Goal: Information Seeking & Learning: Check status

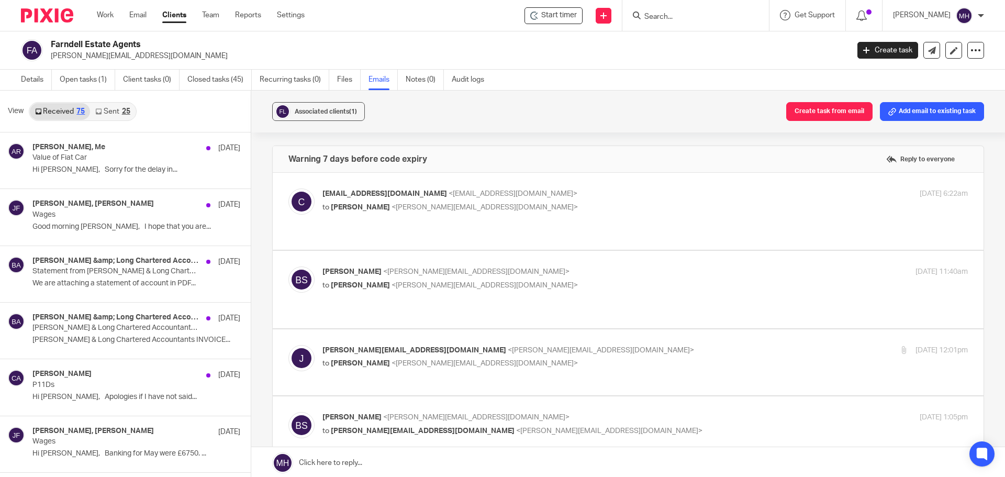
scroll to position [102, 0]
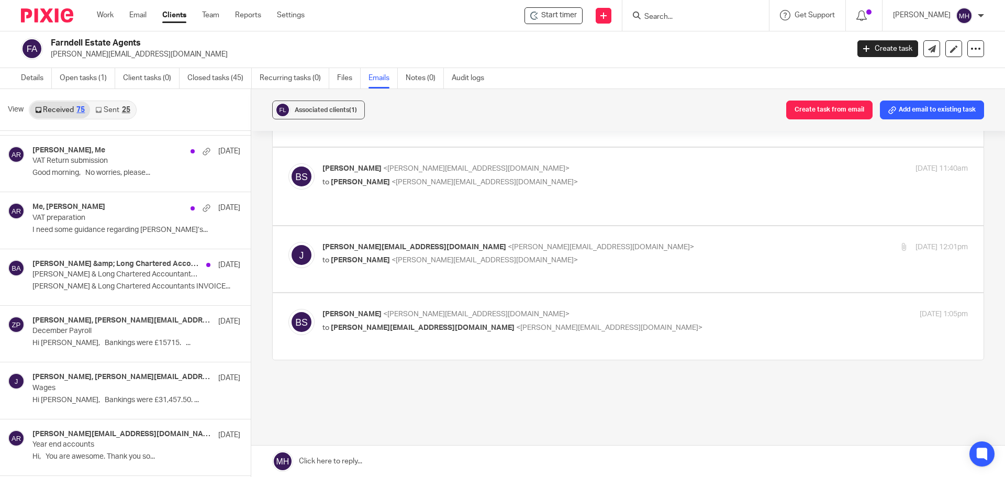
click at [634, 163] on p "[PERSON_NAME] <[PERSON_NAME][EMAIL_ADDRESS][DOMAIN_NAME]>" at bounding box center [537, 168] width 430 height 11
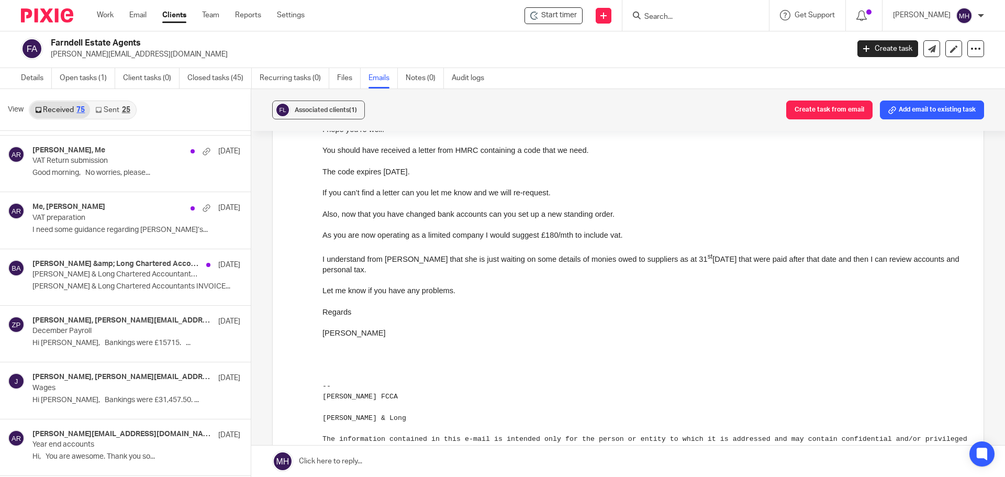
scroll to position [157, 0]
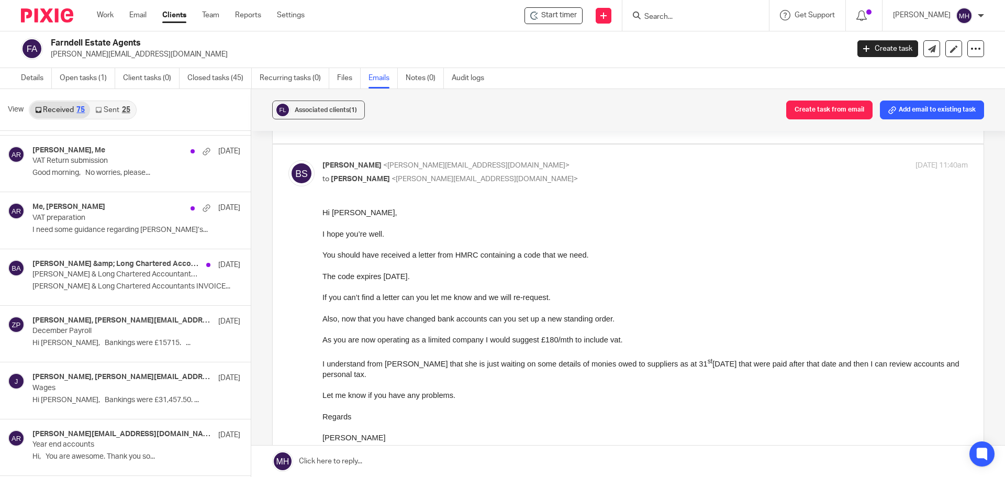
click at [634, 160] on p "[PERSON_NAME] <[PERSON_NAME][EMAIL_ADDRESS][DOMAIN_NAME]>" at bounding box center [537, 165] width 430 height 11
checkbox input "false"
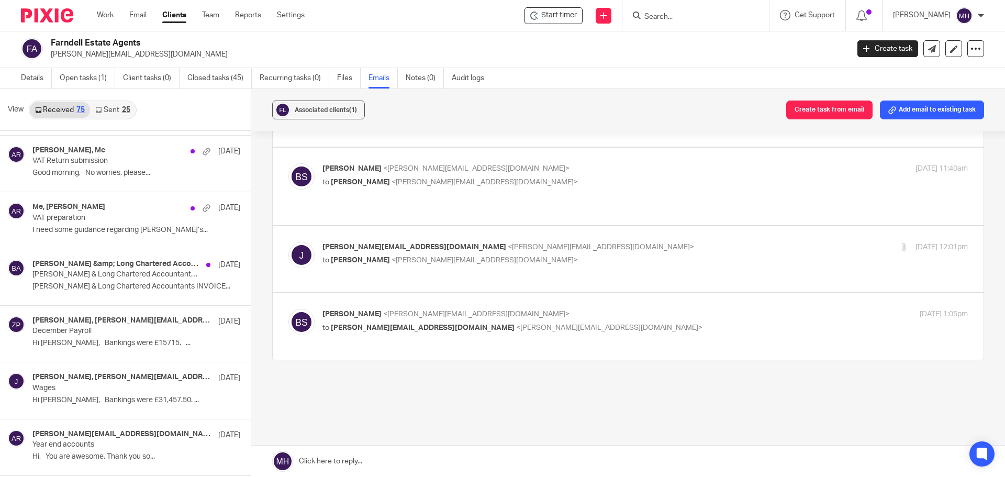
click at [590, 255] on p "to [PERSON_NAME] <[PERSON_NAME][EMAIL_ADDRESS][DOMAIN_NAME]>" at bounding box center [537, 260] width 430 height 11
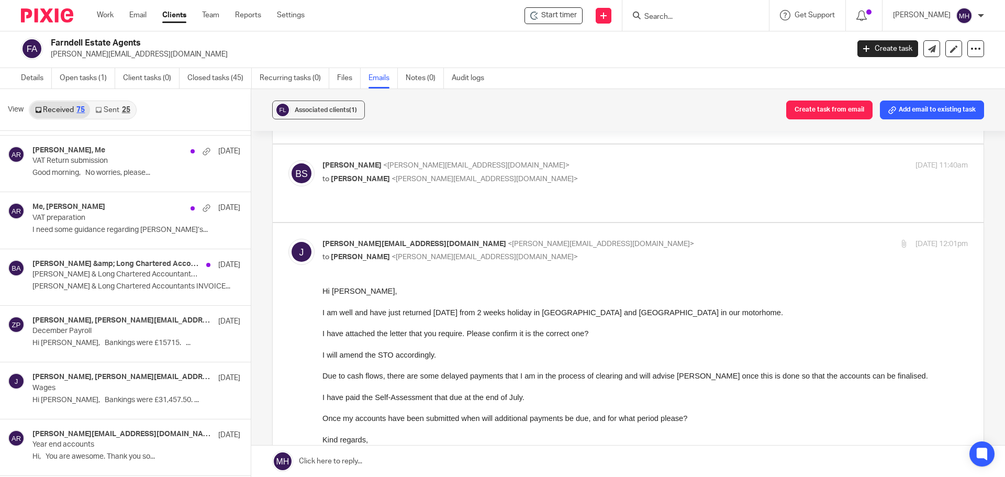
scroll to position [0, 0]
click at [288, 238] on input "checkbox" at bounding box center [288, 238] width 1 height 1
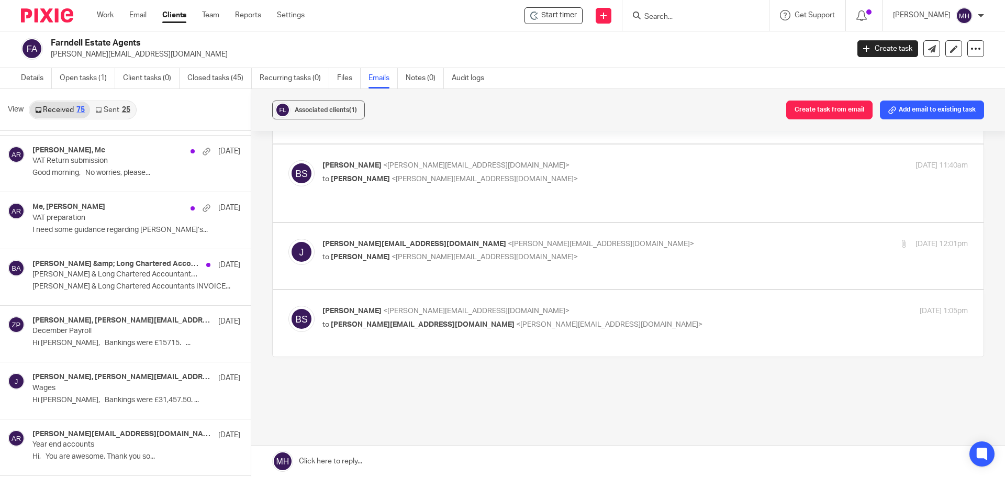
scroll to position [102, 0]
click at [598, 226] on label at bounding box center [628, 259] width 711 height 66
click at [288, 241] on input "checkbox" at bounding box center [288, 241] width 1 height 1
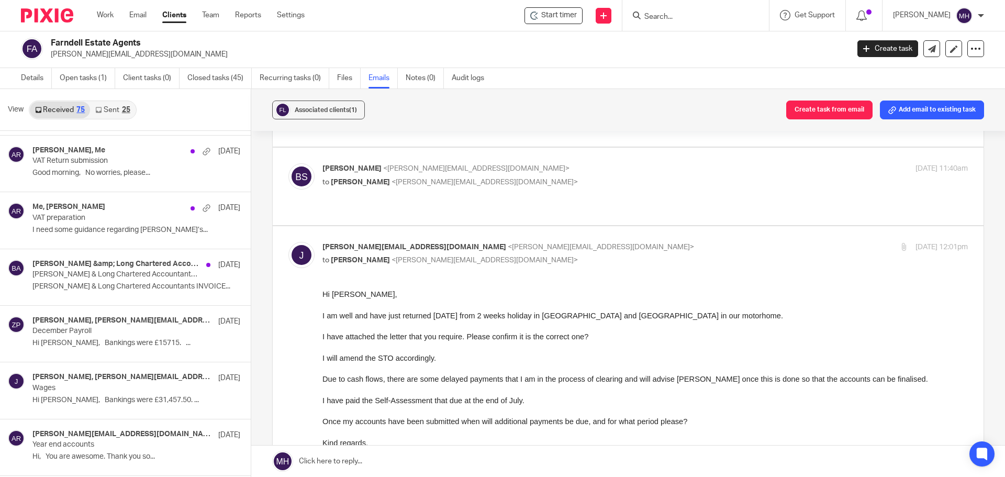
scroll to position [0, 0]
click at [288, 241] on input "checkbox" at bounding box center [288, 241] width 1 height 1
checkbox input "false"
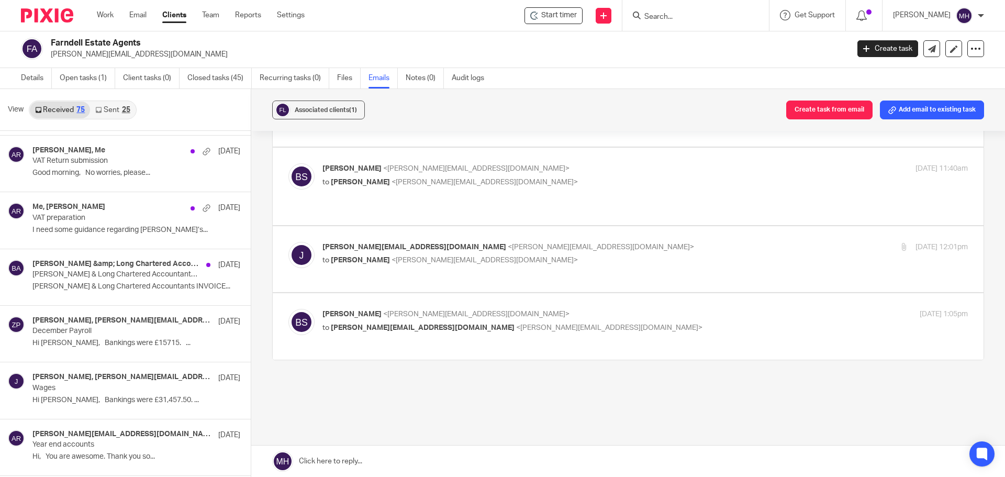
click at [634, 309] on div "[PERSON_NAME] <[PERSON_NAME][EMAIL_ADDRESS][DOMAIN_NAME]> to [PERSON_NAME][EMAI…" at bounding box center [537, 321] width 430 height 24
checkbox input "true"
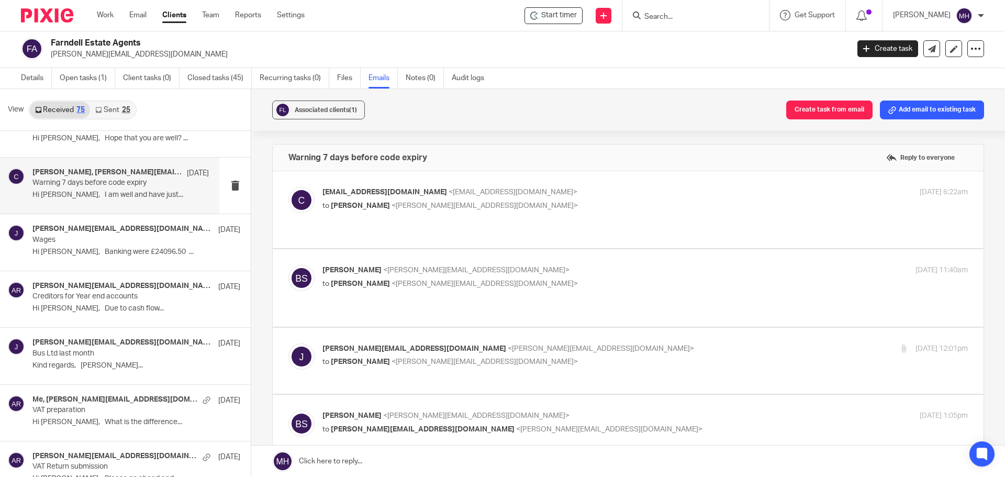
scroll to position [2302, 0]
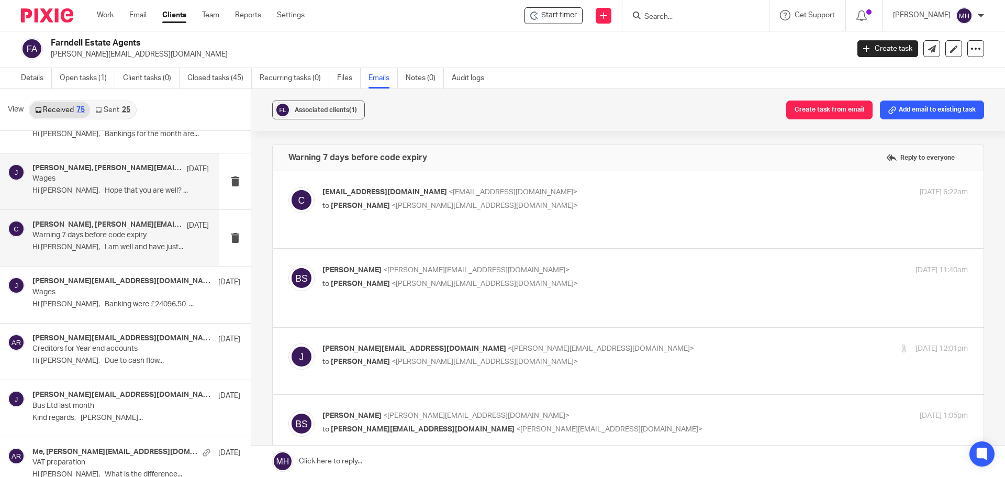
click at [136, 179] on p "Wages" at bounding box center [102, 178] width 141 height 9
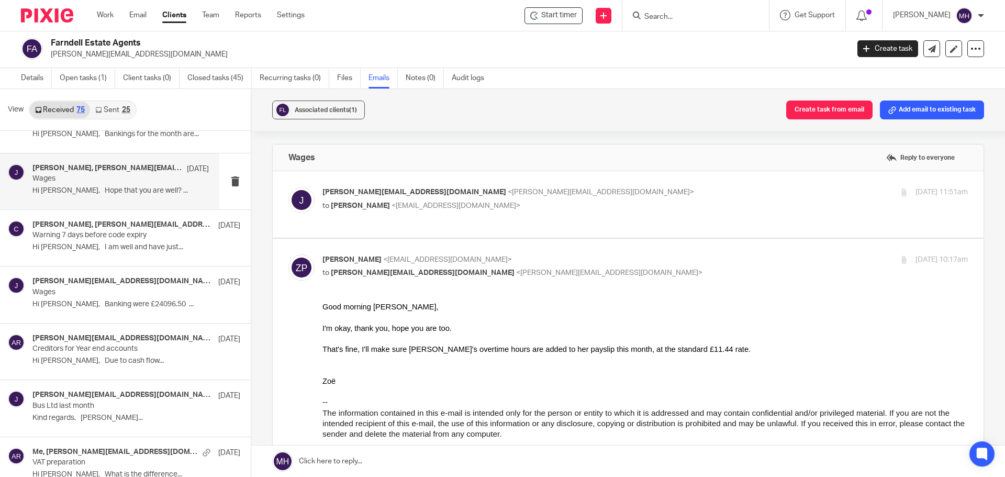
scroll to position [0, 0]
click at [621, 189] on p "[PERSON_NAME][EMAIL_ADDRESS][DOMAIN_NAME] <[PERSON_NAME][EMAIL_ADDRESS][DOMAIN_…" at bounding box center [537, 192] width 430 height 11
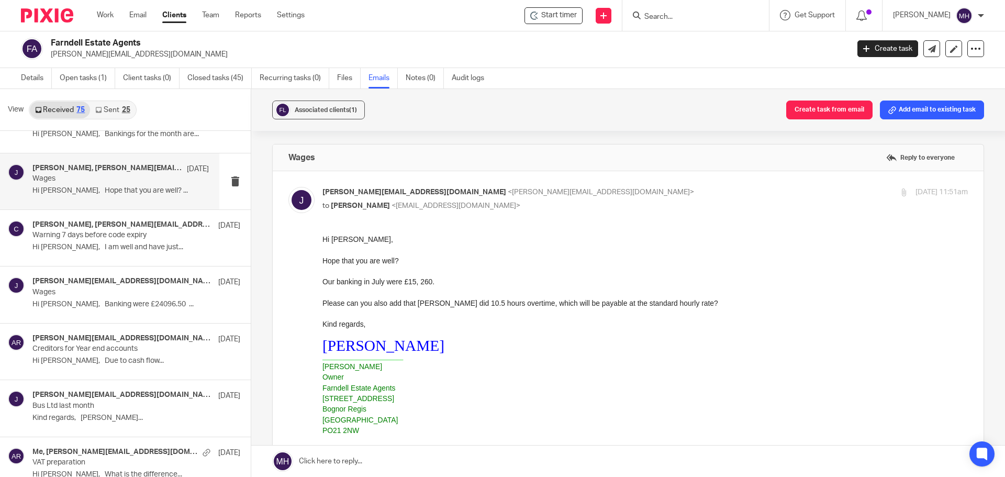
click at [617, 192] on p "[PERSON_NAME][EMAIL_ADDRESS][DOMAIN_NAME] <[PERSON_NAME][EMAIL_ADDRESS][DOMAIN_…" at bounding box center [537, 192] width 430 height 11
checkbox input "false"
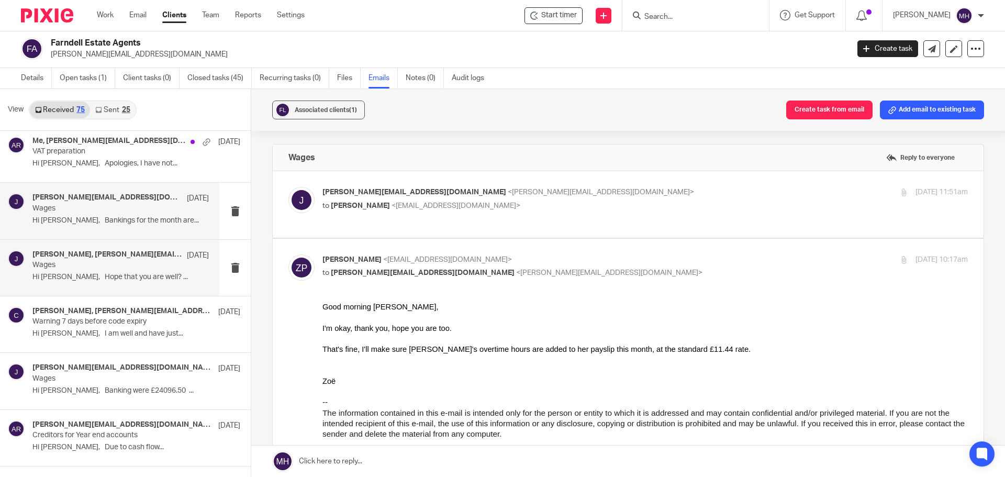
scroll to position [2198, 0]
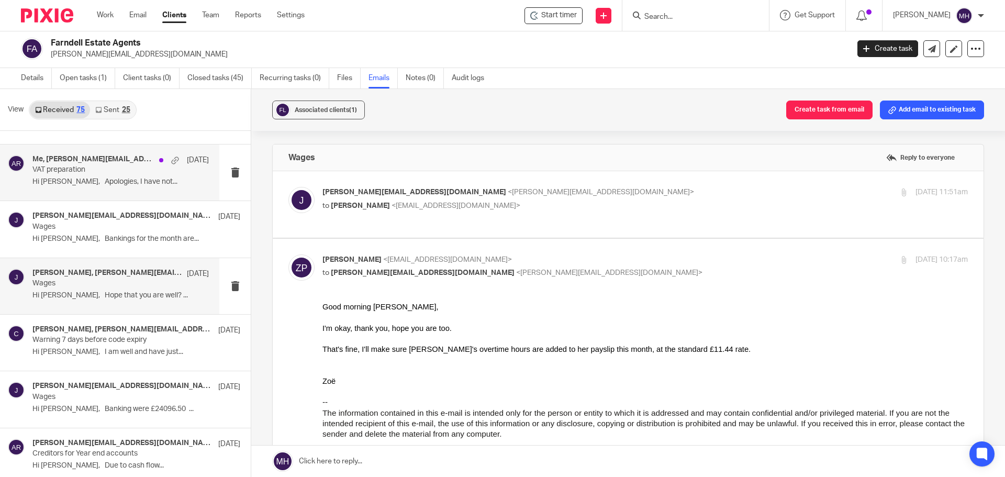
click at [130, 162] on div "Me, [PERSON_NAME][EMAIL_ADDRESS][DOMAIN_NAME] [DATE]" at bounding box center [120, 160] width 176 height 10
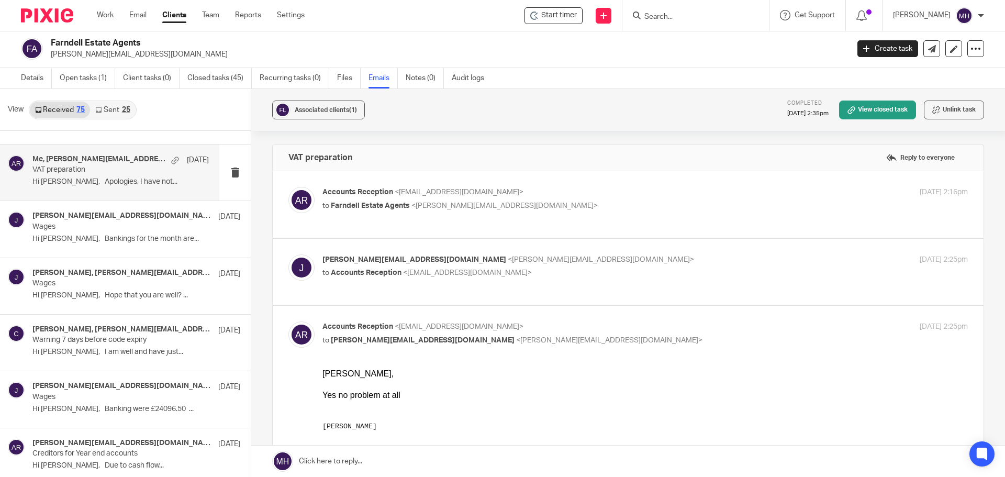
scroll to position [0, 0]
click at [582, 190] on p "Accounts Reception <[EMAIL_ADDRESS][DOMAIN_NAME]>" at bounding box center [537, 192] width 430 height 11
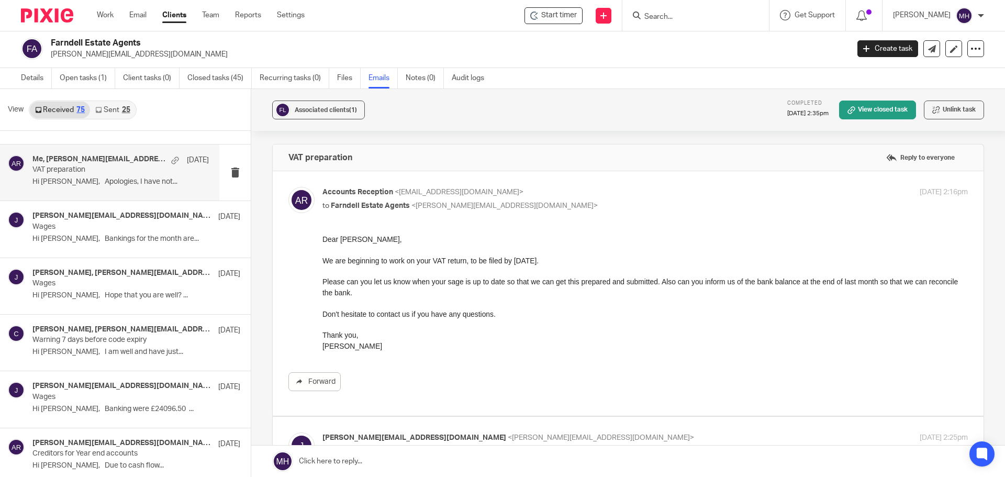
click at [592, 190] on p "Accounts Reception <[EMAIL_ADDRESS][DOMAIN_NAME]>" at bounding box center [537, 192] width 430 height 11
checkbox input "false"
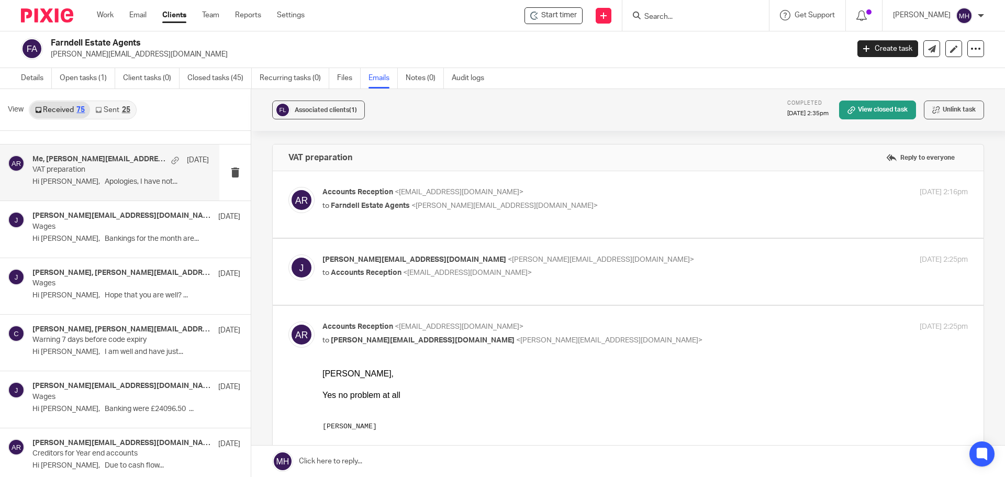
click at [613, 258] on p "[PERSON_NAME][EMAIL_ADDRESS][DOMAIN_NAME] <[PERSON_NAME][EMAIL_ADDRESS][DOMAIN_…" at bounding box center [537, 259] width 430 height 11
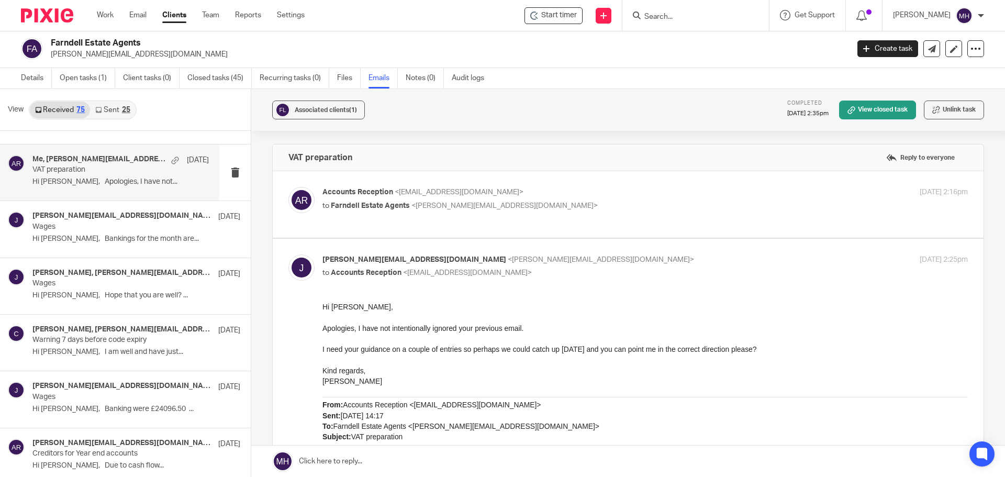
click at [613, 258] on p "[PERSON_NAME][EMAIL_ADDRESS][DOMAIN_NAME] <[PERSON_NAME][EMAIL_ADDRESS][DOMAIN_…" at bounding box center [537, 259] width 430 height 11
checkbox input "false"
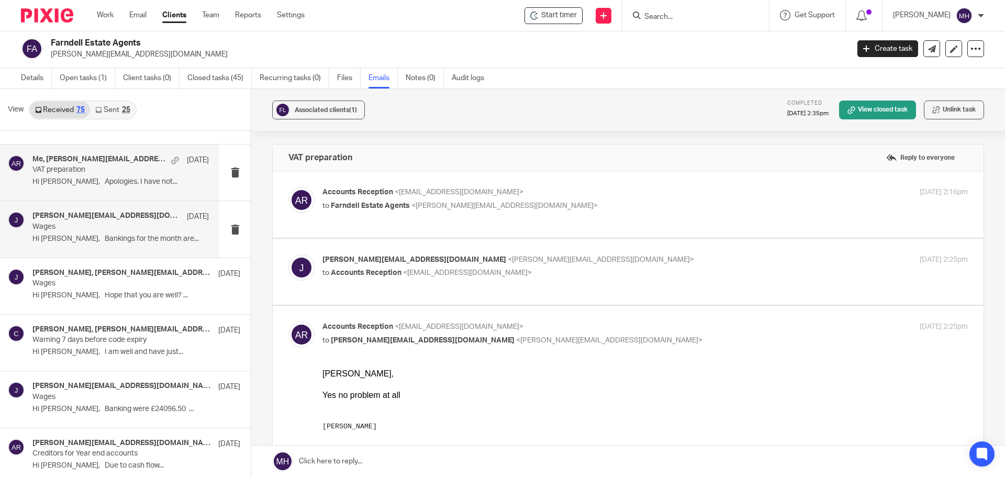
scroll to position [2145, 0]
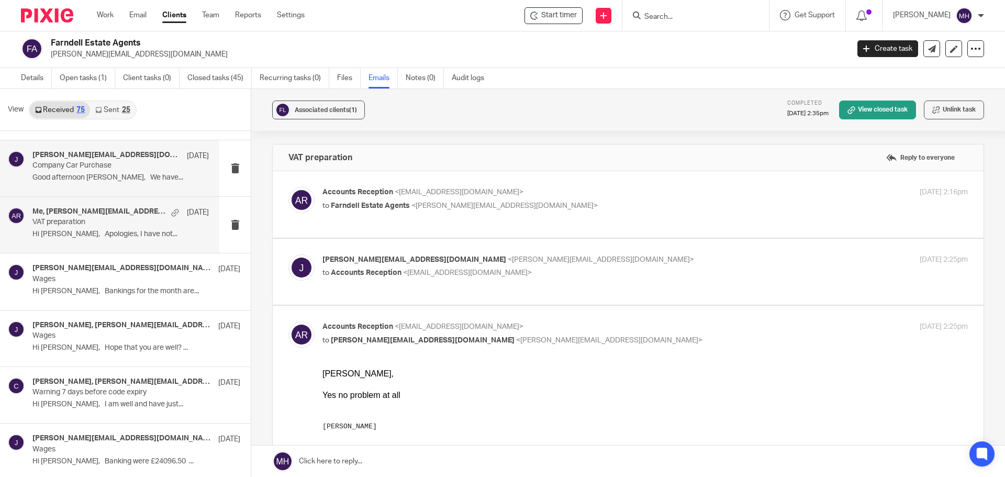
click at [134, 156] on div "[PERSON_NAME][EMAIL_ADDRESS][DOMAIN_NAME] [DATE]" at bounding box center [120, 156] width 176 height 10
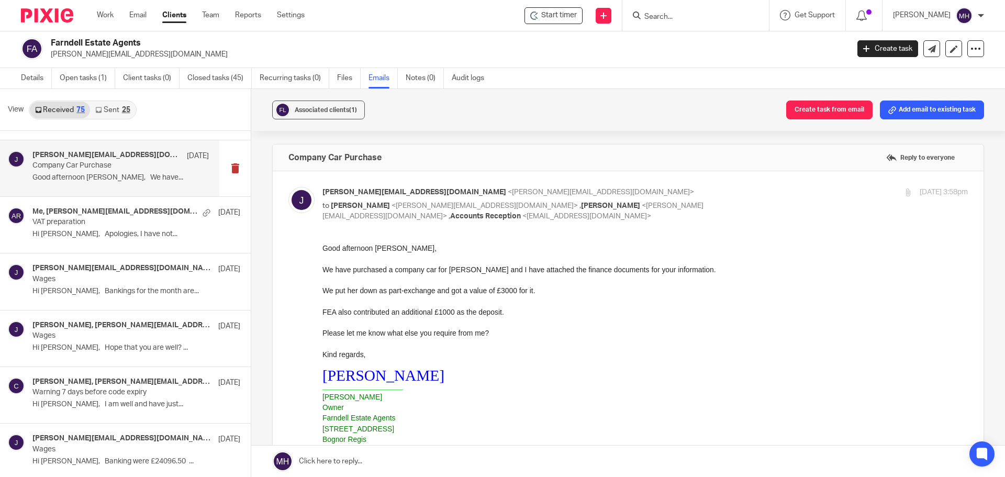
scroll to position [0, 0]
click at [641, 189] on p "[PERSON_NAME][EMAIL_ADDRESS][DOMAIN_NAME] <[PERSON_NAME][EMAIL_ADDRESS][DOMAIN_…" at bounding box center [537, 192] width 430 height 11
checkbox input "false"
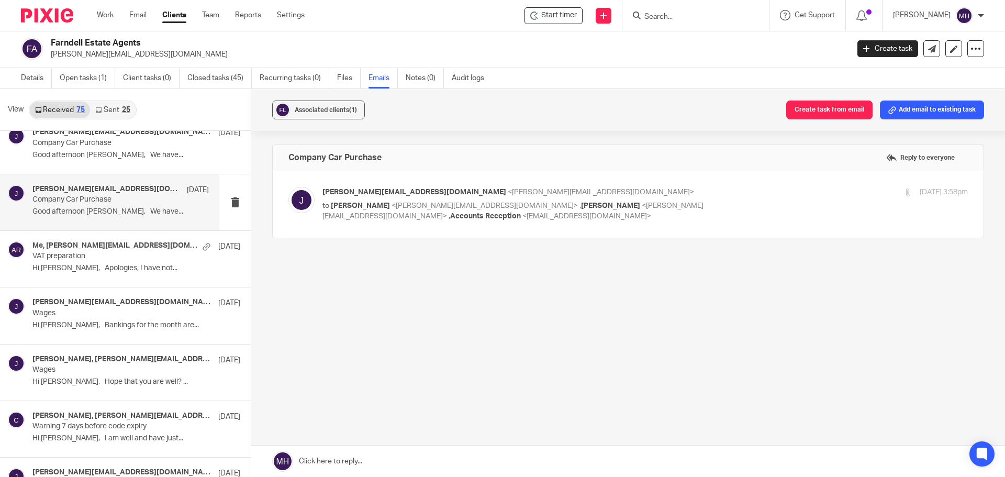
scroll to position [2093, 0]
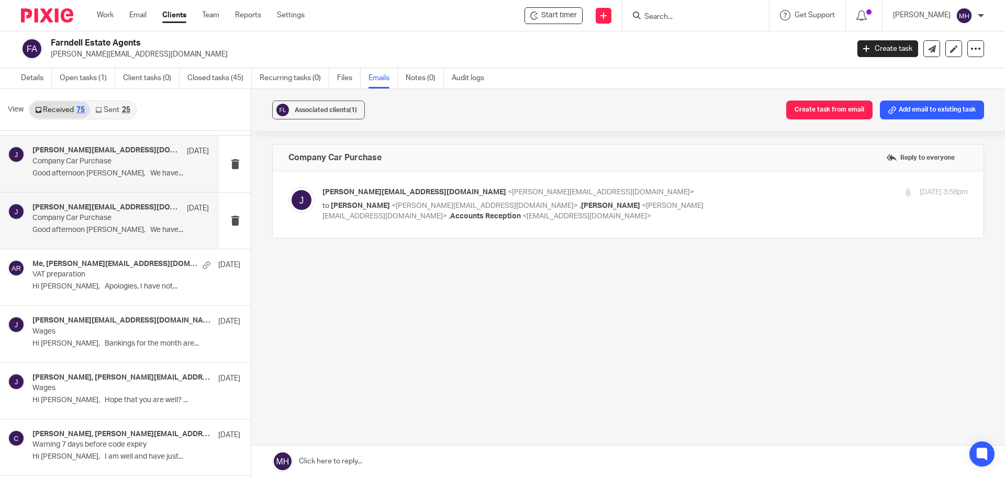
click at [120, 153] on div "[PERSON_NAME][EMAIL_ADDRESS][DOMAIN_NAME] [DATE]" at bounding box center [120, 151] width 176 height 10
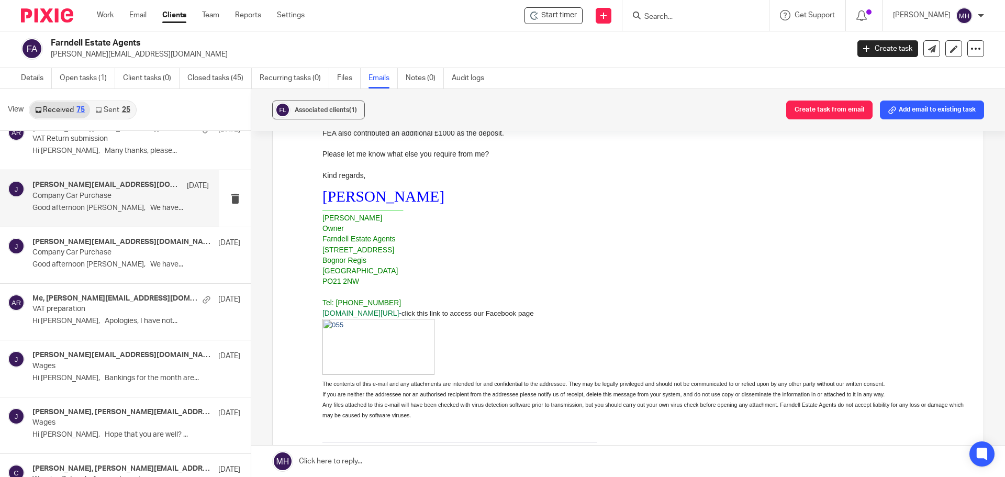
scroll to position [2041, 0]
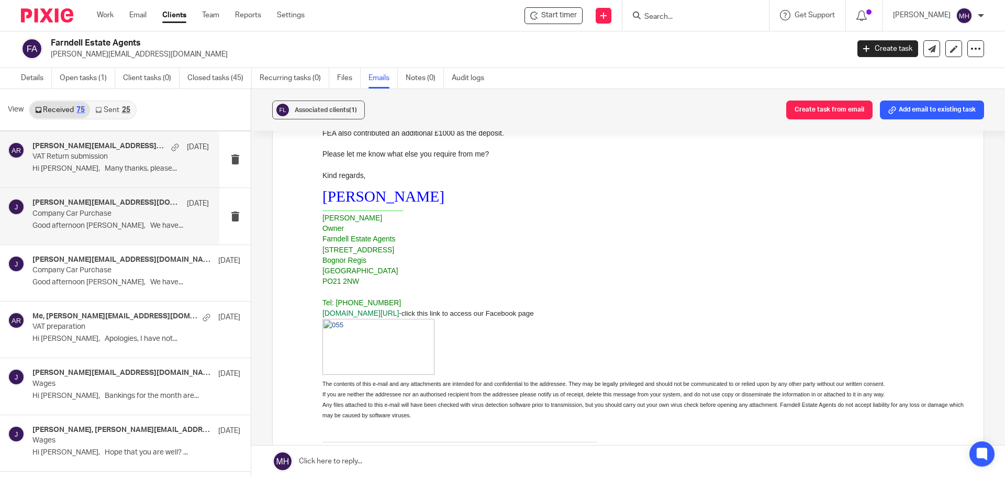
click at [136, 151] on div "[PERSON_NAME][EMAIL_ADDRESS][DOMAIN_NAME], Me [DATE]" at bounding box center [120, 147] width 176 height 10
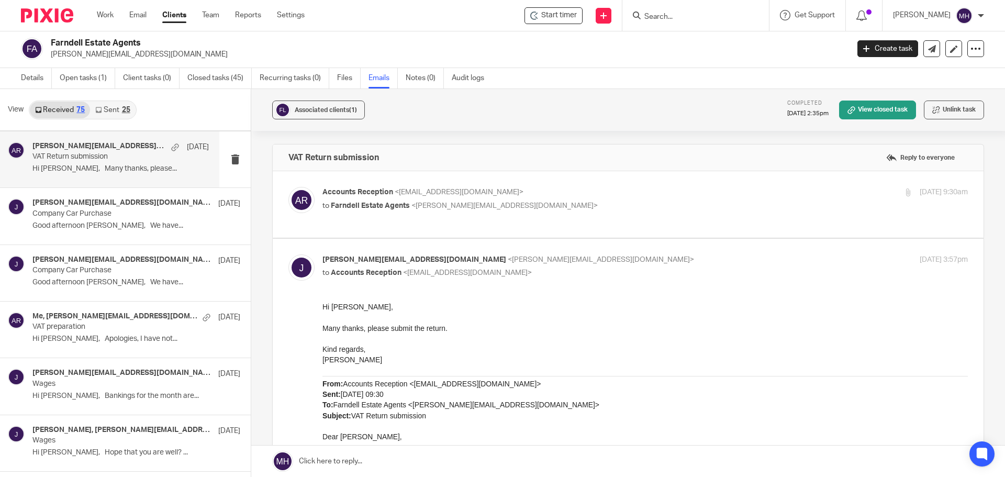
scroll to position [0, 0]
click at [566, 182] on label at bounding box center [628, 204] width 711 height 66
click at [288, 186] on input "checkbox" at bounding box center [288, 186] width 1 height 1
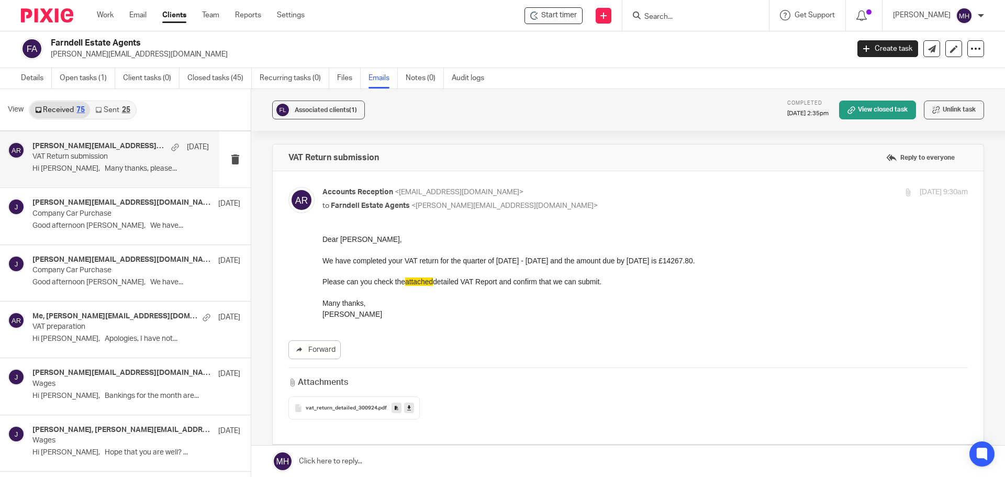
click at [568, 182] on label at bounding box center [628, 307] width 711 height 273
click at [288, 186] on input "checkbox" at bounding box center [288, 186] width 1 height 1
checkbox input "false"
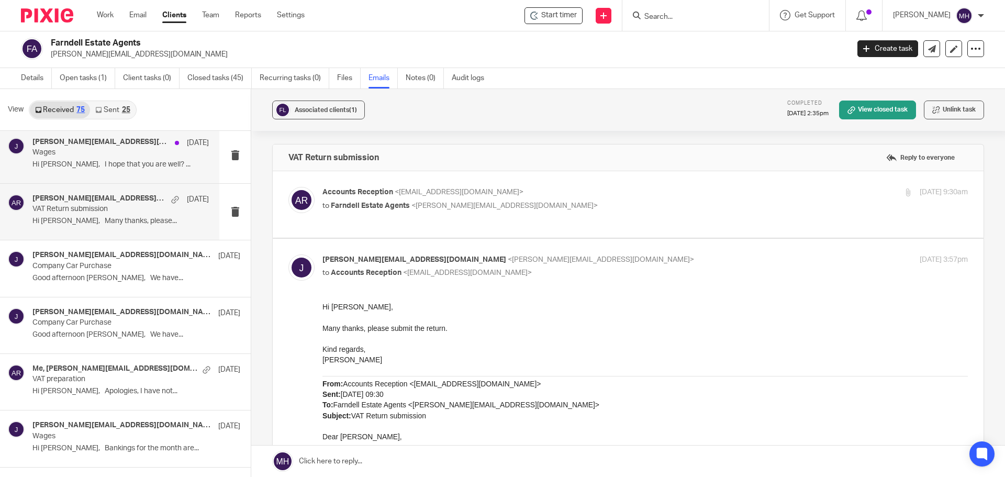
click at [124, 151] on p "Wages" at bounding box center [102, 152] width 141 height 9
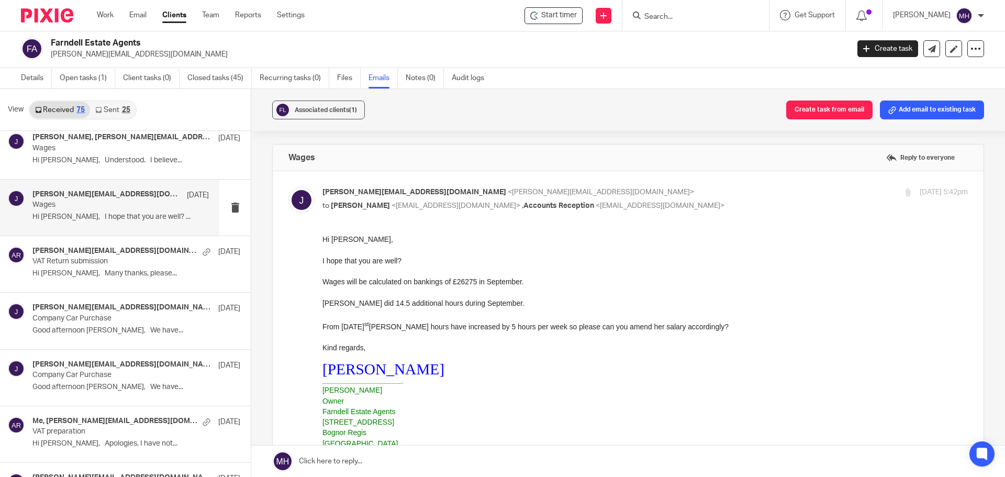
scroll to position [1884, 0]
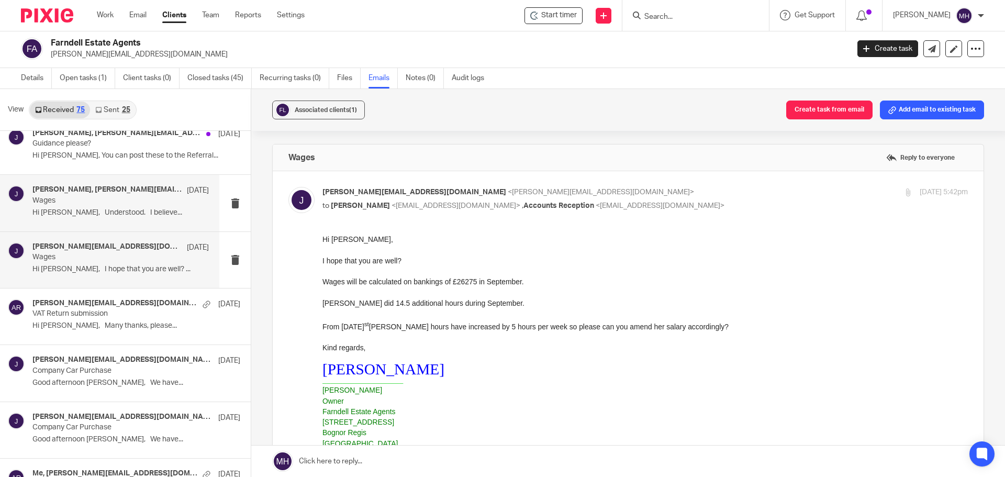
click at [133, 209] on p "Hi [PERSON_NAME], Understood. I believe..." at bounding box center [120, 212] width 176 height 9
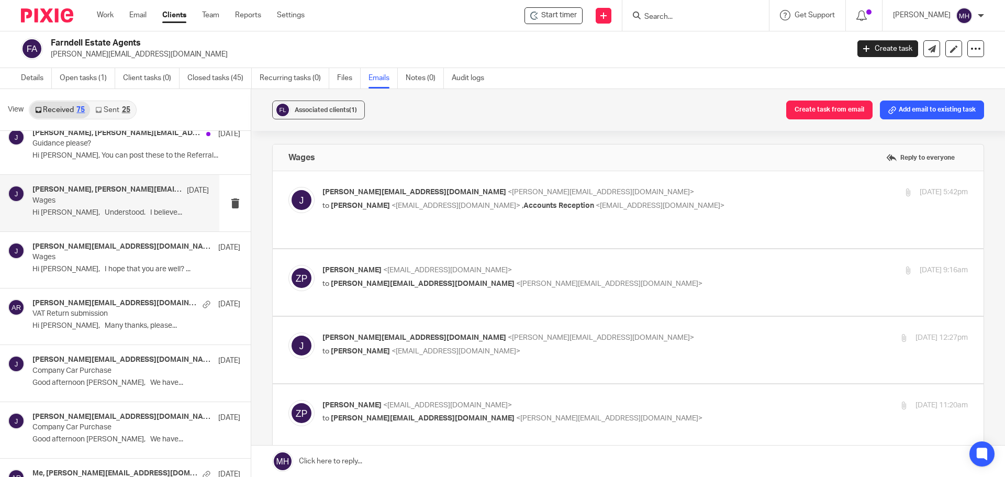
scroll to position [0, 0]
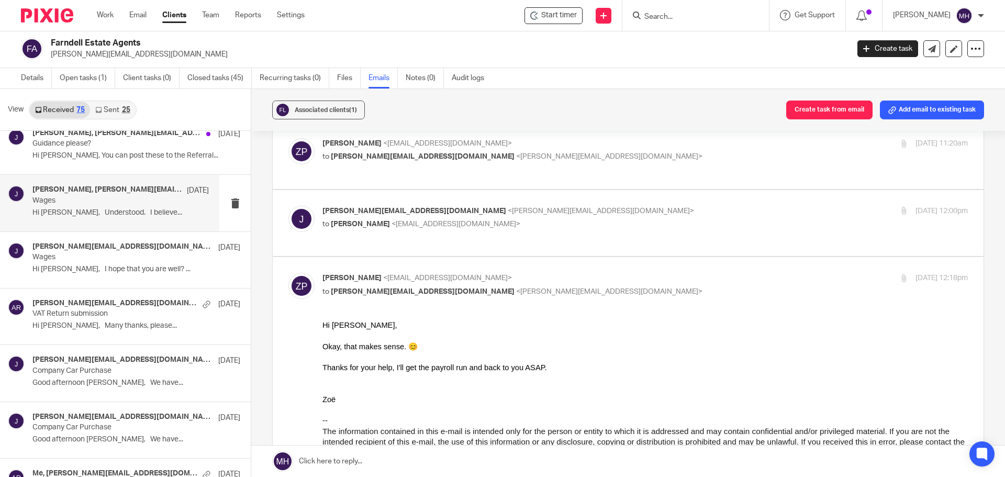
click at [588, 273] on p "[PERSON_NAME] <[EMAIL_ADDRESS][DOMAIN_NAME]>" at bounding box center [537, 278] width 430 height 11
checkbox input "false"
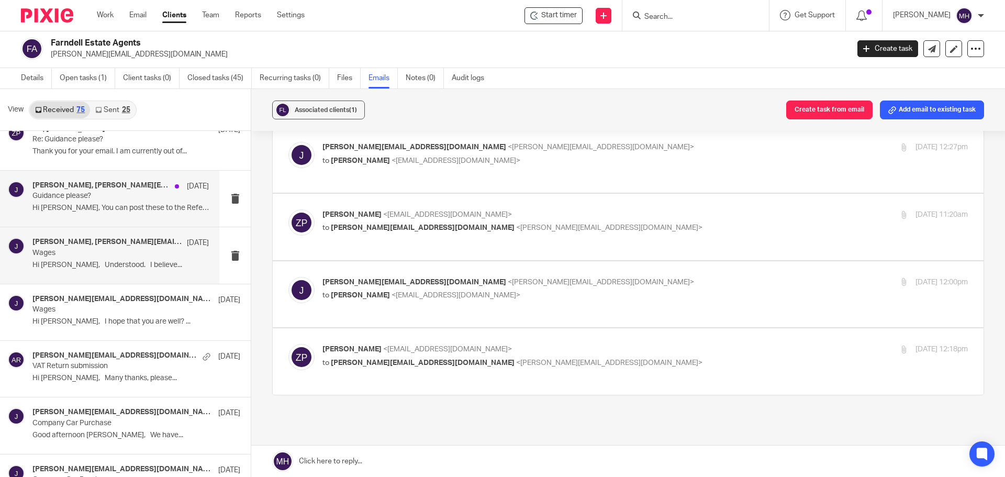
click at [119, 196] on p "Guidance please?" at bounding box center [102, 196] width 141 height 9
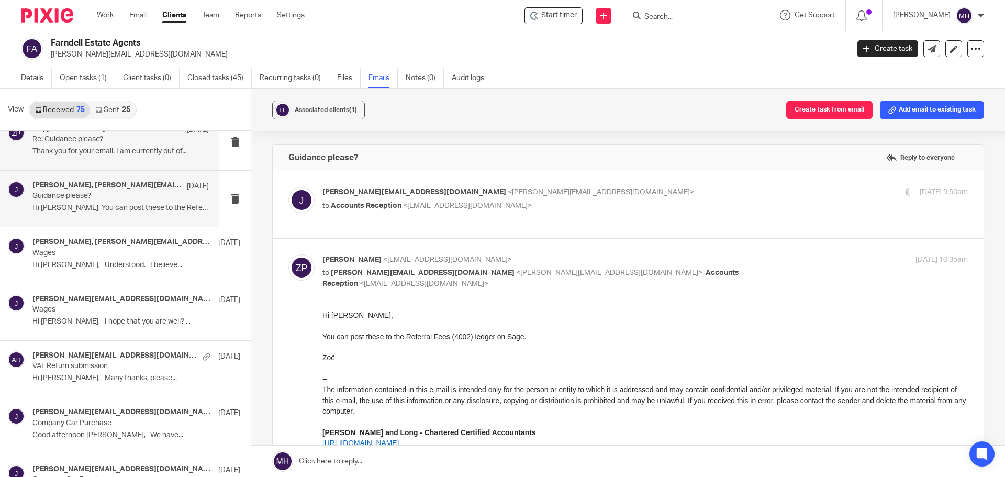
click at [102, 161] on div "Me, [PERSON_NAME] [DATE] Re: Guidance please? Thank you for your email. I am cu…" at bounding box center [109, 142] width 219 height 56
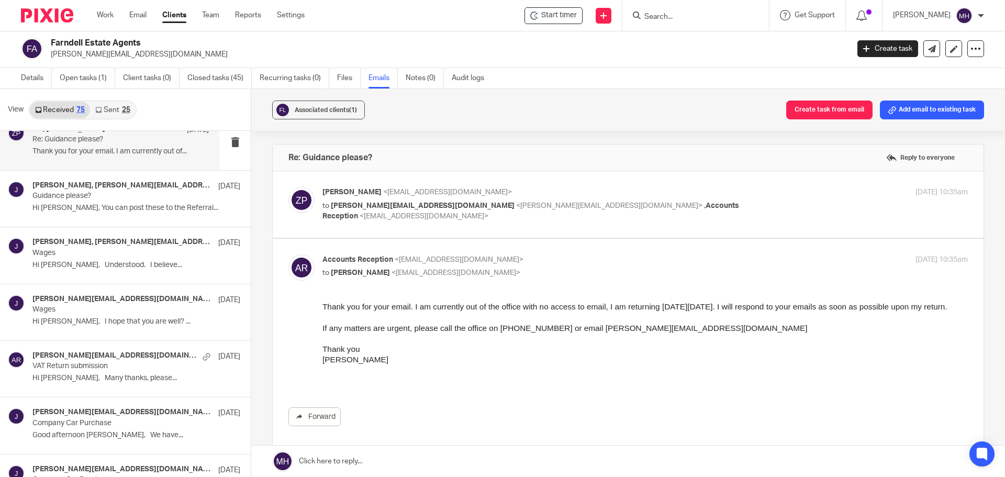
click at [645, 183] on label at bounding box center [628, 204] width 711 height 66
click at [288, 186] on input "checkbox" at bounding box center [288, 186] width 1 height 1
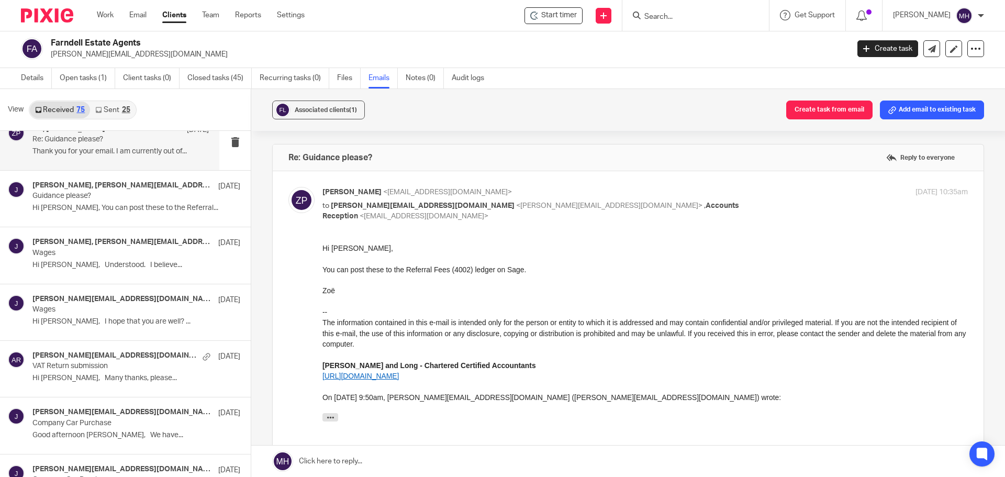
click at [645, 183] on label at bounding box center [628, 326] width 711 height 311
click at [288, 186] on input "checkbox" at bounding box center [288, 186] width 1 height 1
checkbox input "false"
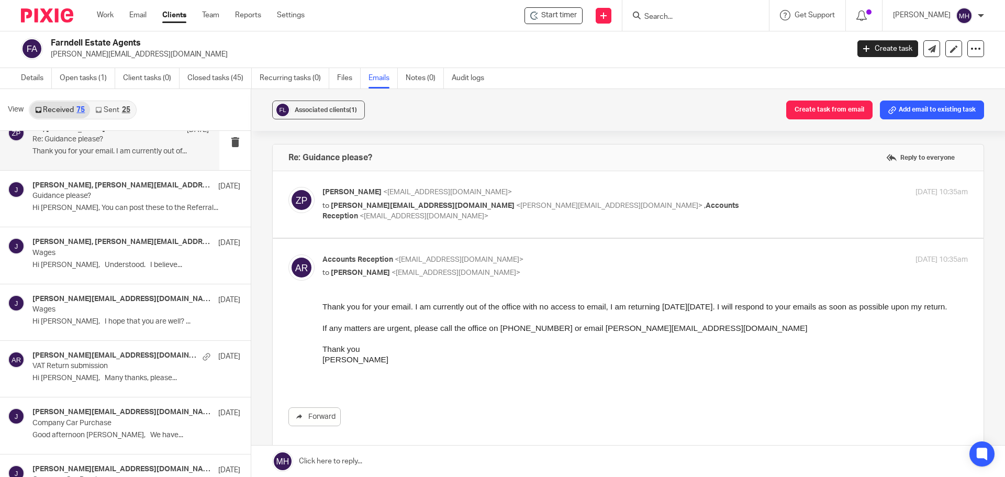
click at [655, 264] on p "Accounts Reception <[EMAIL_ADDRESS][DOMAIN_NAME]>" at bounding box center [537, 259] width 430 height 11
checkbox input "false"
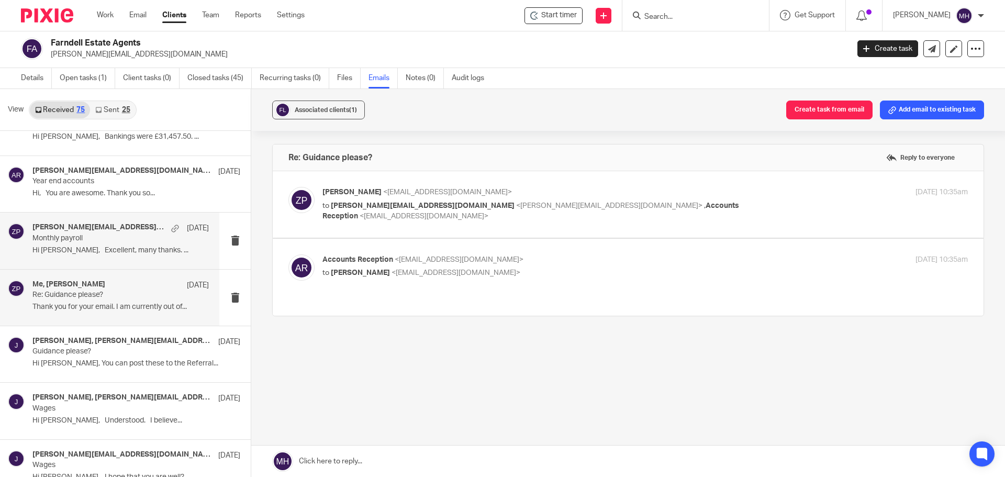
scroll to position [1674, 0]
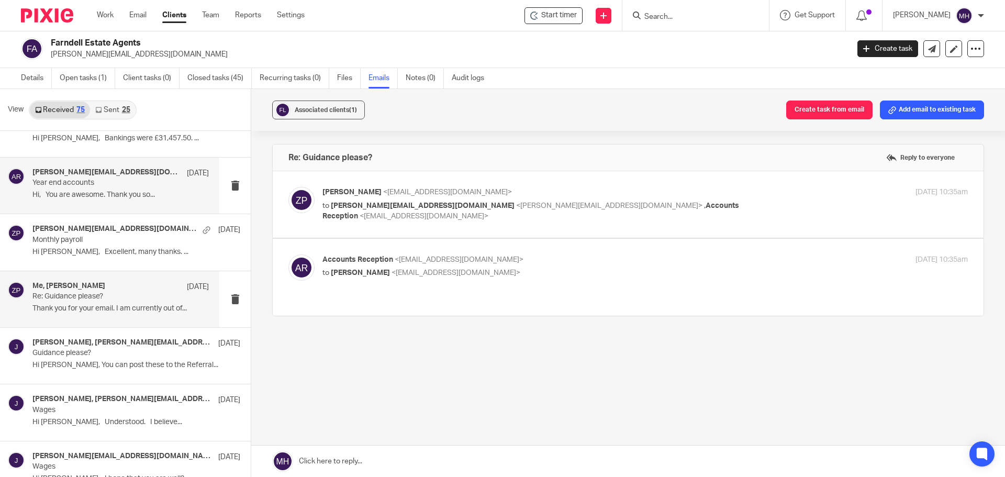
click at [137, 176] on div "[PERSON_NAME][EMAIL_ADDRESS][DOMAIN_NAME], Me [DATE]" at bounding box center [120, 173] width 176 height 10
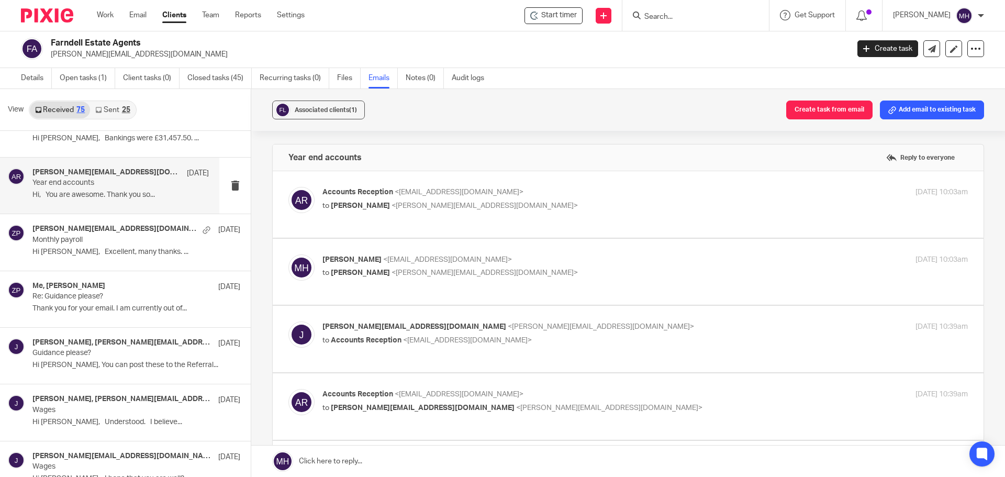
scroll to position [0, 0]
click at [599, 202] on p "to [PERSON_NAME] <[PERSON_NAME][EMAIL_ADDRESS][DOMAIN_NAME]>" at bounding box center [537, 205] width 430 height 11
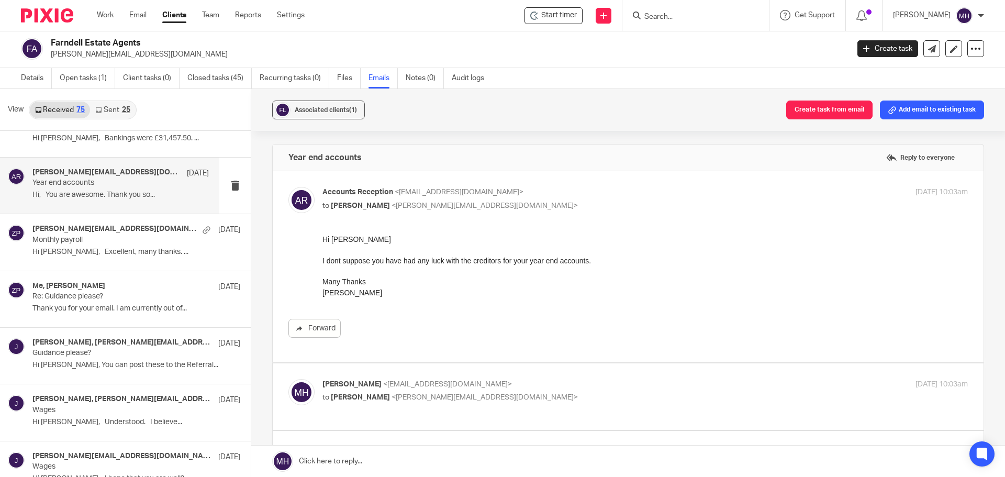
click at [617, 182] on label at bounding box center [628, 266] width 711 height 191
click at [288, 186] on input "checkbox" at bounding box center [288, 186] width 1 height 1
checkbox input "false"
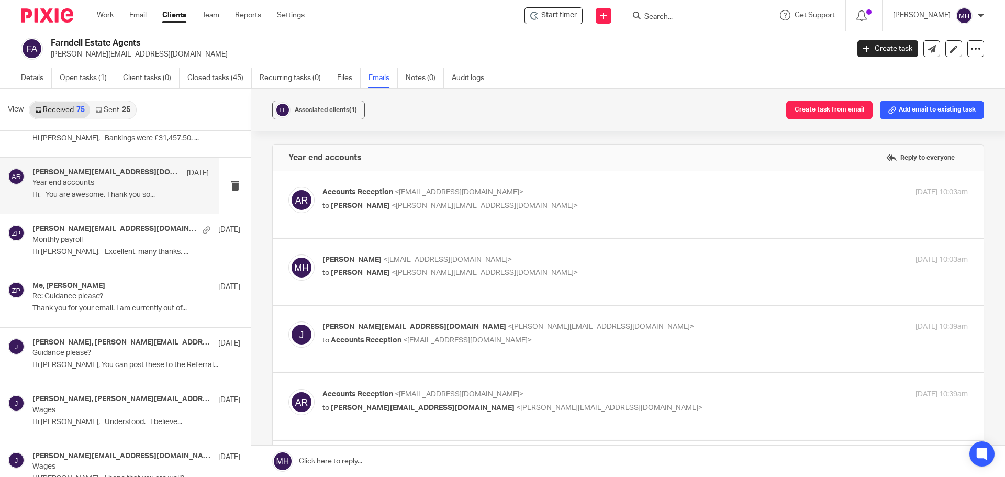
click at [623, 260] on p "[PERSON_NAME] <[EMAIL_ADDRESS][DOMAIN_NAME]>" at bounding box center [537, 259] width 430 height 11
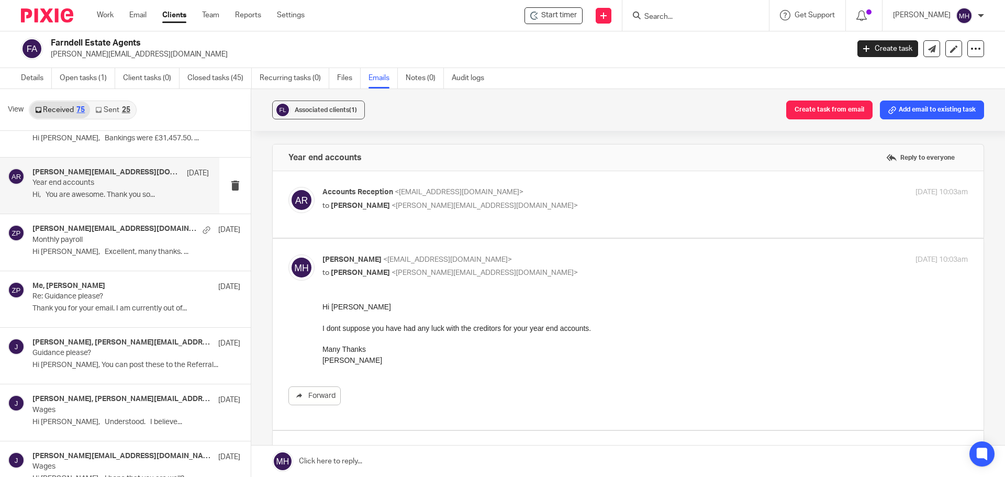
click at [623, 259] on p "[PERSON_NAME] <[EMAIL_ADDRESS][DOMAIN_NAME]>" at bounding box center [537, 259] width 430 height 11
checkbox input "false"
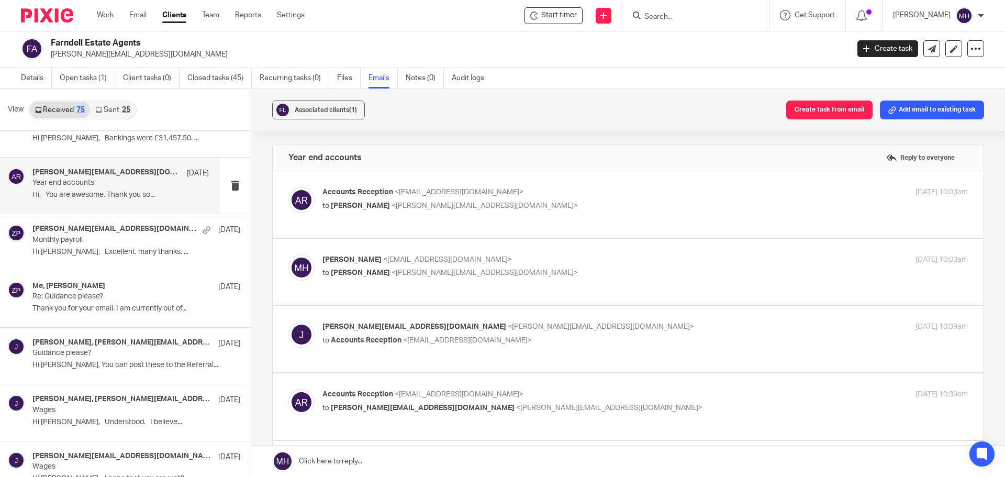
click at [631, 318] on label at bounding box center [628, 339] width 711 height 66
click at [288, 321] on input "checkbox" at bounding box center [288, 321] width 1 height 1
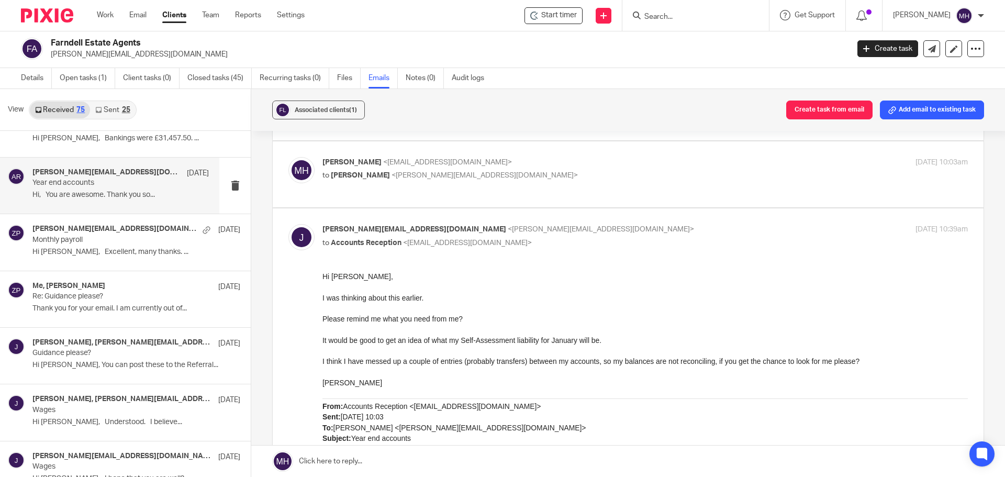
scroll to position [105, 0]
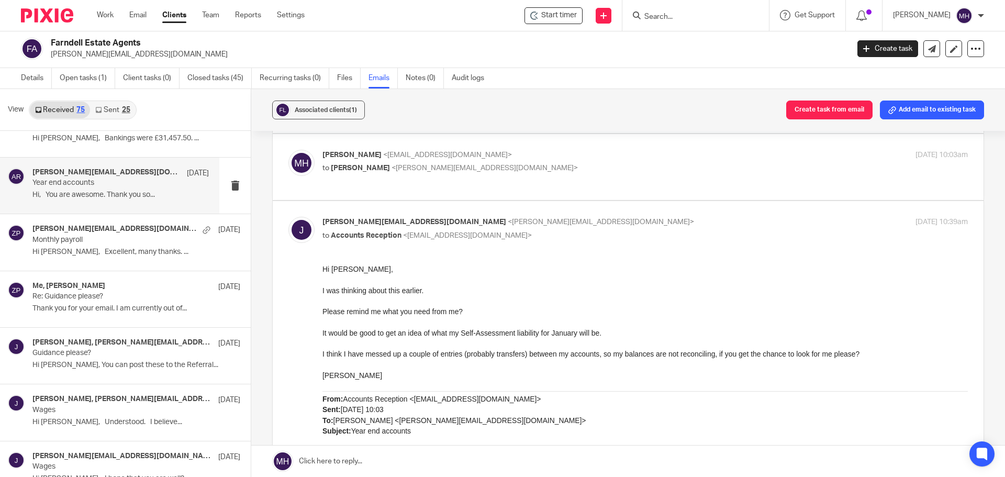
click at [604, 219] on p "[PERSON_NAME][EMAIL_ADDRESS][DOMAIN_NAME] <[PERSON_NAME][EMAIL_ADDRESS][DOMAIN_…" at bounding box center [537, 222] width 430 height 11
checkbox input "false"
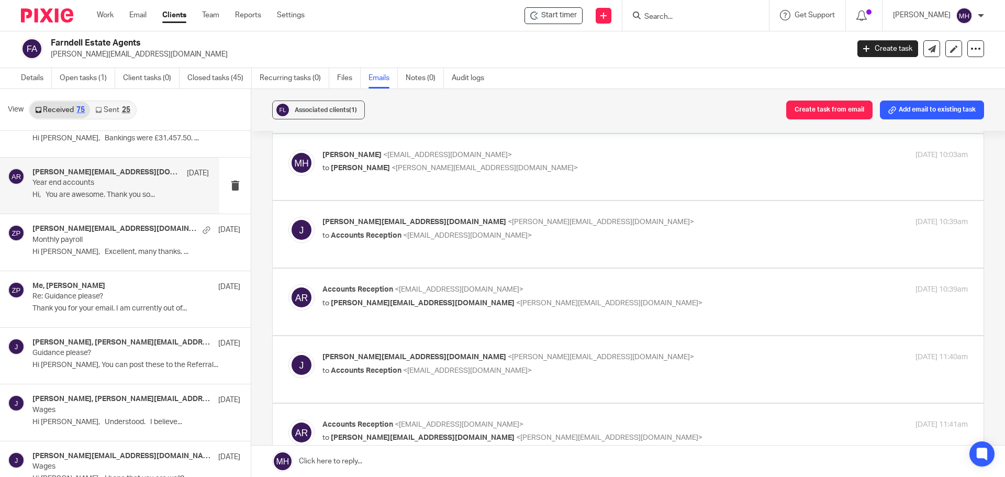
click at [601, 295] on div "Accounts Reception <[EMAIL_ADDRESS][DOMAIN_NAME]> to [PERSON_NAME][EMAIL_ADDRES…" at bounding box center [537, 296] width 430 height 24
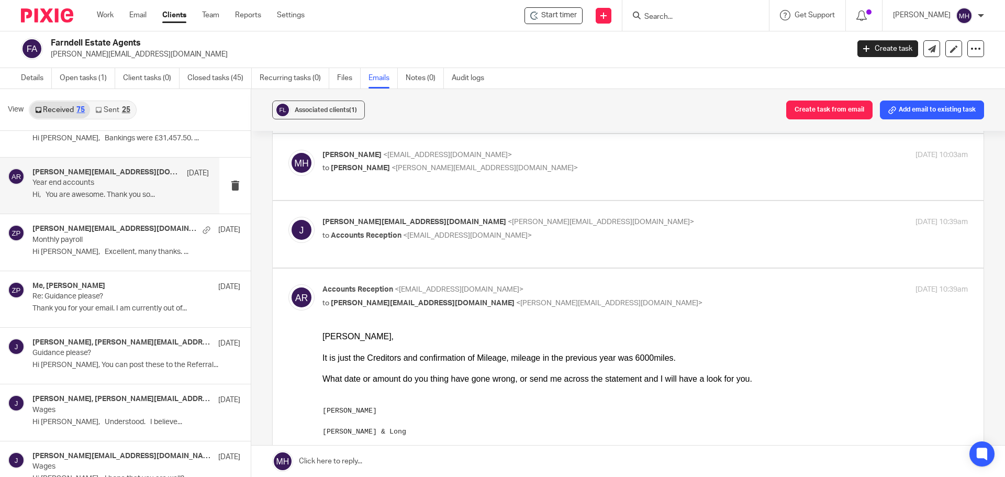
scroll to position [0, 0]
click at [601, 294] on p "Accounts Reception <[EMAIL_ADDRESS][DOMAIN_NAME]>" at bounding box center [537, 289] width 430 height 11
checkbox input "false"
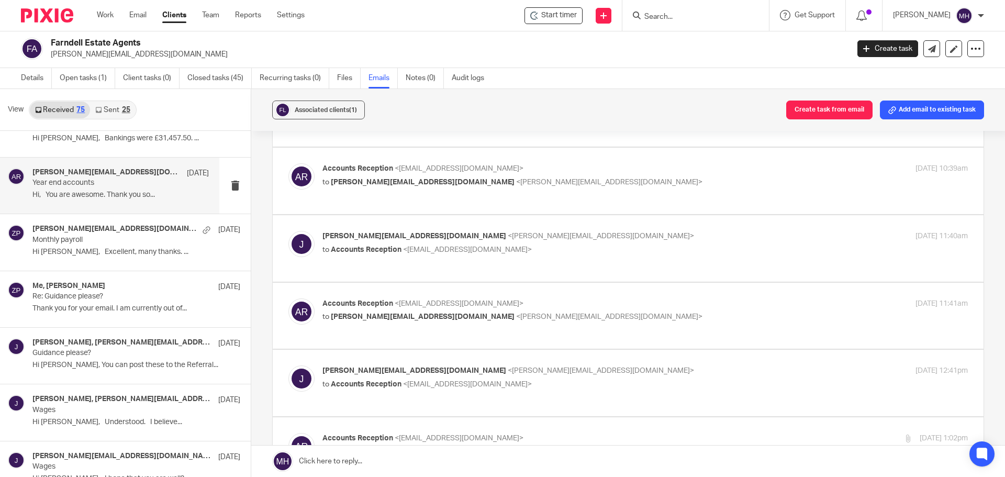
scroll to position [262, 0]
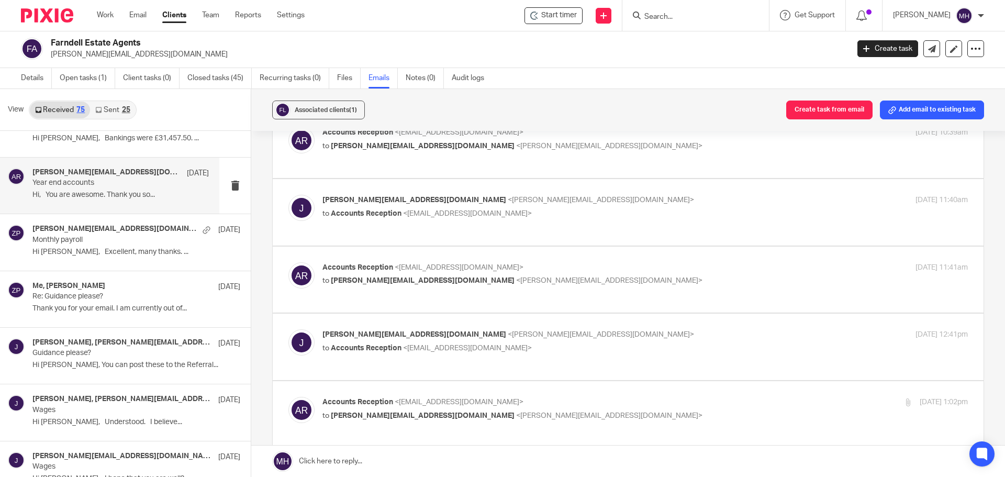
click at [604, 197] on p "[PERSON_NAME][EMAIL_ADDRESS][DOMAIN_NAME] <[PERSON_NAME][EMAIL_ADDRESS][DOMAIN_…" at bounding box center [537, 200] width 430 height 11
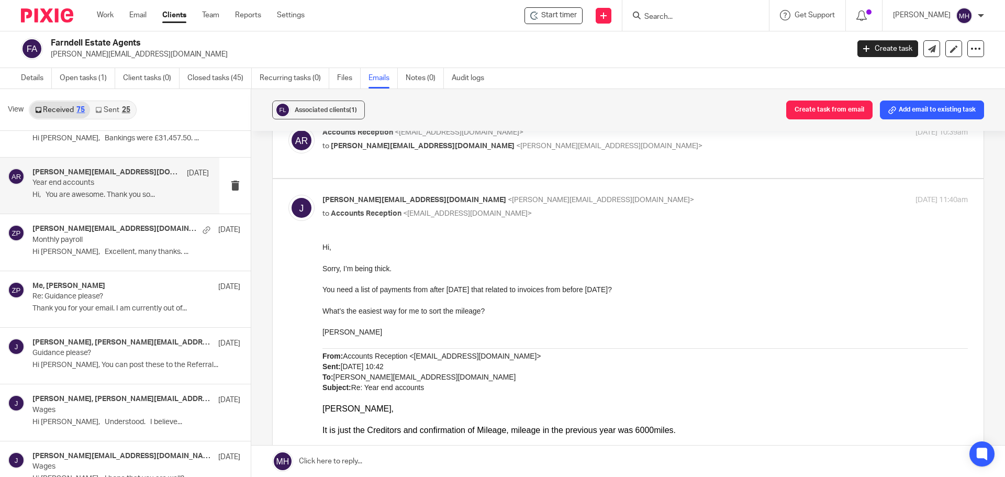
scroll to position [0, 0]
click at [623, 205] on p "[PERSON_NAME][EMAIL_ADDRESS][DOMAIN_NAME] <[PERSON_NAME][EMAIL_ADDRESS][DOMAIN_…" at bounding box center [537, 200] width 430 height 11
checkbox input "false"
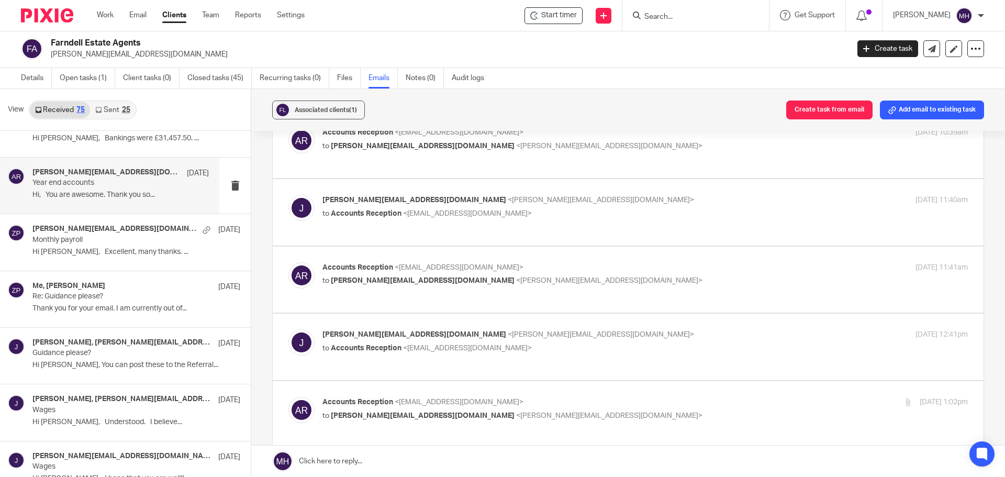
click at [631, 260] on label at bounding box center [628, 279] width 711 height 66
click at [288, 262] on input "checkbox" at bounding box center [288, 262] width 1 height 1
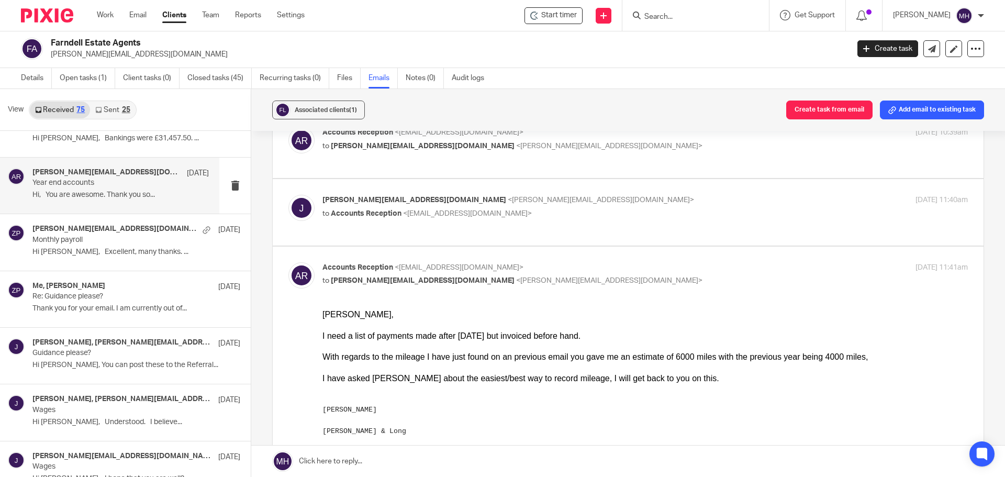
click at [288, 262] on input "checkbox" at bounding box center [288, 262] width 1 height 1
checkbox input "false"
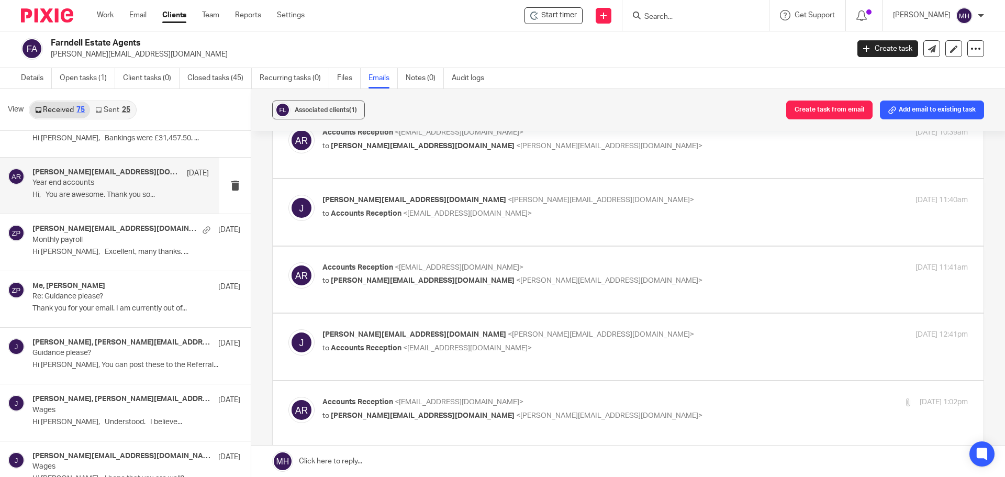
click at [627, 338] on p "[PERSON_NAME][EMAIL_ADDRESS][DOMAIN_NAME] <[PERSON_NAME][EMAIL_ADDRESS][DOMAIN_…" at bounding box center [537, 334] width 430 height 11
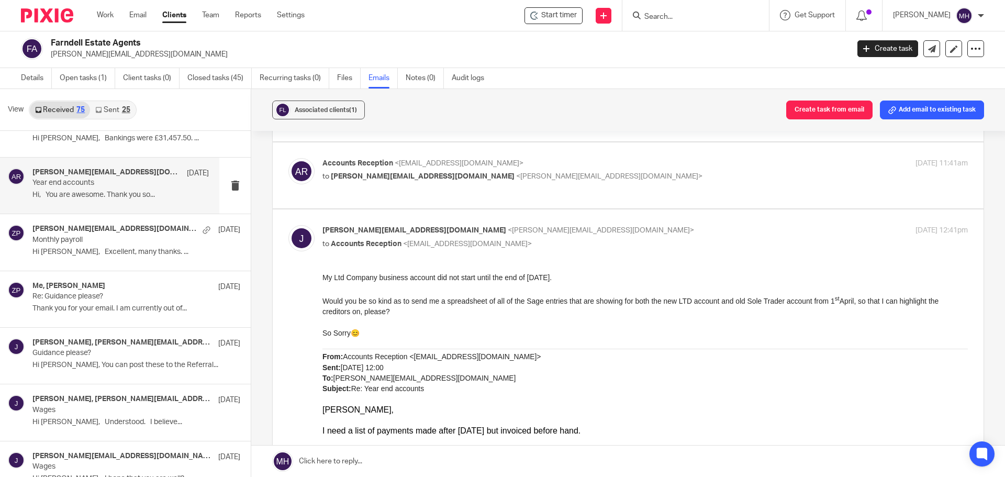
scroll to position [366, 0]
click at [600, 227] on p "[PERSON_NAME][EMAIL_ADDRESS][DOMAIN_NAME] <[PERSON_NAME][EMAIL_ADDRESS][DOMAIN_…" at bounding box center [537, 229] width 430 height 11
checkbox input "false"
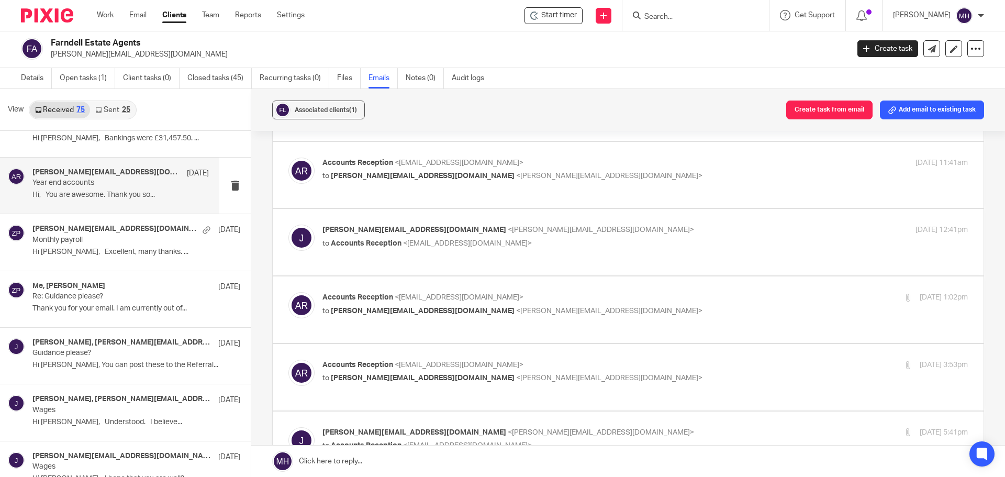
click at [600, 292] on p "Accounts Reception <[EMAIL_ADDRESS][DOMAIN_NAME]>" at bounding box center [537, 297] width 430 height 11
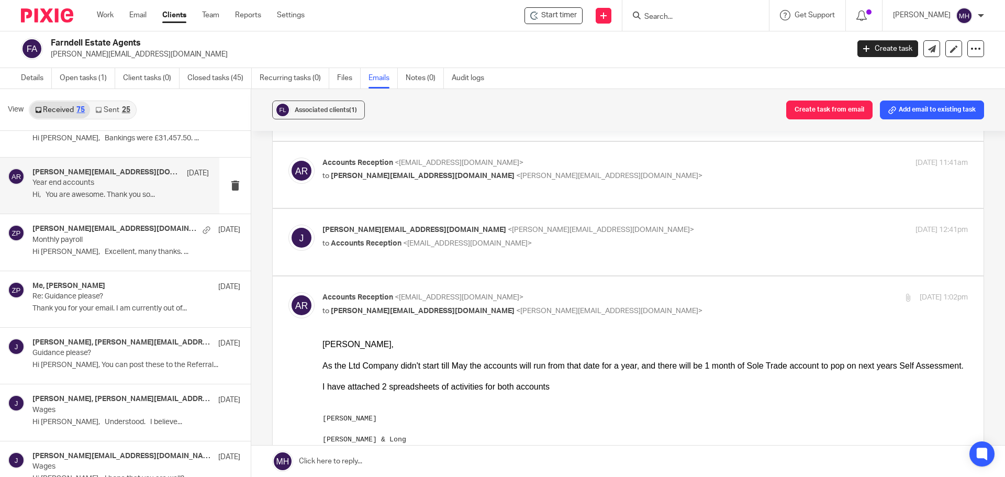
scroll to position [0, 0]
click at [600, 292] on p "Accounts Reception <[EMAIL_ADDRESS][DOMAIN_NAME]>" at bounding box center [537, 297] width 430 height 11
checkbox input "false"
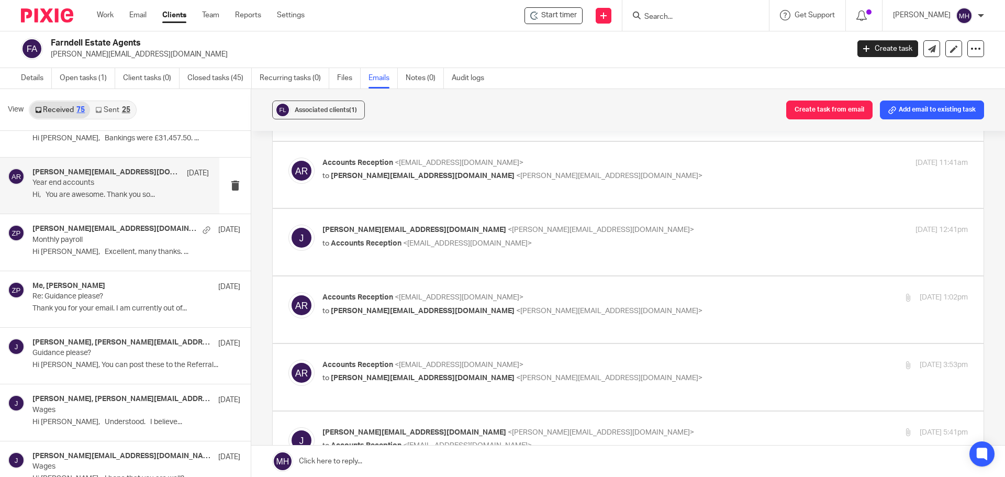
click at [619, 363] on p "Accounts Reception <[EMAIL_ADDRESS][DOMAIN_NAME]>" at bounding box center [537, 364] width 430 height 11
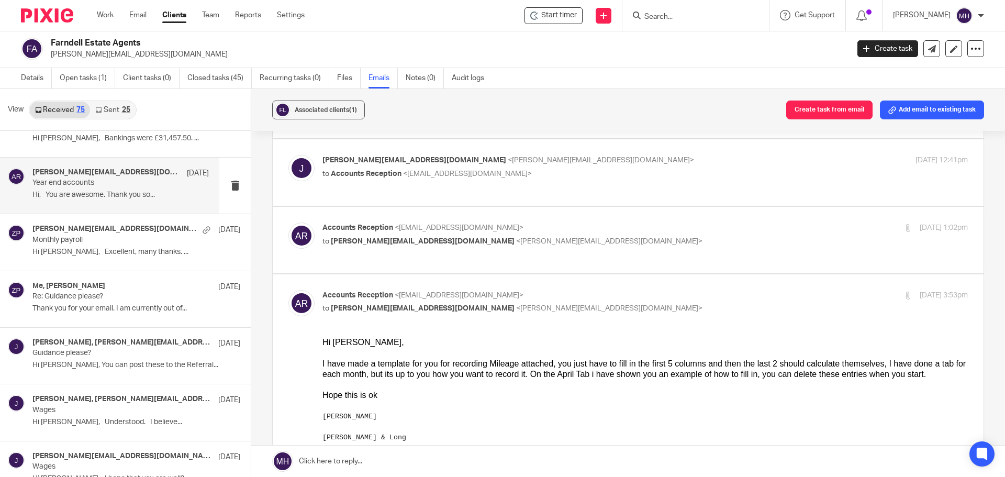
scroll to position [523, 0]
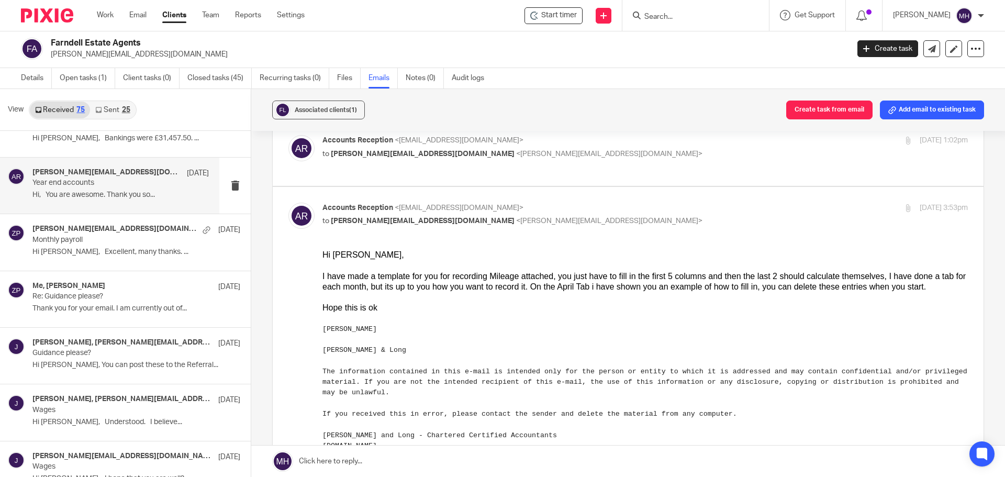
click at [594, 213] on p "Accounts Reception <[EMAIL_ADDRESS][DOMAIN_NAME]>" at bounding box center [537, 207] width 430 height 11
checkbox input "false"
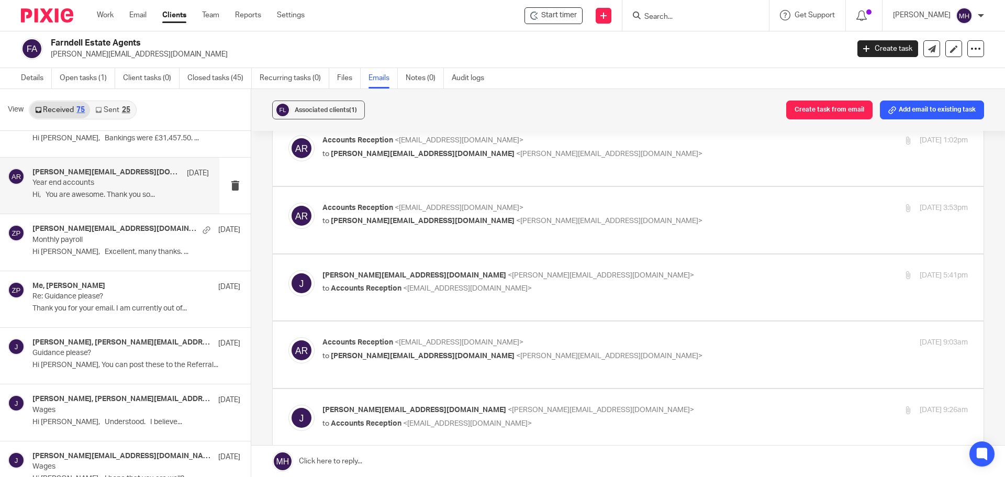
click at [580, 278] on p "[PERSON_NAME][EMAIL_ADDRESS][DOMAIN_NAME] <[PERSON_NAME][EMAIL_ADDRESS][DOMAIN_…" at bounding box center [537, 275] width 430 height 11
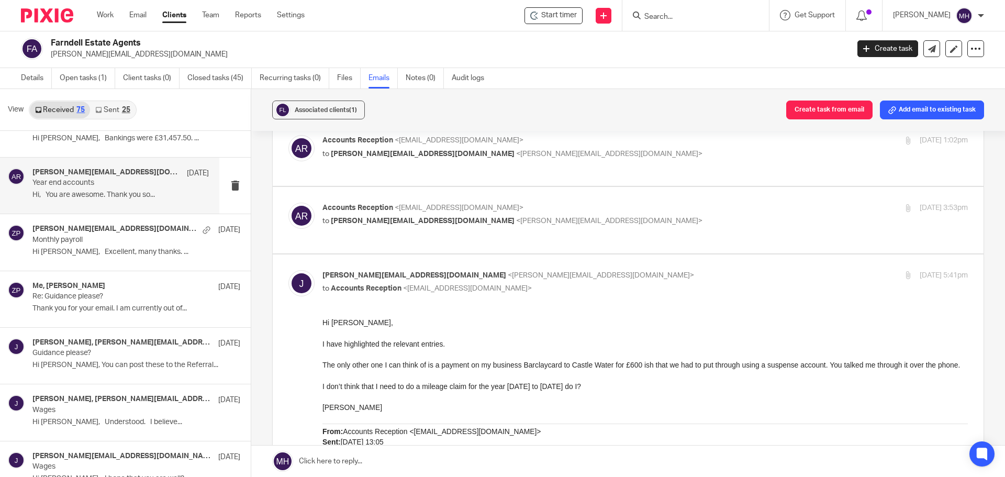
scroll to position [0, 0]
click at [595, 276] on p "[PERSON_NAME][EMAIL_ADDRESS][DOMAIN_NAME] <[PERSON_NAME][EMAIL_ADDRESS][DOMAIN_…" at bounding box center [537, 275] width 430 height 11
checkbox input "false"
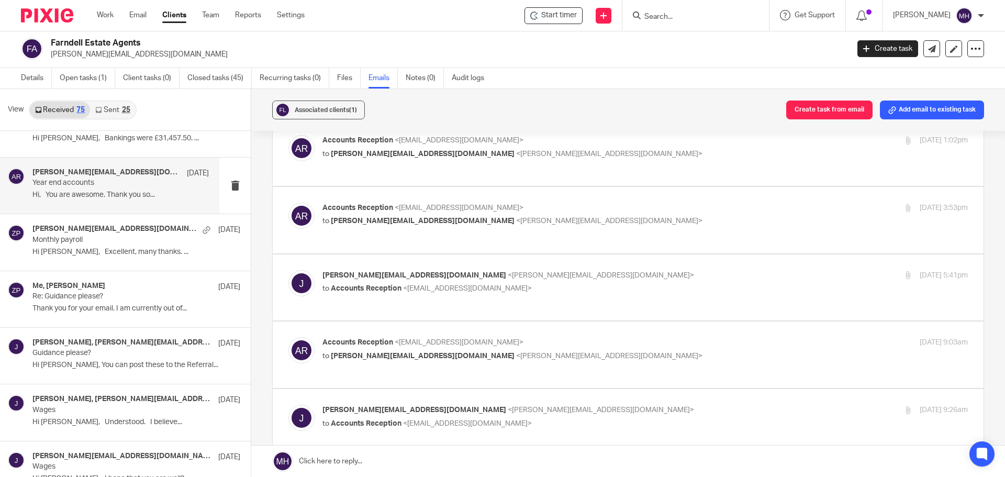
click at [589, 341] on p "Accounts Reception <[EMAIL_ADDRESS][DOMAIN_NAME]>" at bounding box center [537, 342] width 430 height 11
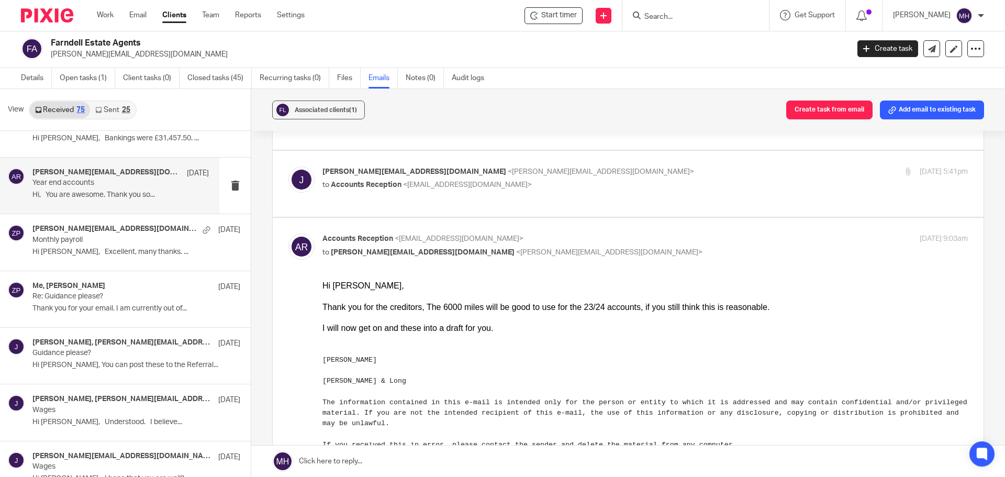
scroll to position [628, 0]
click at [288, 232] on input "checkbox" at bounding box center [288, 232] width 1 height 1
checkbox input "false"
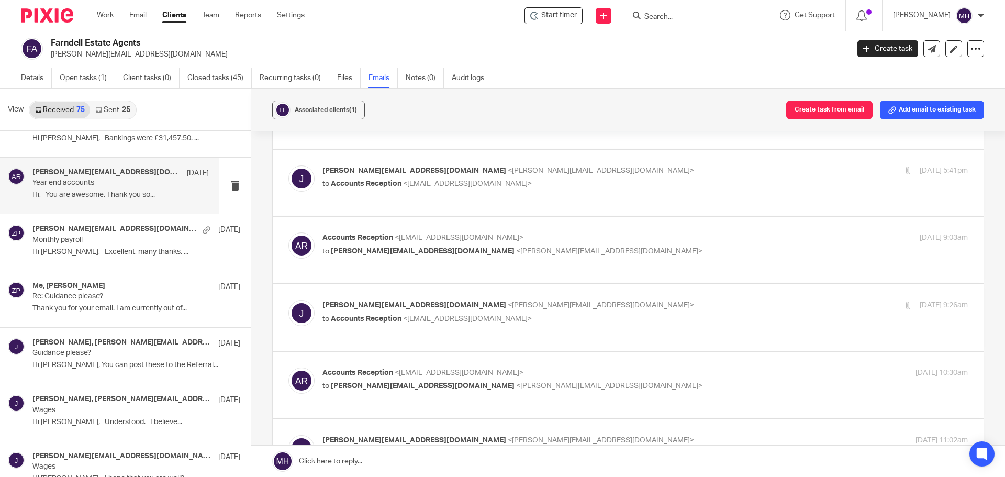
click at [577, 309] on p "[PERSON_NAME][EMAIL_ADDRESS][DOMAIN_NAME] <[PERSON_NAME][EMAIL_ADDRESS][DOMAIN_…" at bounding box center [537, 305] width 430 height 11
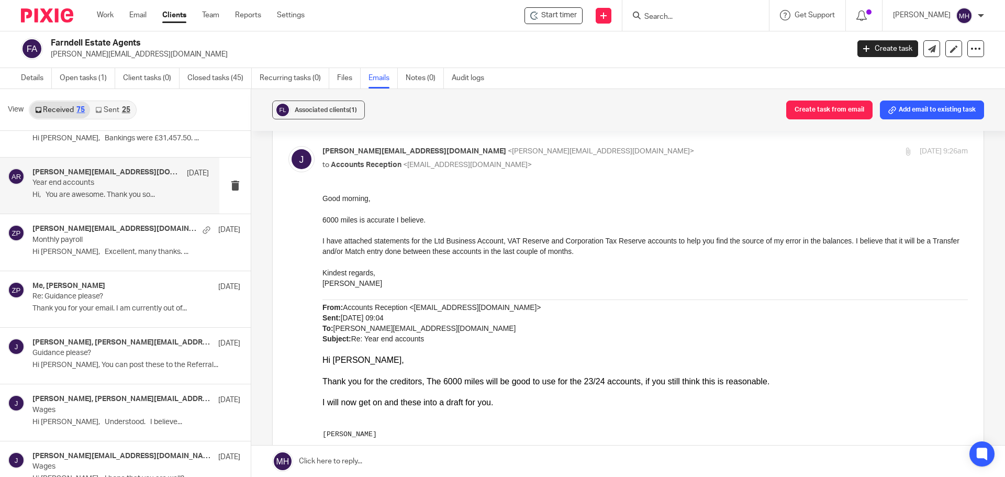
scroll to position [785, 0]
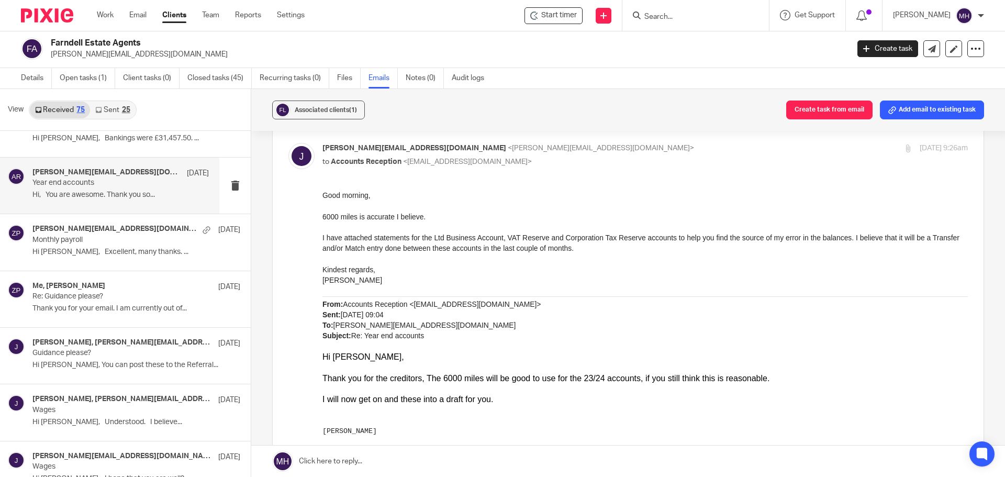
click at [594, 162] on p "to Accounts Reception <[EMAIL_ADDRESS][DOMAIN_NAME]>" at bounding box center [537, 161] width 430 height 11
checkbox input "false"
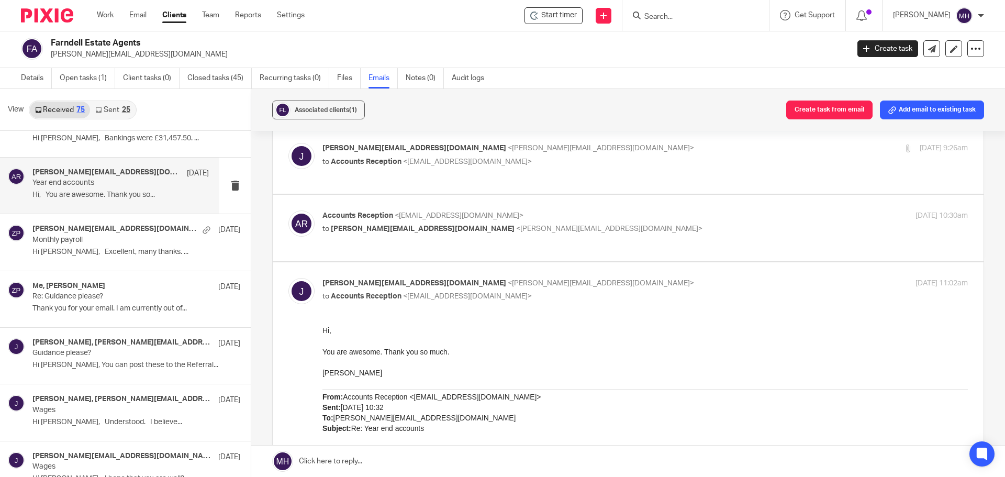
click at [602, 224] on p "to [PERSON_NAME][EMAIL_ADDRESS][DOMAIN_NAME] <[PERSON_NAME][EMAIL_ADDRESS][DOMA…" at bounding box center [537, 228] width 430 height 11
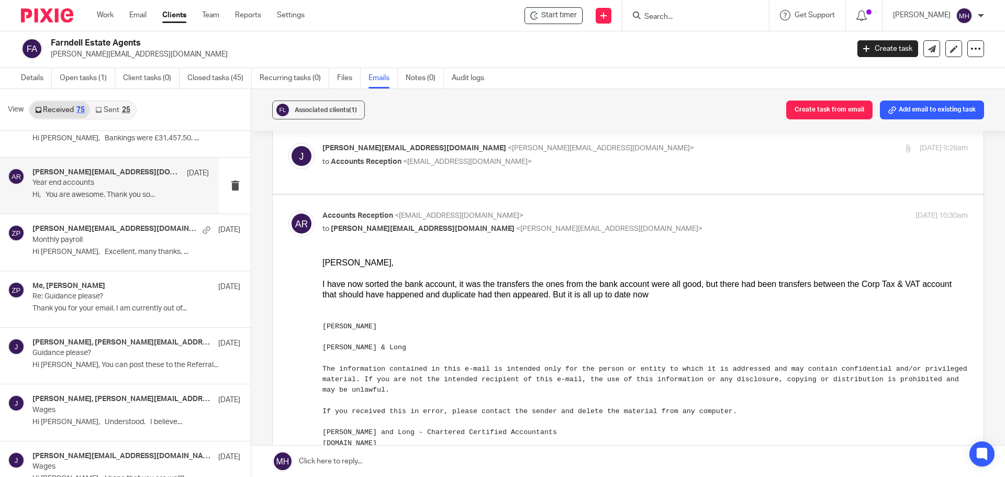
scroll to position [0, 0]
click at [618, 213] on p "Accounts Reception <[EMAIL_ADDRESS][DOMAIN_NAME]>" at bounding box center [537, 215] width 430 height 11
checkbox input "false"
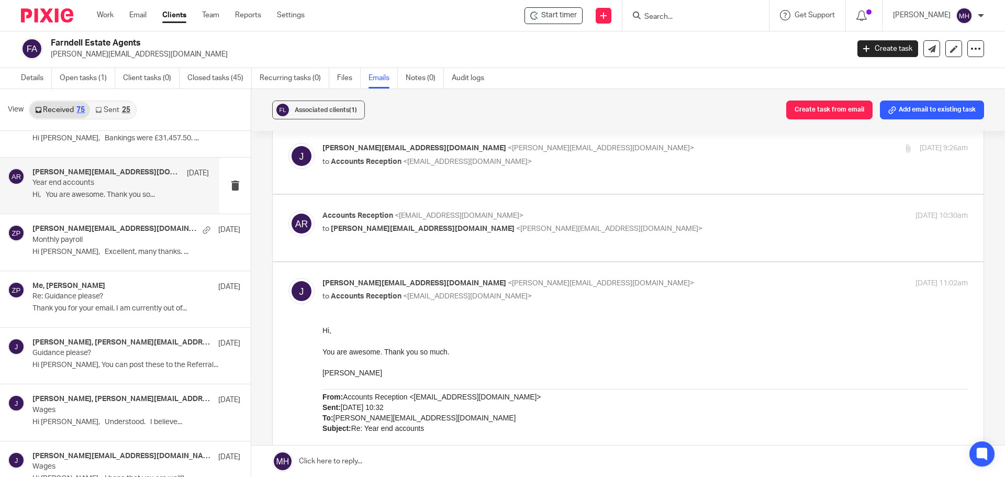
click at [288, 277] on input "checkbox" at bounding box center [288, 277] width 1 height 1
checkbox input "false"
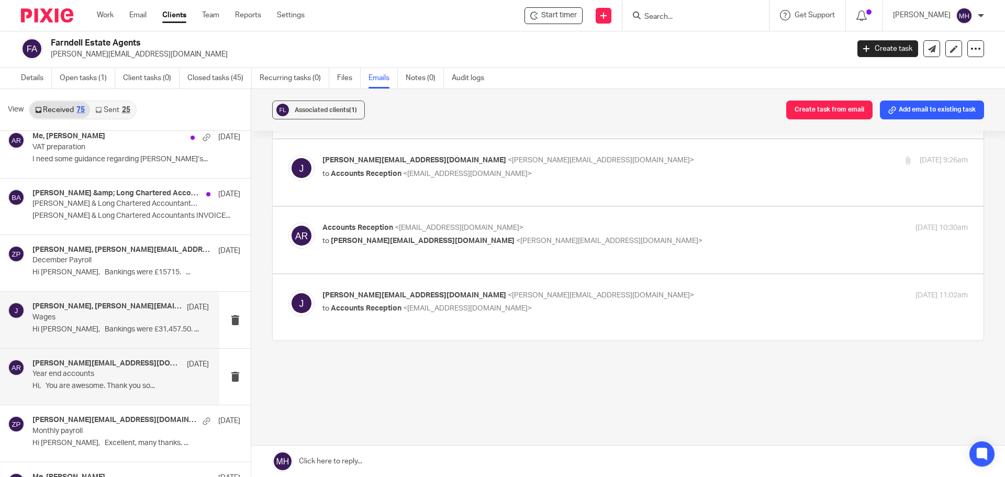
scroll to position [1465, 0]
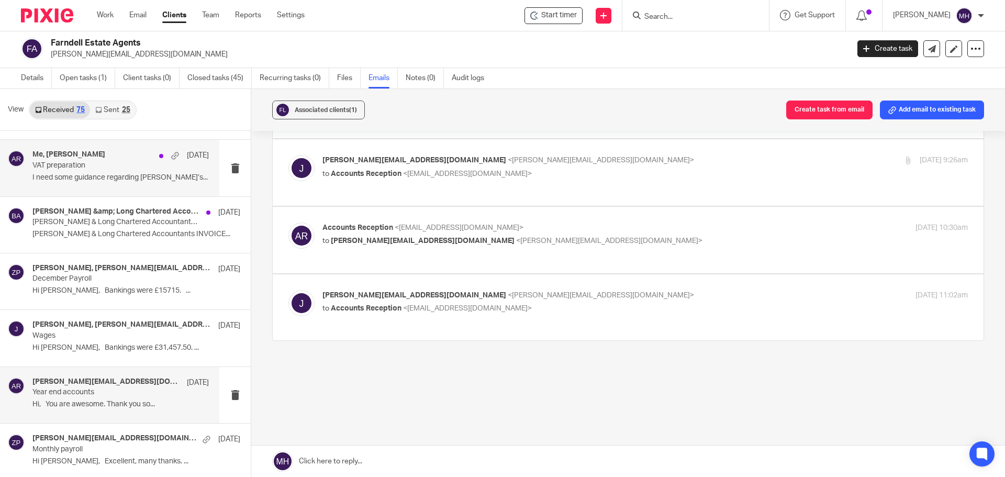
click at [114, 152] on div "Me, [PERSON_NAME] [DATE]" at bounding box center [120, 155] width 176 height 10
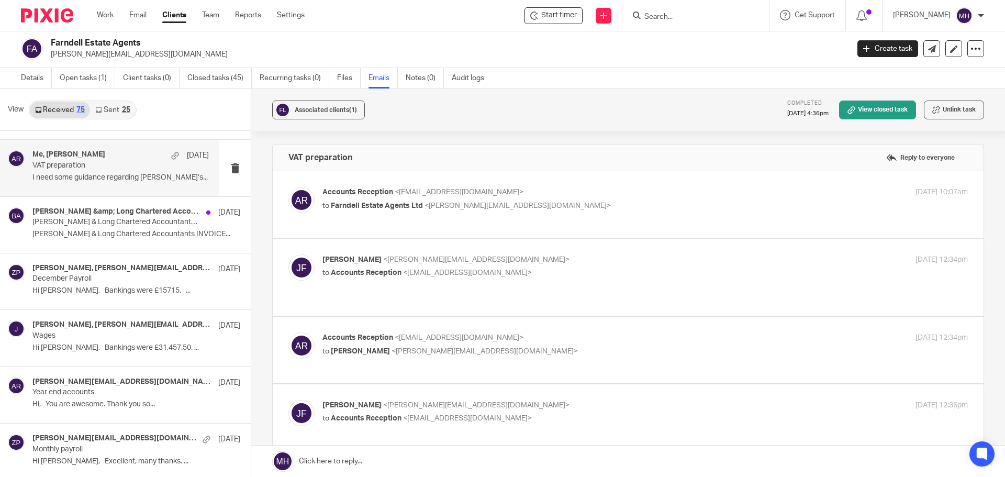
scroll to position [0, 0]
click at [594, 185] on label at bounding box center [628, 204] width 711 height 66
click at [288, 186] on input "checkbox" at bounding box center [288, 186] width 1 height 1
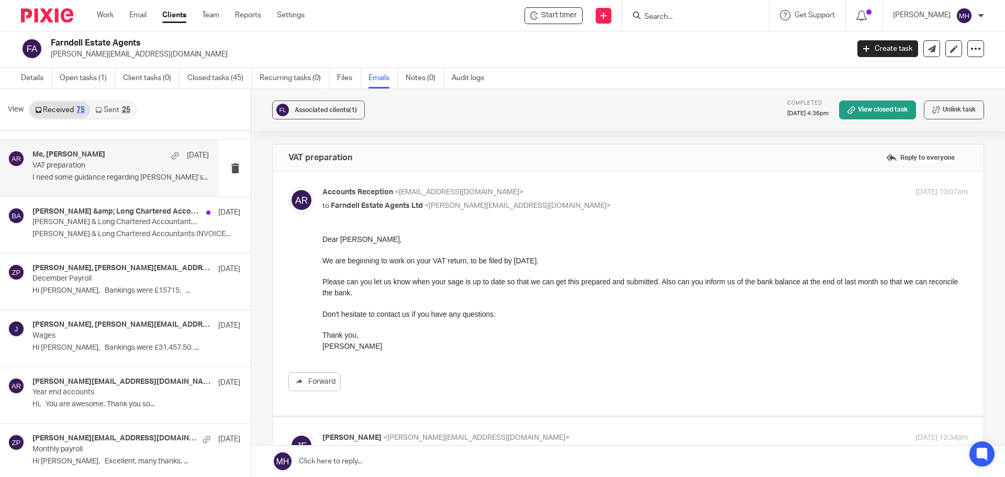
click at [607, 193] on p "Accounts Reception <[EMAIL_ADDRESS][DOMAIN_NAME]>" at bounding box center [537, 192] width 430 height 11
checkbox input "false"
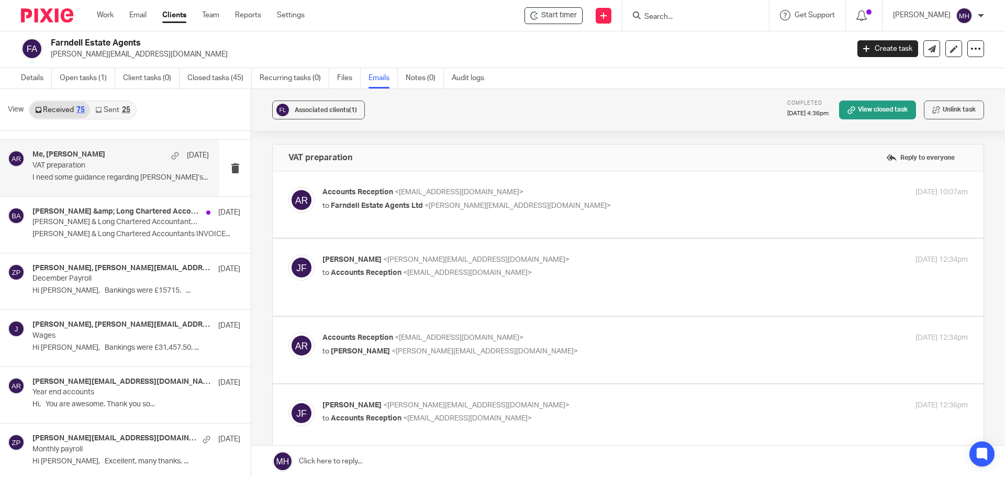
click at [612, 265] on p "[PERSON_NAME] <[PERSON_NAME][EMAIL_ADDRESS][DOMAIN_NAME]>" at bounding box center [537, 259] width 430 height 11
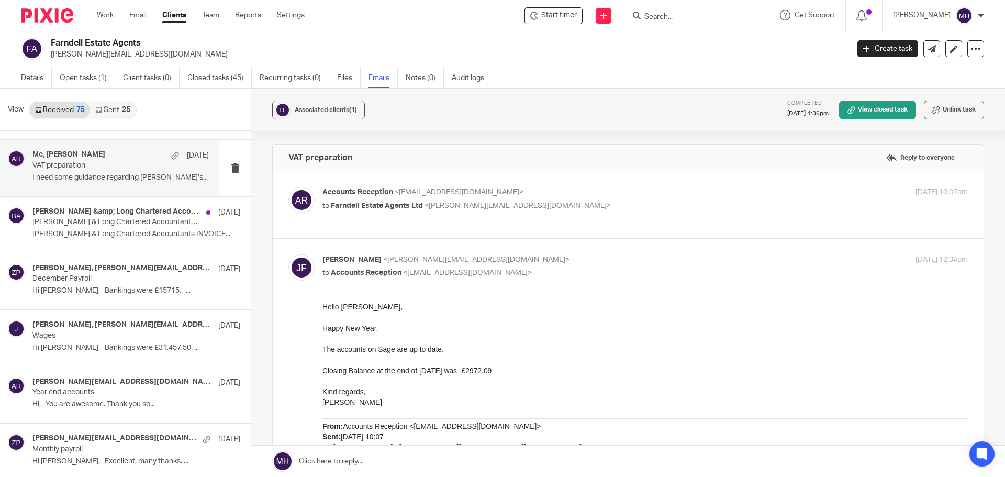
click at [610, 265] on p "[PERSON_NAME] <[PERSON_NAME][EMAIL_ADDRESS][DOMAIN_NAME]>" at bounding box center [537, 259] width 430 height 11
checkbox input "false"
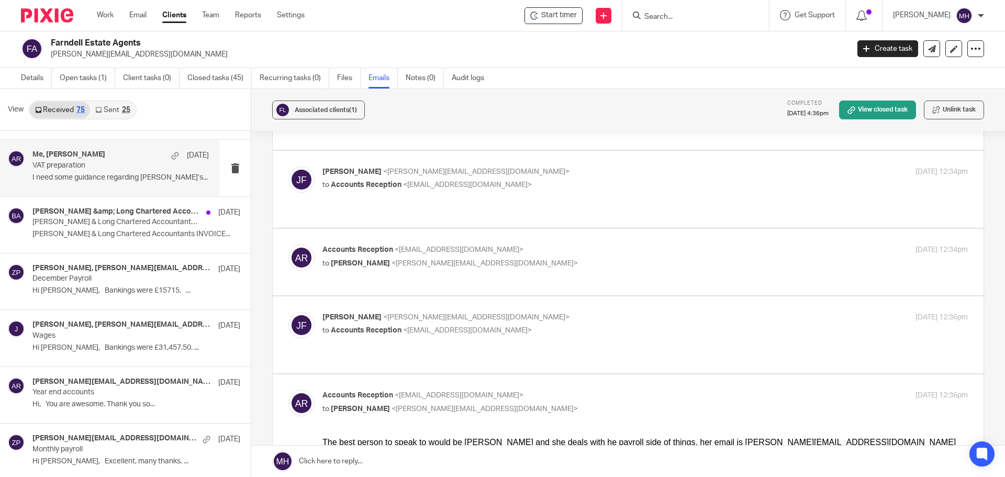
scroll to position [105, 0]
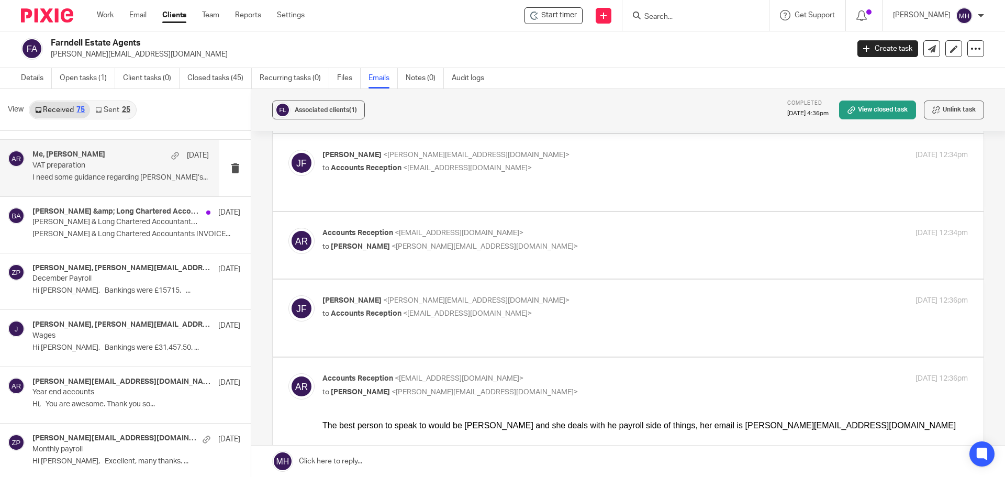
click at [598, 251] on p "to [PERSON_NAME] <[PERSON_NAME][EMAIL_ADDRESS][DOMAIN_NAME]>" at bounding box center [537, 246] width 430 height 11
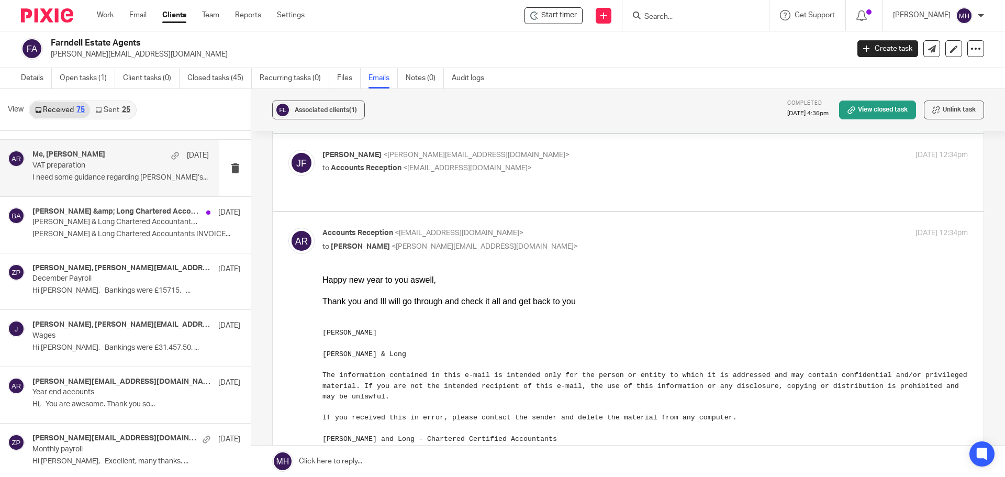
scroll to position [0, 0]
click at [612, 229] on p "Accounts Reception <[EMAIL_ADDRESS][DOMAIN_NAME]>" at bounding box center [537, 233] width 430 height 11
checkbox input "false"
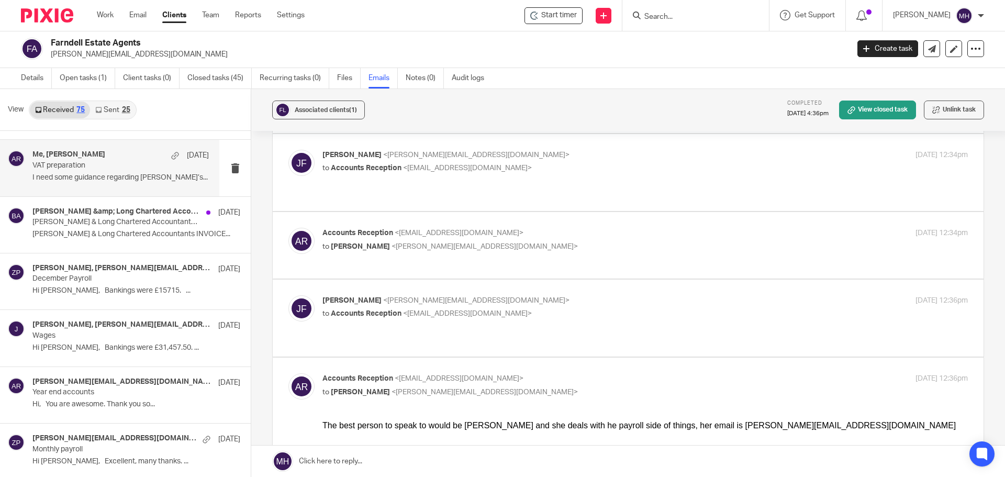
click at [611, 298] on p "[PERSON_NAME] <[PERSON_NAME][EMAIL_ADDRESS][DOMAIN_NAME]>" at bounding box center [537, 300] width 430 height 11
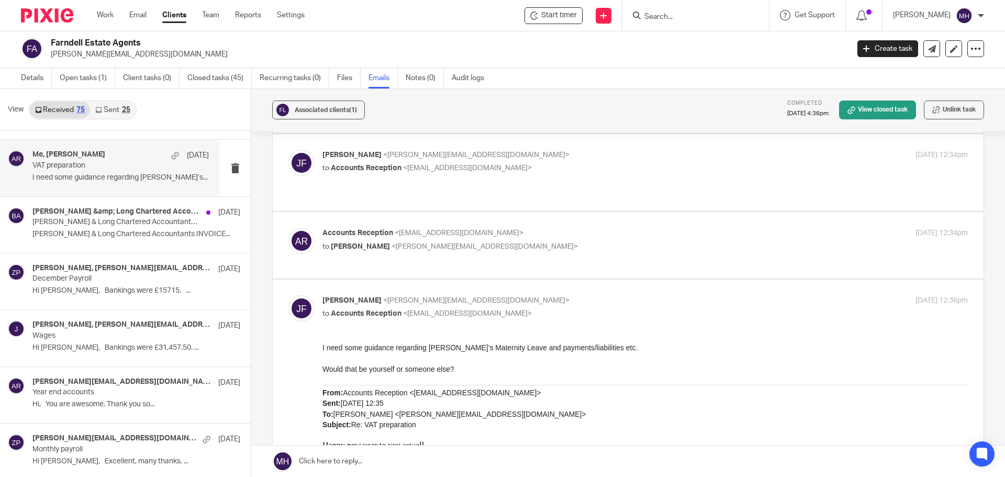
click at [288, 295] on input "checkbox" at bounding box center [288, 295] width 1 height 1
checkbox input "false"
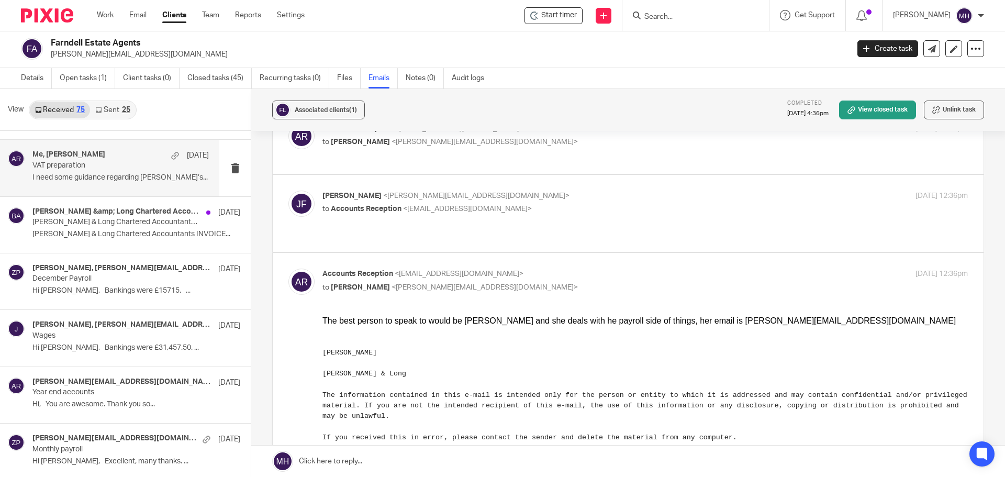
click at [598, 268] on p "Accounts Reception <[EMAIL_ADDRESS][DOMAIN_NAME]>" at bounding box center [537, 273] width 430 height 11
checkbox input "false"
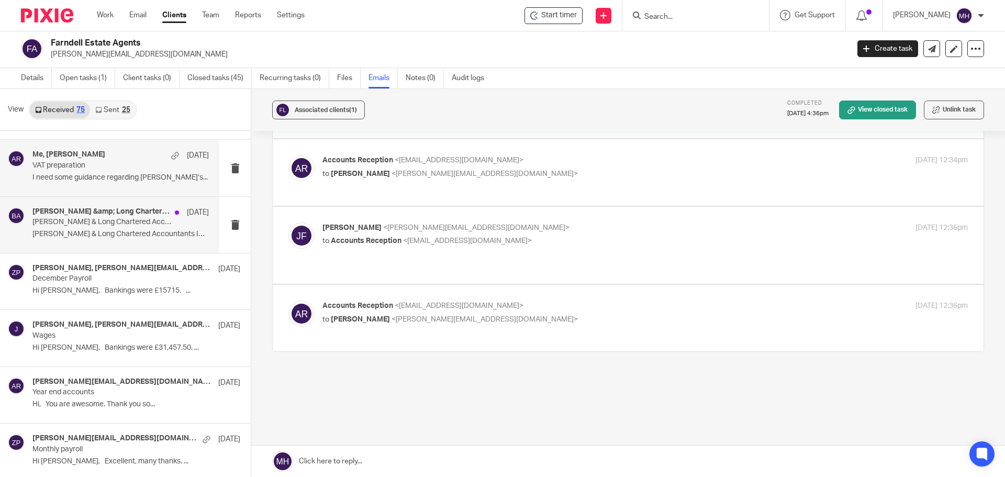
scroll to position [1413, 0]
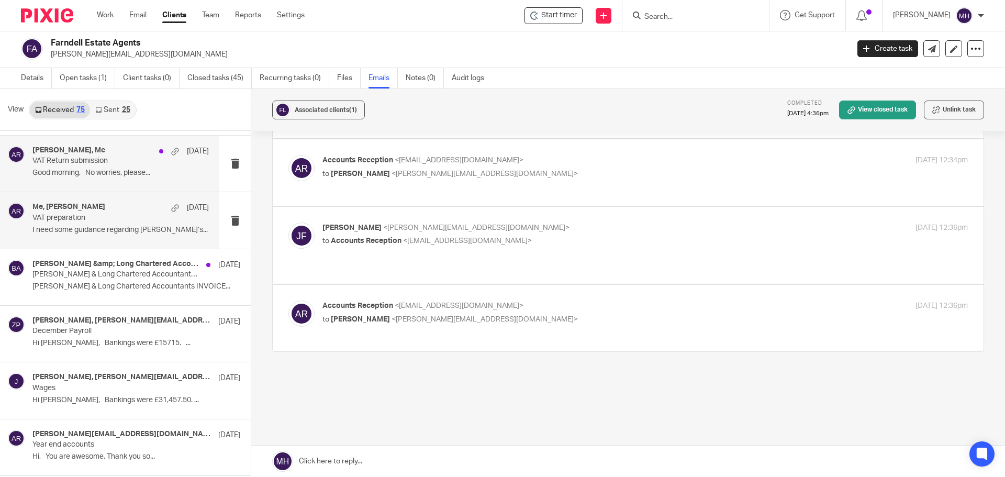
click at [116, 151] on div "[PERSON_NAME], Me [DATE]" at bounding box center [120, 151] width 176 height 10
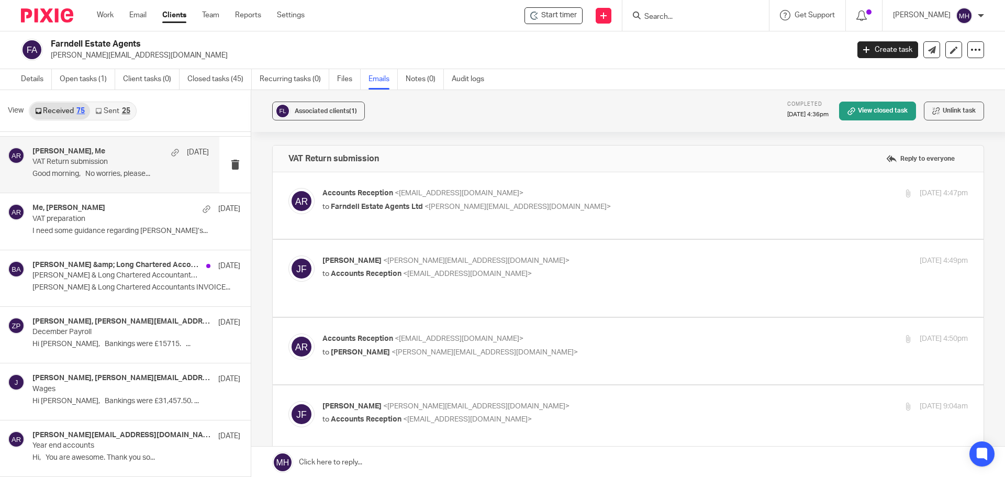
scroll to position [0, 0]
click at [665, 189] on p "Accounts Reception <[EMAIL_ADDRESS][DOMAIN_NAME]>" at bounding box center [537, 193] width 430 height 11
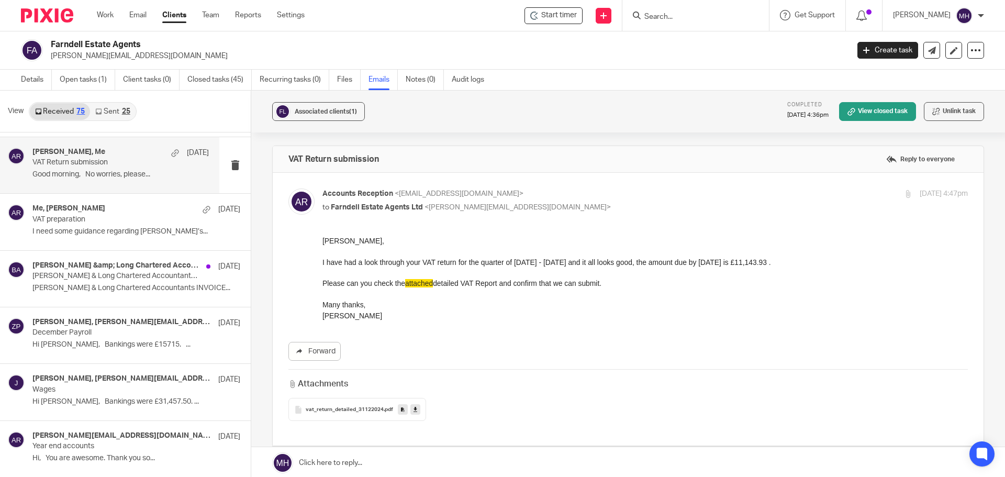
click at [663, 199] on p "Accounts Reception <[EMAIL_ADDRESS][DOMAIN_NAME]>" at bounding box center [537, 193] width 430 height 11
checkbox input "false"
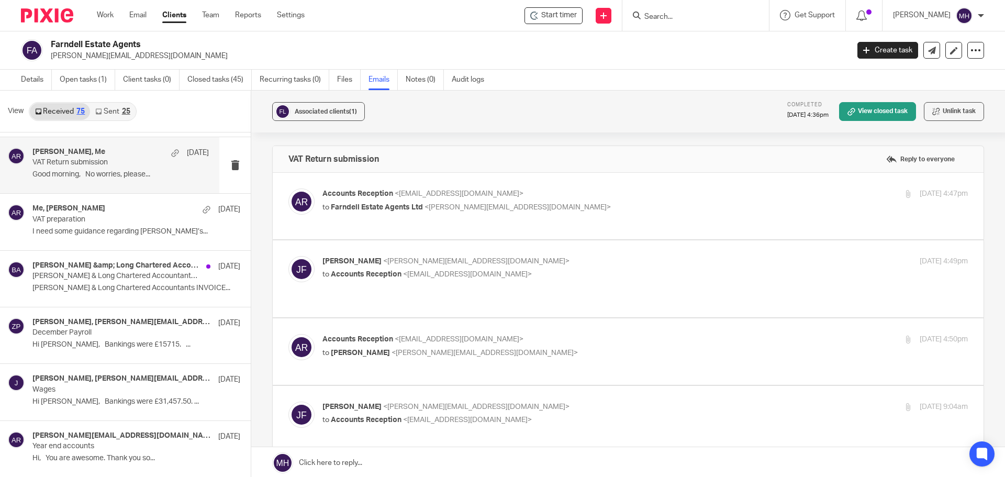
click at [626, 267] on div "[PERSON_NAME] <[PERSON_NAME][EMAIL_ADDRESS][DOMAIN_NAME]> to Accounts Reception…" at bounding box center [537, 268] width 430 height 24
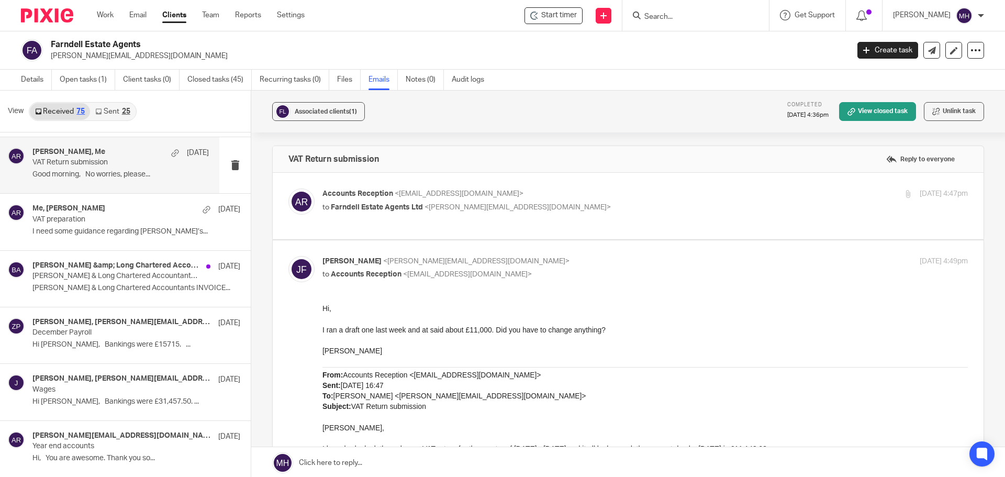
drag, startPoint x: 658, startPoint y: 269, endPoint x: 647, endPoint y: 265, distance: 12.0
click at [655, 267] on div "[PERSON_NAME] <[PERSON_NAME][EMAIL_ADDRESS][DOMAIN_NAME]> to Accounts Reception…" at bounding box center [537, 268] width 430 height 24
checkbox input "false"
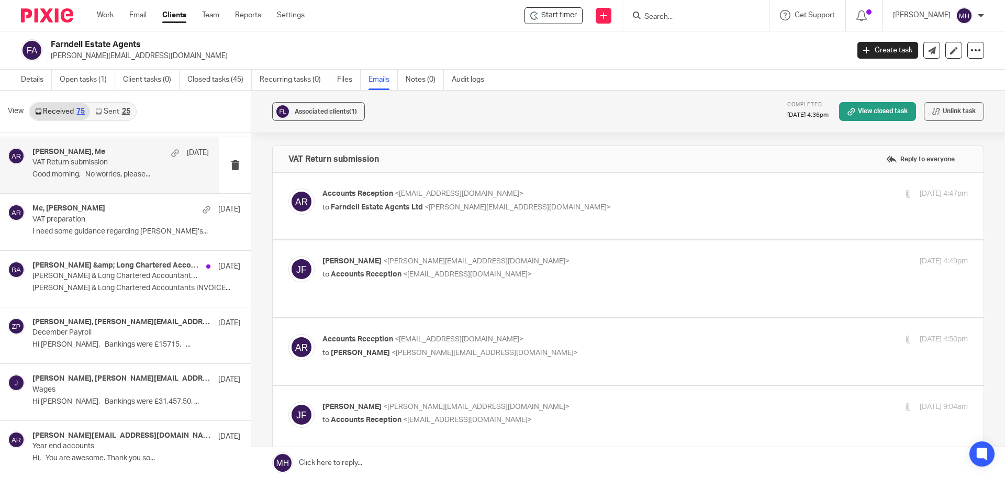
click at [643, 334] on p "Accounts Reception <[EMAIL_ADDRESS][DOMAIN_NAME]>" at bounding box center [537, 339] width 430 height 11
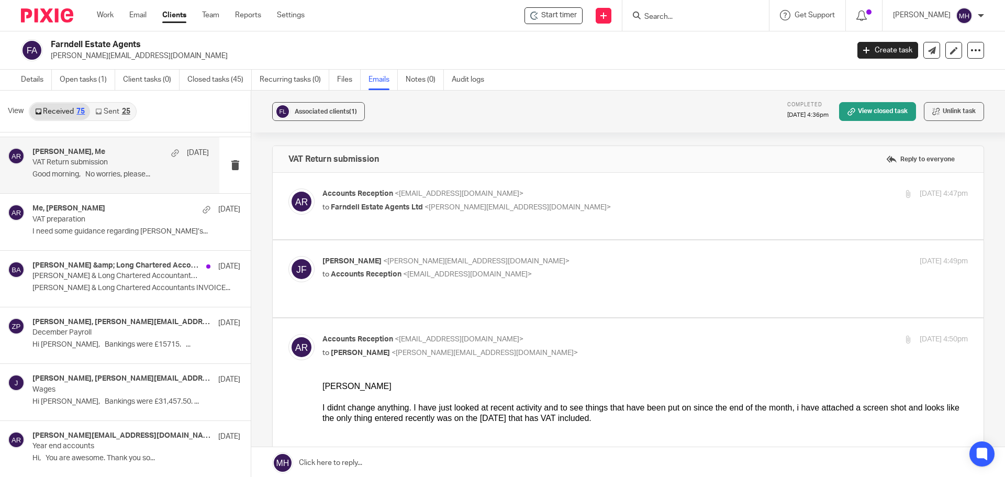
click at [626, 334] on p "Accounts Reception <[EMAIL_ADDRESS][DOMAIN_NAME]>" at bounding box center [537, 339] width 430 height 11
checkbox input "false"
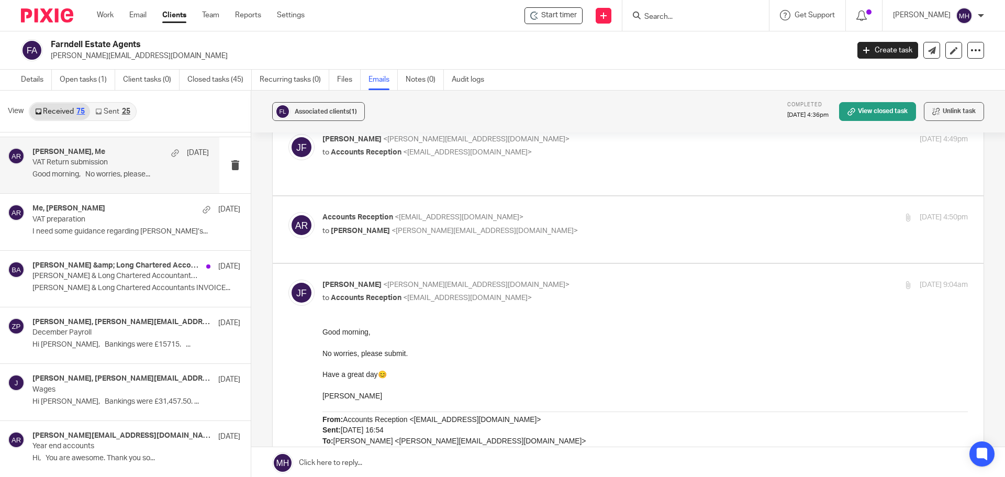
scroll to position [157, 0]
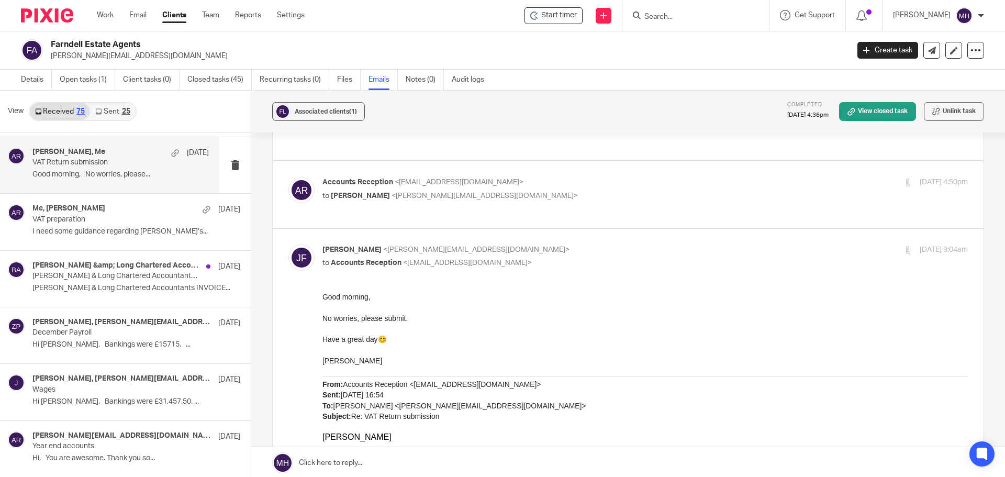
click at [608, 244] on p "[PERSON_NAME] <[PERSON_NAME][EMAIL_ADDRESS][DOMAIN_NAME]>" at bounding box center [537, 249] width 430 height 11
checkbox input "false"
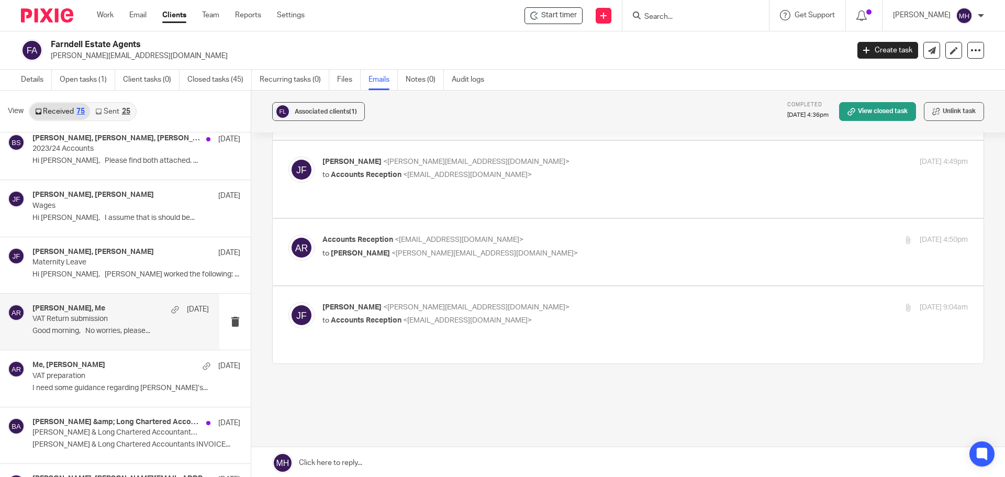
scroll to position [1256, 0]
click at [110, 161] on p "Hi [PERSON_NAME], Please find both attached. ..." at bounding box center [120, 161] width 176 height 9
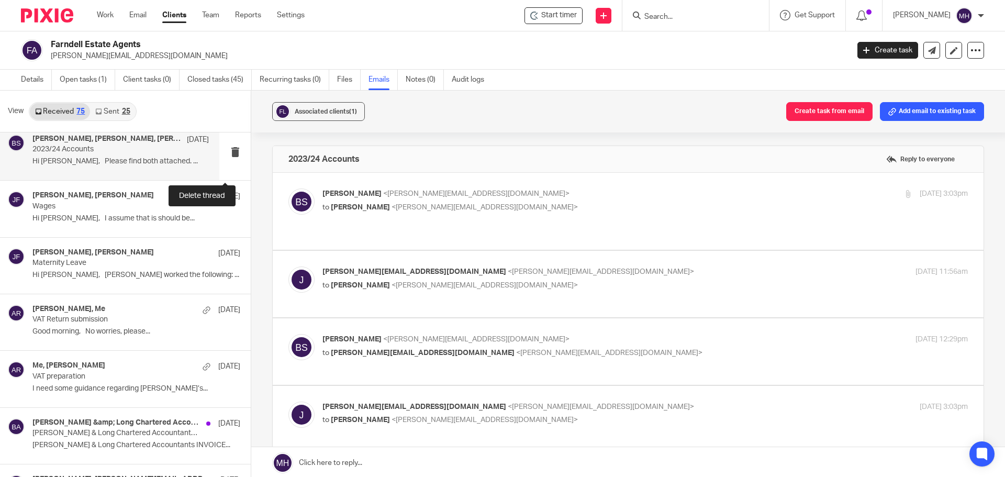
scroll to position [0, 0]
click at [570, 185] on label at bounding box center [628, 211] width 711 height 77
click at [288, 188] on input "checkbox" at bounding box center [288, 188] width 1 height 1
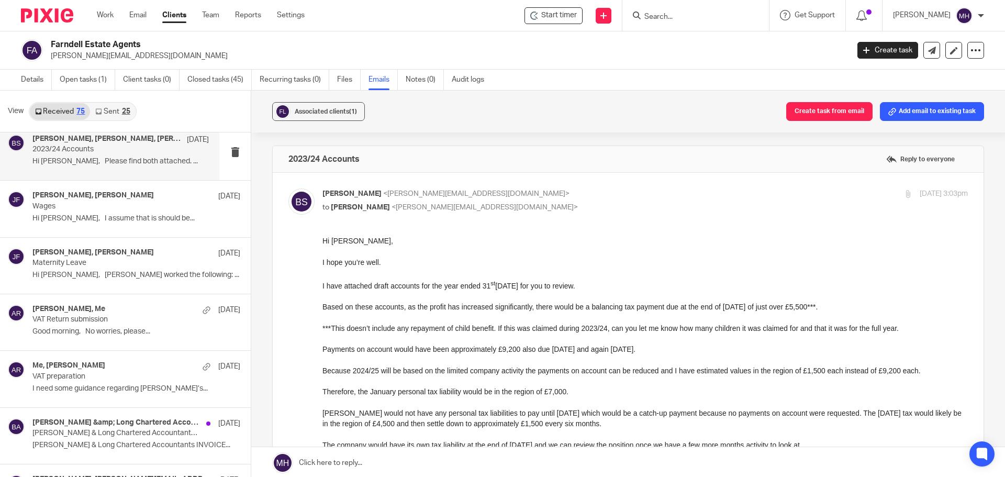
click at [580, 191] on p "[PERSON_NAME] <[PERSON_NAME][EMAIL_ADDRESS][DOMAIN_NAME]>" at bounding box center [537, 193] width 430 height 11
checkbox input "false"
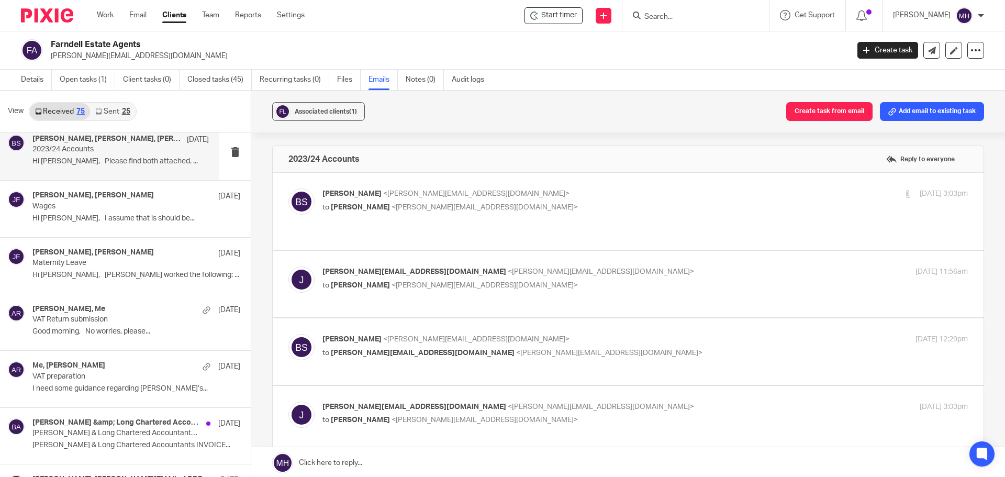
click at [602, 251] on label at bounding box center [628, 284] width 711 height 66
click at [288, 266] on input "checkbox" at bounding box center [288, 266] width 1 height 1
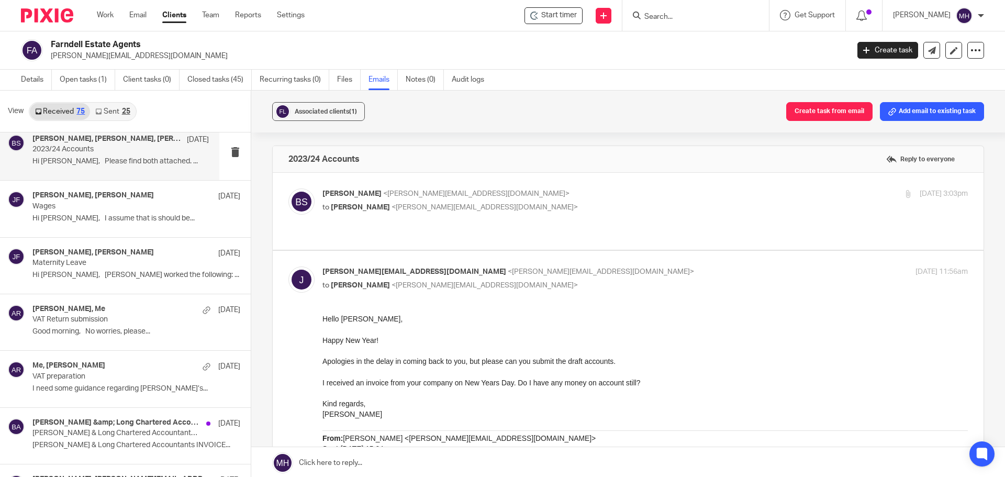
click at [569, 266] on p "[PERSON_NAME][EMAIL_ADDRESS][DOMAIN_NAME] <[PERSON_NAME][EMAIL_ADDRESS][DOMAIN_…" at bounding box center [537, 271] width 430 height 11
checkbox input "false"
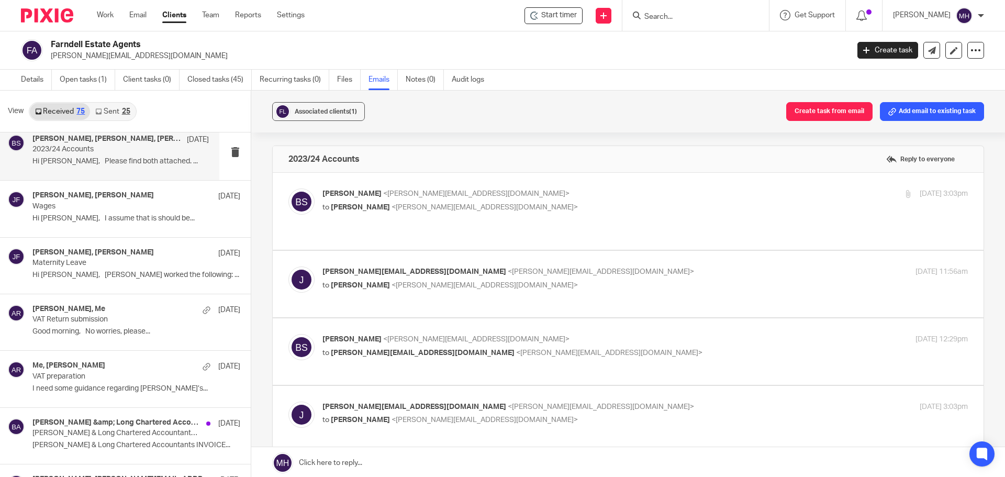
click at [657, 318] on label at bounding box center [628, 351] width 711 height 66
click at [288, 333] on input "checkbox" at bounding box center [288, 333] width 1 height 1
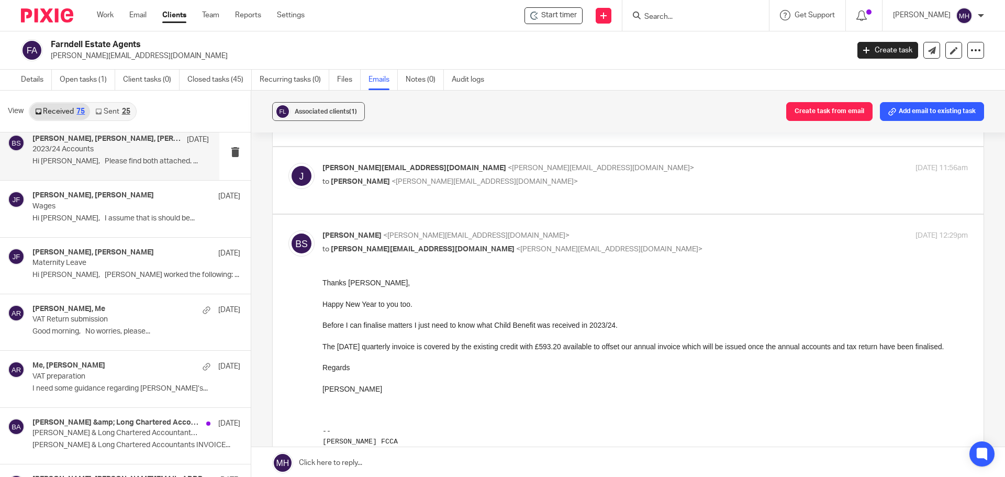
scroll to position [105, 0]
click at [288, 229] on input "checkbox" at bounding box center [288, 229] width 1 height 1
checkbox input "false"
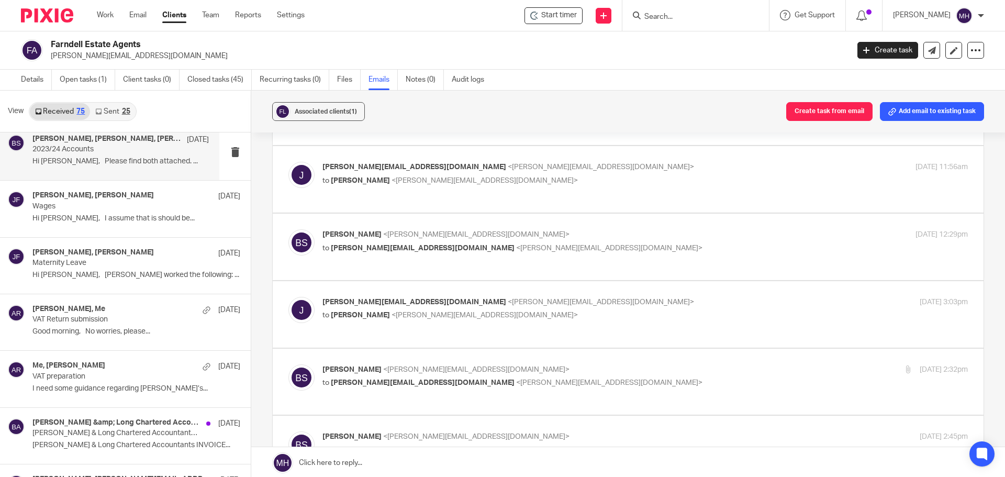
click at [618, 297] on p "[PERSON_NAME][EMAIL_ADDRESS][DOMAIN_NAME] <[PERSON_NAME][EMAIL_ADDRESS][DOMAIN_…" at bounding box center [537, 302] width 430 height 11
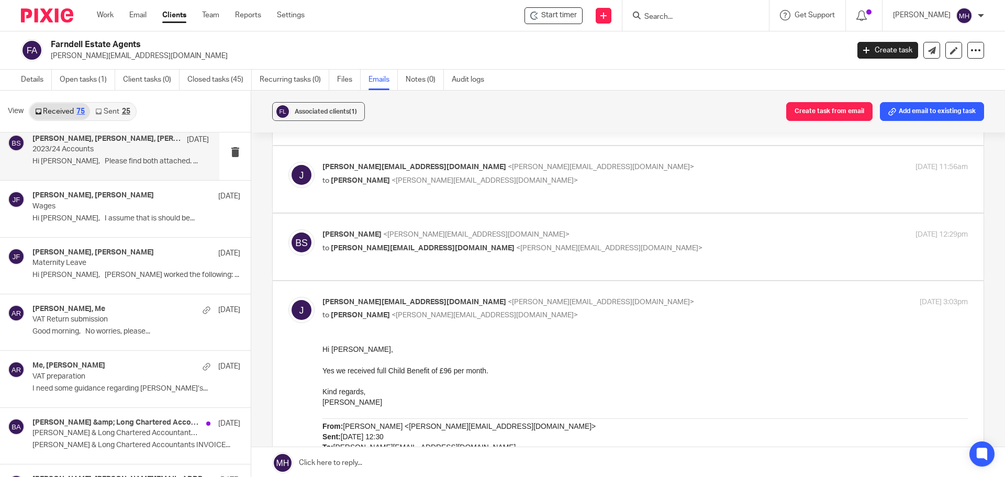
scroll to position [0, 0]
click at [619, 297] on p "[PERSON_NAME][EMAIL_ADDRESS][DOMAIN_NAME] <[PERSON_NAME][EMAIL_ADDRESS][DOMAIN_…" at bounding box center [537, 302] width 430 height 11
checkbox input "false"
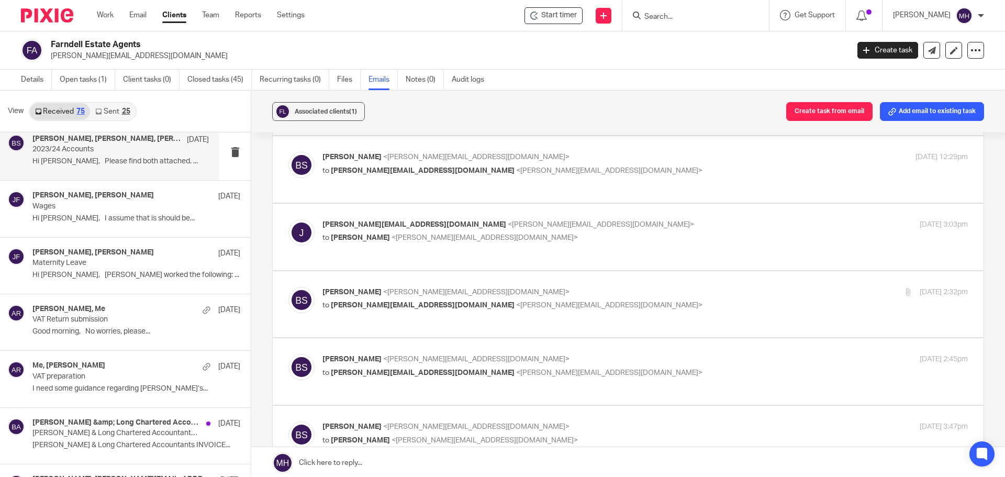
scroll to position [209, 0]
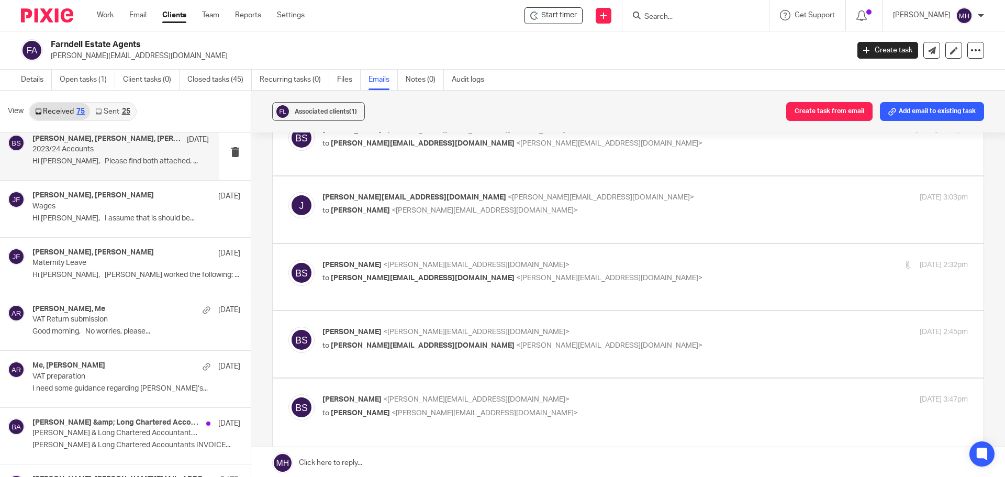
click at [577, 260] on p "[PERSON_NAME] <[PERSON_NAME][EMAIL_ADDRESS][DOMAIN_NAME]>" at bounding box center [537, 265] width 430 height 11
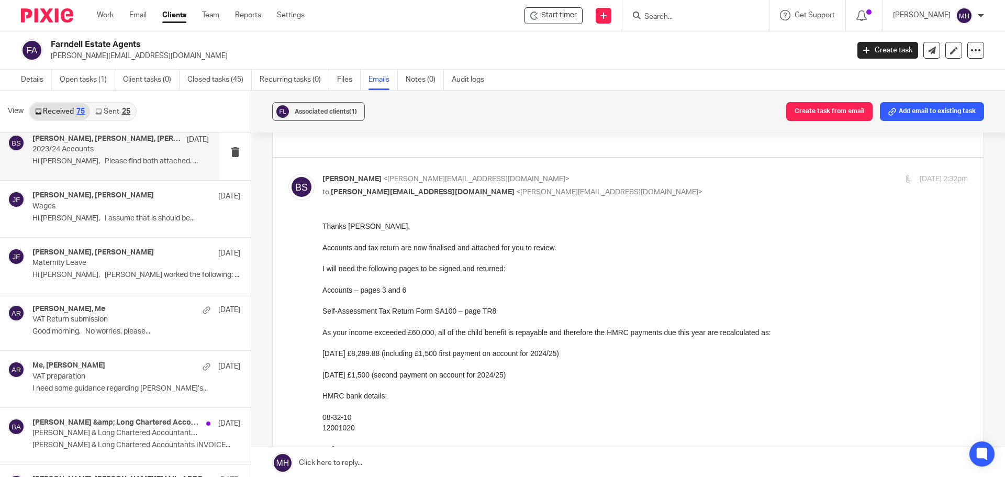
scroll to position [262, 0]
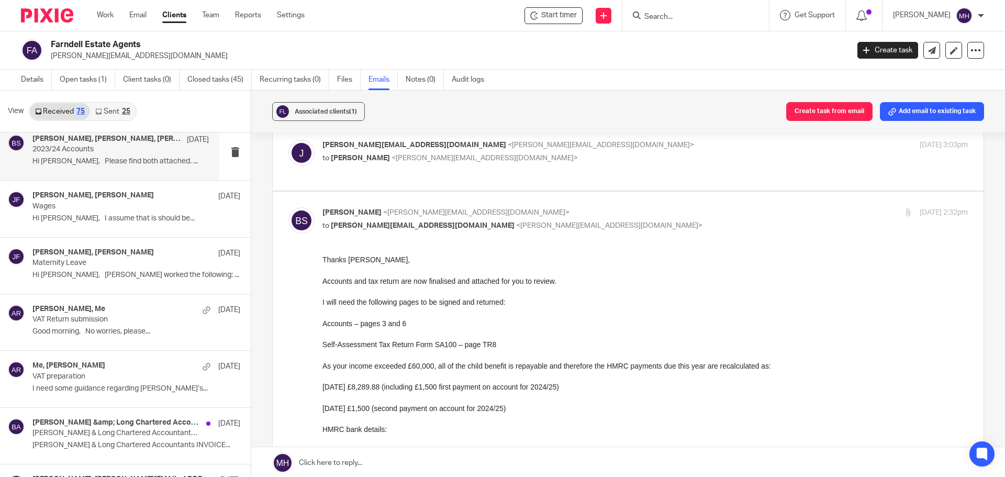
click at [576, 207] on p "[PERSON_NAME] <[PERSON_NAME][EMAIL_ADDRESS][DOMAIN_NAME]>" at bounding box center [537, 212] width 430 height 11
checkbox input "false"
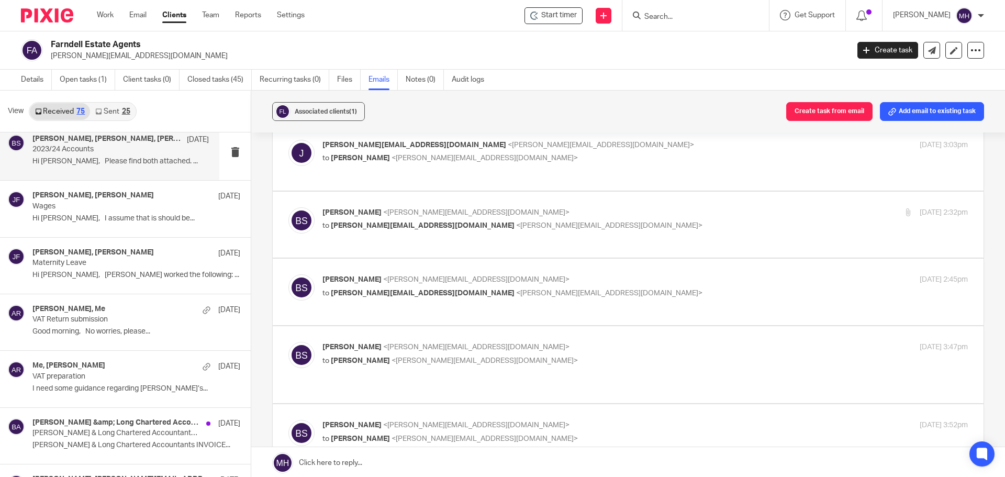
click at [592, 258] on label at bounding box center [628, 291] width 711 height 66
click at [288, 274] on input "checkbox" at bounding box center [288, 274] width 1 height 1
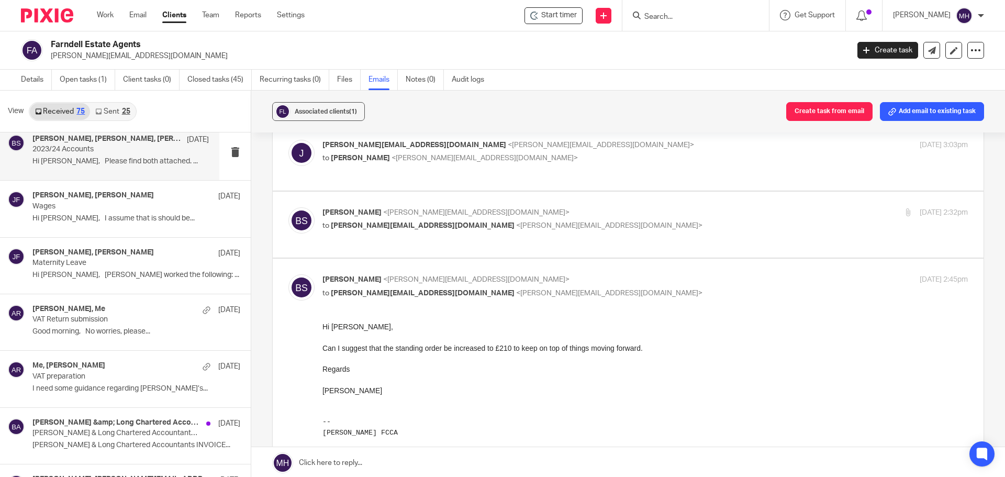
scroll to position [0, 0]
click at [610, 274] on p "[PERSON_NAME] <[PERSON_NAME][EMAIL_ADDRESS][DOMAIN_NAME]>" at bounding box center [537, 279] width 430 height 11
checkbox input "false"
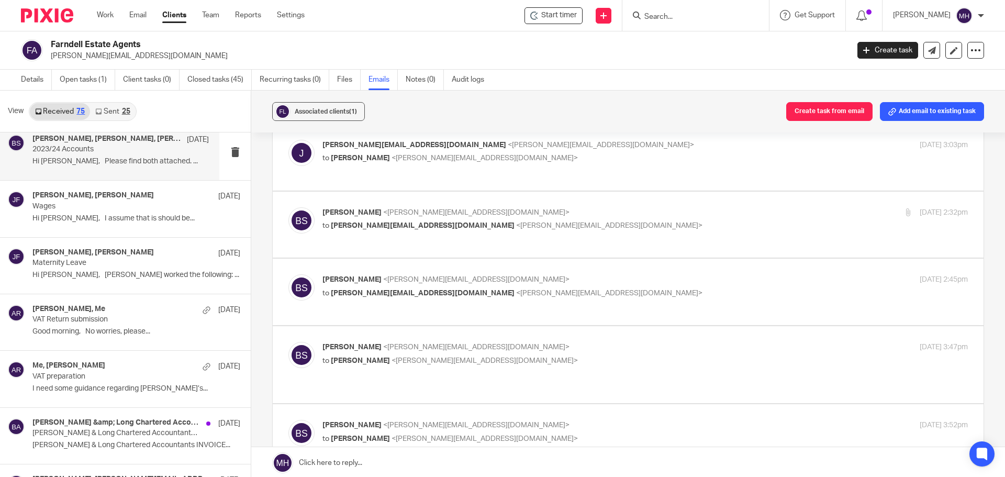
click at [631, 342] on p "[PERSON_NAME] <[PERSON_NAME][EMAIL_ADDRESS][DOMAIN_NAME]>" at bounding box center [537, 347] width 430 height 11
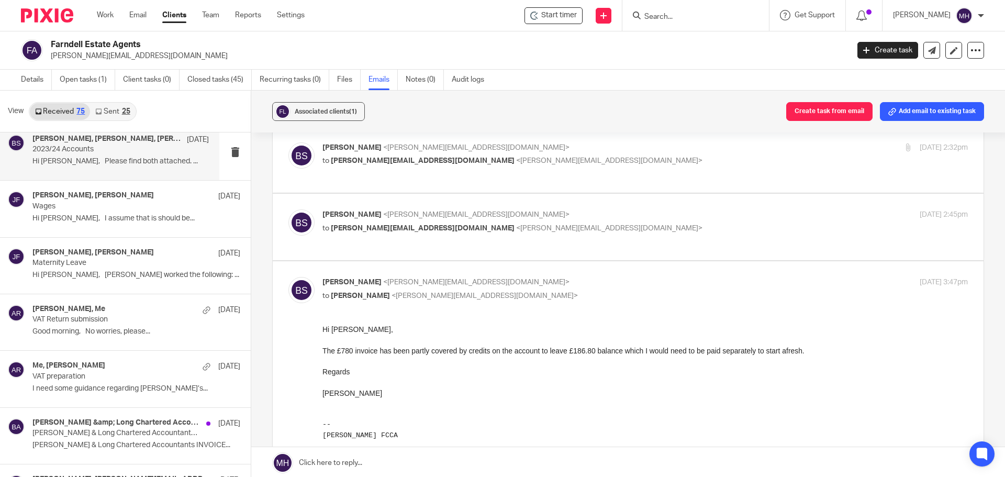
scroll to position [366, 0]
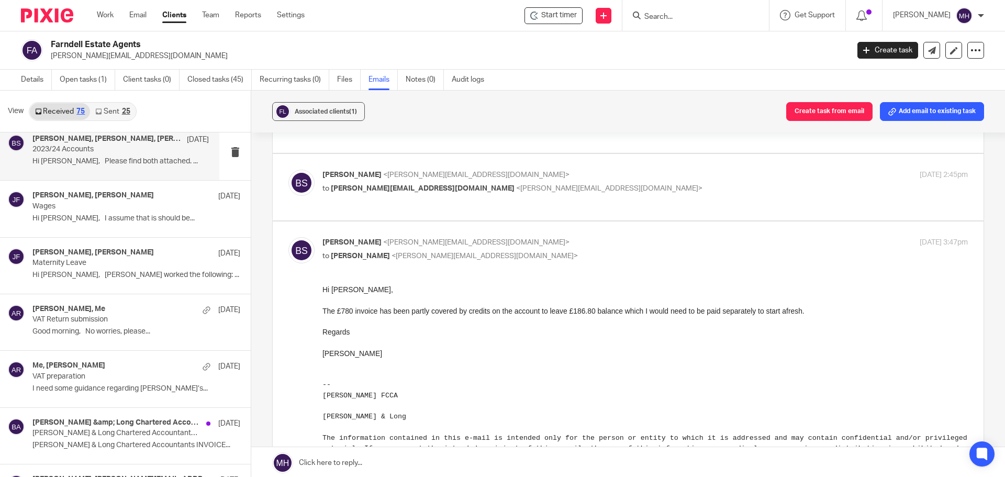
click at [644, 238] on p "[PERSON_NAME] <[PERSON_NAME][EMAIL_ADDRESS][DOMAIN_NAME]>" at bounding box center [537, 242] width 430 height 11
checkbox input "false"
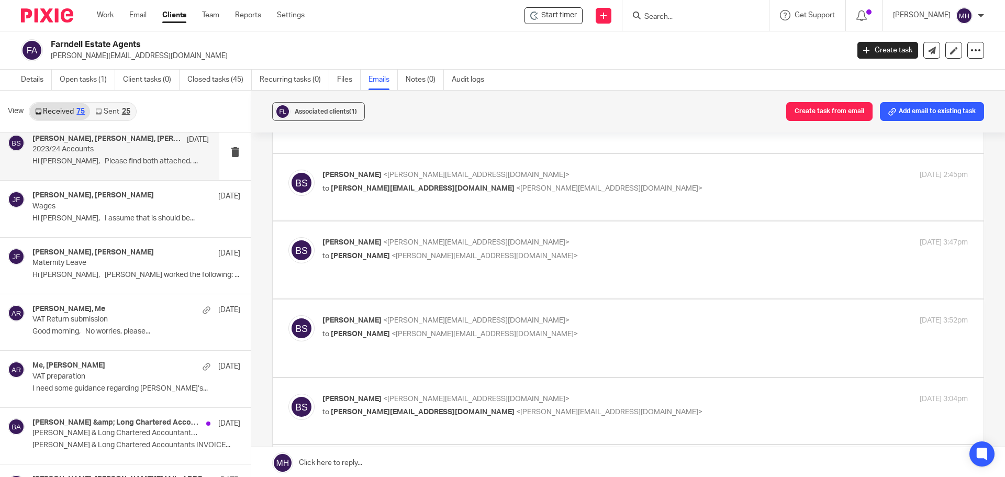
click at [608, 315] on p "[PERSON_NAME] <[PERSON_NAME][EMAIL_ADDRESS][DOMAIN_NAME]>" at bounding box center [537, 320] width 430 height 11
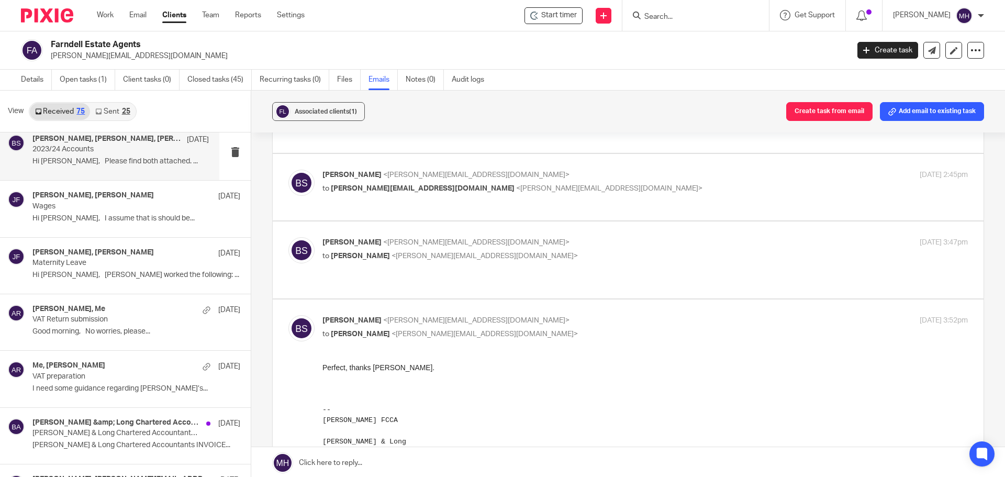
scroll to position [471, 0]
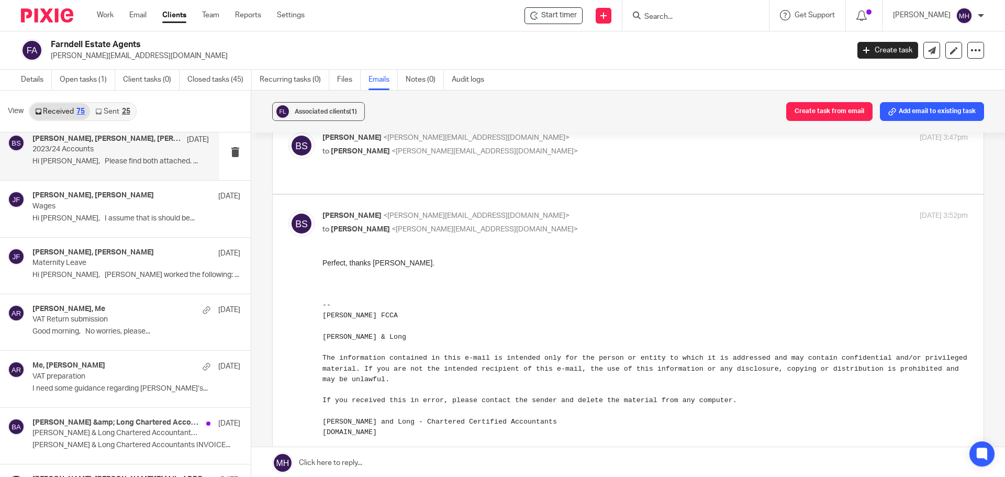
click at [554, 210] on p "[PERSON_NAME] <[PERSON_NAME][EMAIL_ADDRESS][DOMAIN_NAME]>" at bounding box center [537, 215] width 430 height 11
checkbox input "false"
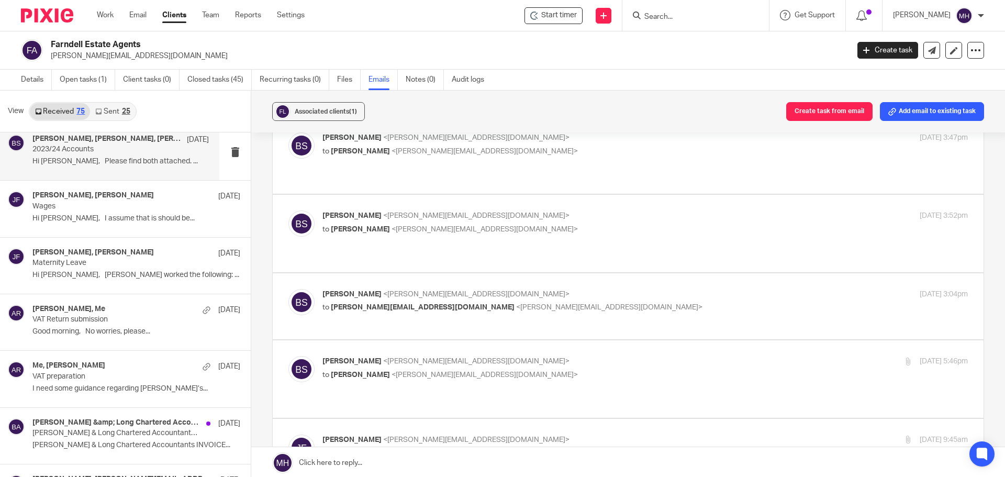
click at [569, 289] on p "[PERSON_NAME] <[PERSON_NAME][EMAIL_ADDRESS][DOMAIN_NAME]>" at bounding box center [537, 294] width 430 height 11
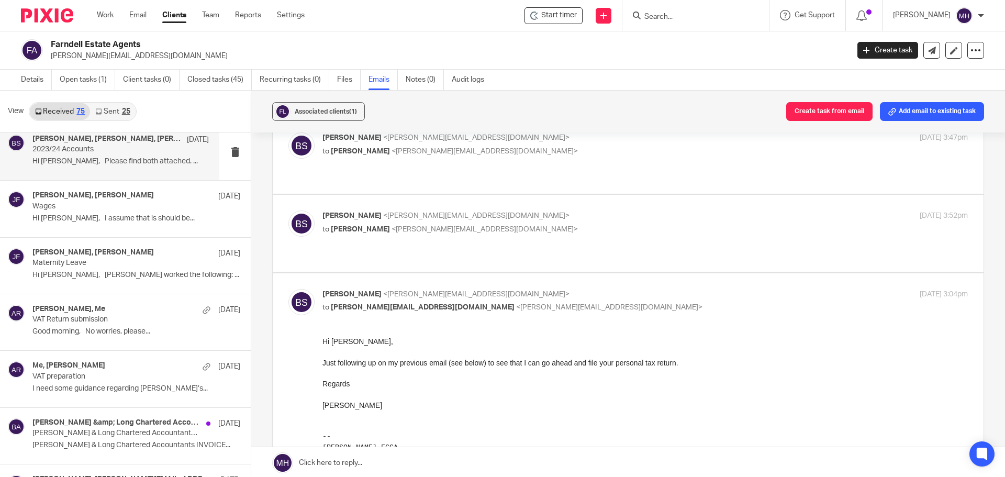
scroll to position [0, 0]
click at [569, 289] on p "[PERSON_NAME] <[PERSON_NAME][EMAIL_ADDRESS][DOMAIN_NAME]>" at bounding box center [537, 294] width 430 height 11
checkbox input "false"
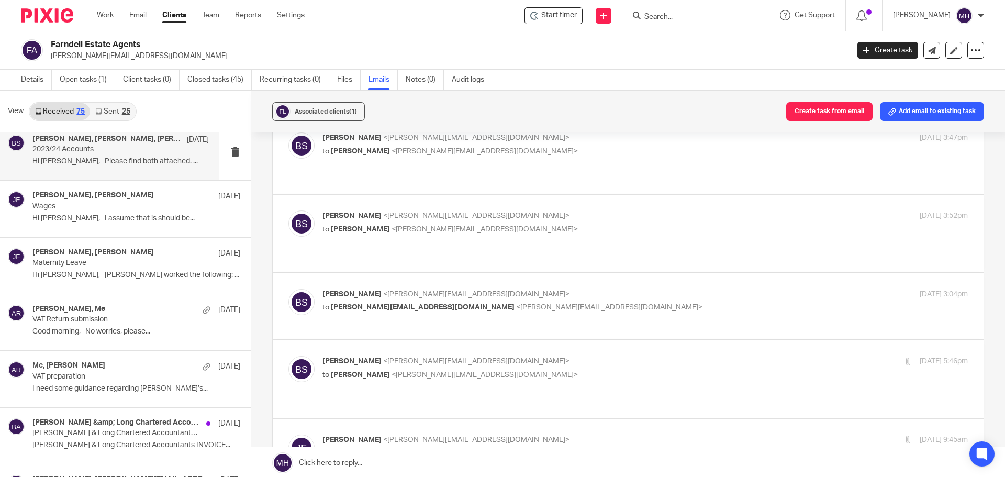
click at [605, 356] on p "[PERSON_NAME] <[PERSON_NAME][EMAIL_ADDRESS][DOMAIN_NAME]>" at bounding box center [537, 361] width 430 height 11
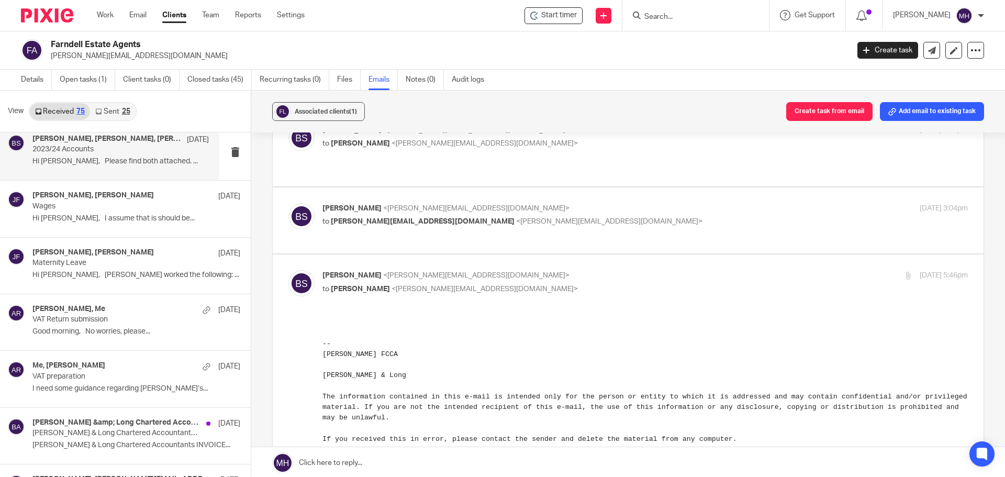
scroll to position [628, 0]
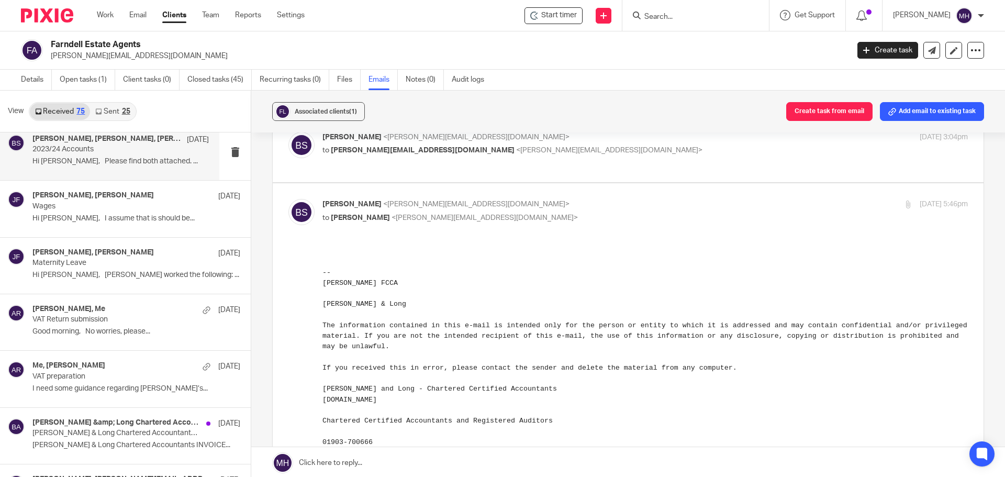
click at [548, 199] on p "[PERSON_NAME] <[PERSON_NAME][EMAIL_ADDRESS][DOMAIN_NAME]>" at bounding box center [537, 204] width 430 height 11
checkbox input "false"
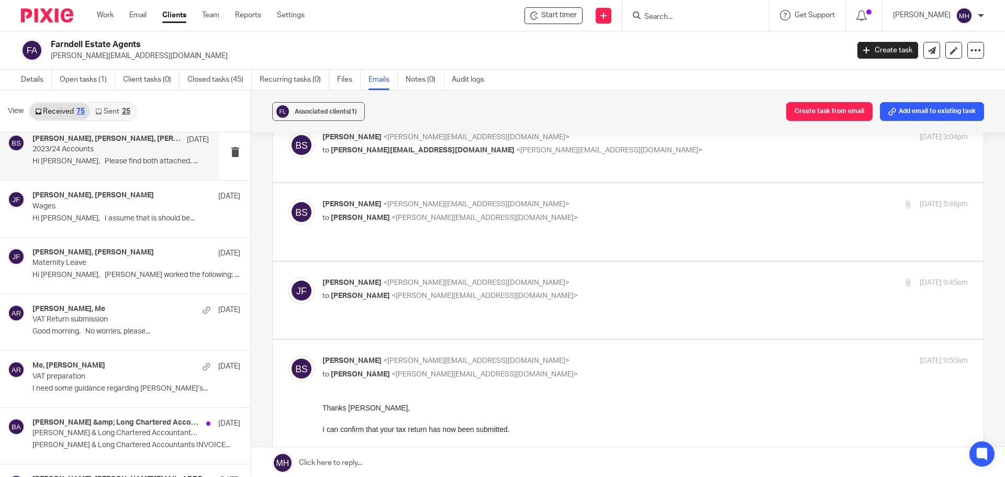
click at [531, 277] on p "[PERSON_NAME] <[PERSON_NAME][EMAIL_ADDRESS][DOMAIN_NAME]>" at bounding box center [537, 282] width 430 height 11
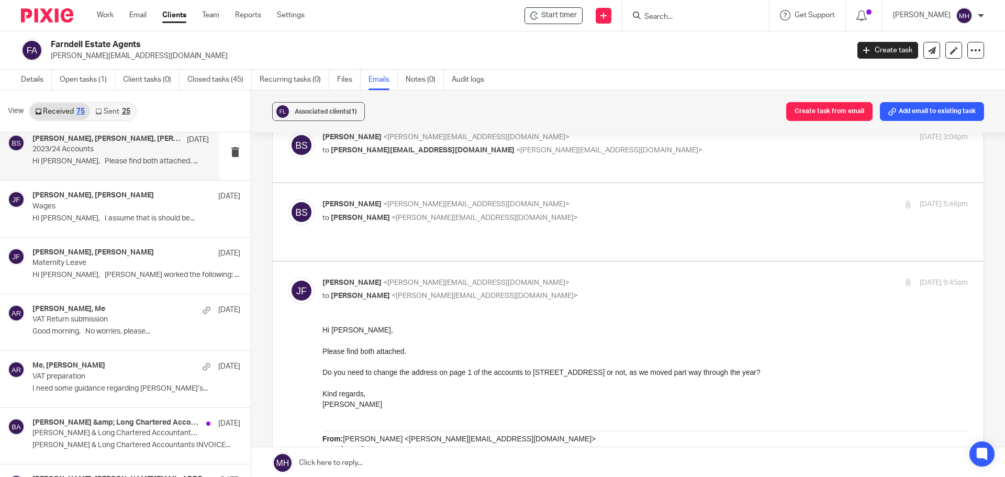
scroll to position [0, 0]
click at [288, 277] on input "checkbox" at bounding box center [288, 277] width 1 height 1
checkbox input "false"
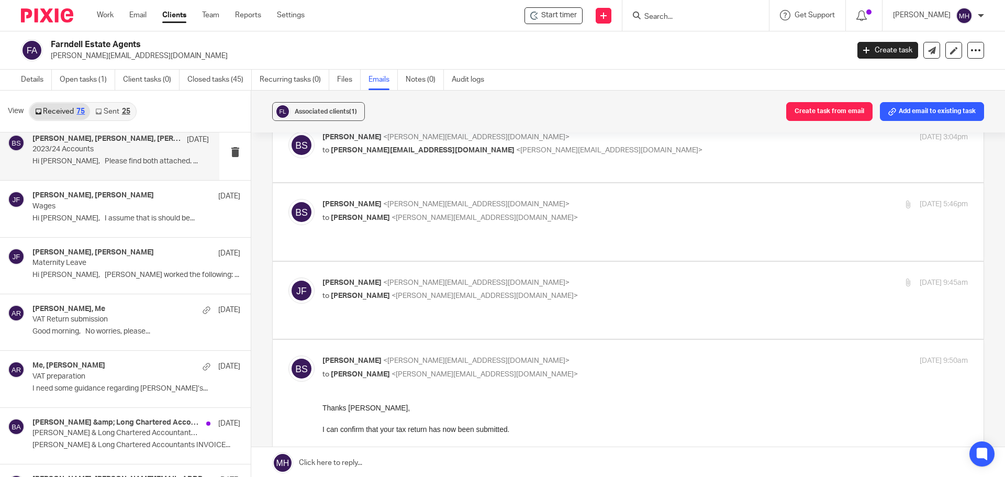
click at [570, 355] on p "[PERSON_NAME] <[PERSON_NAME][EMAIL_ADDRESS][DOMAIN_NAME]>" at bounding box center [537, 360] width 430 height 11
checkbox input "false"
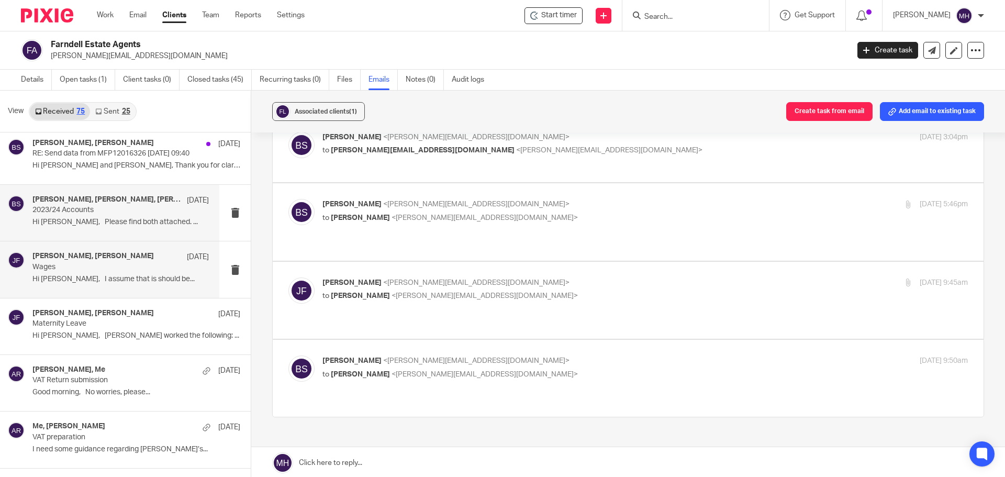
scroll to position [1151, 0]
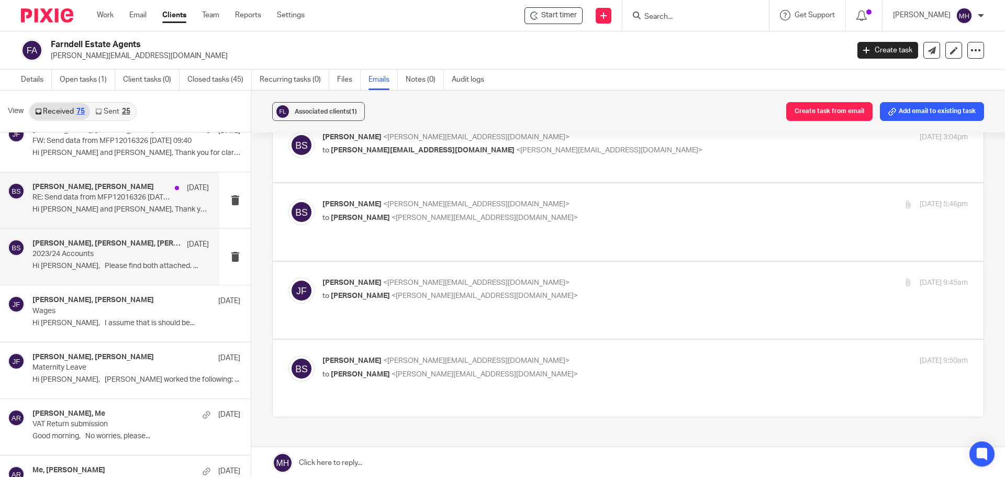
click at [70, 208] on p "Hi [PERSON_NAME] and [PERSON_NAME], Thank you for clarifying..." at bounding box center [120, 209] width 176 height 9
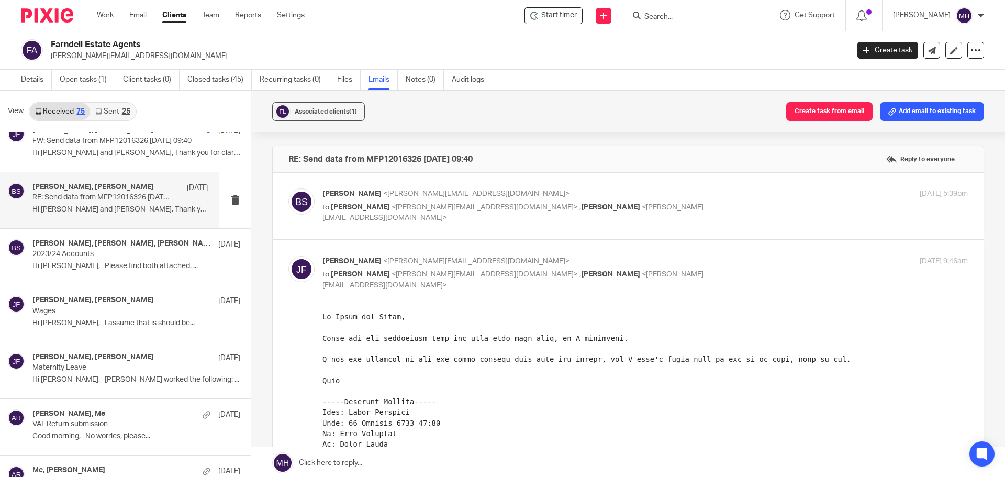
scroll to position [0, 0]
click at [640, 189] on p "[PERSON_NAME] <[PERSON_NAME][EMAIL_ADDRESS][DOMAIN_NAME]>" at bounding box center [537, 193] width 430 height 11
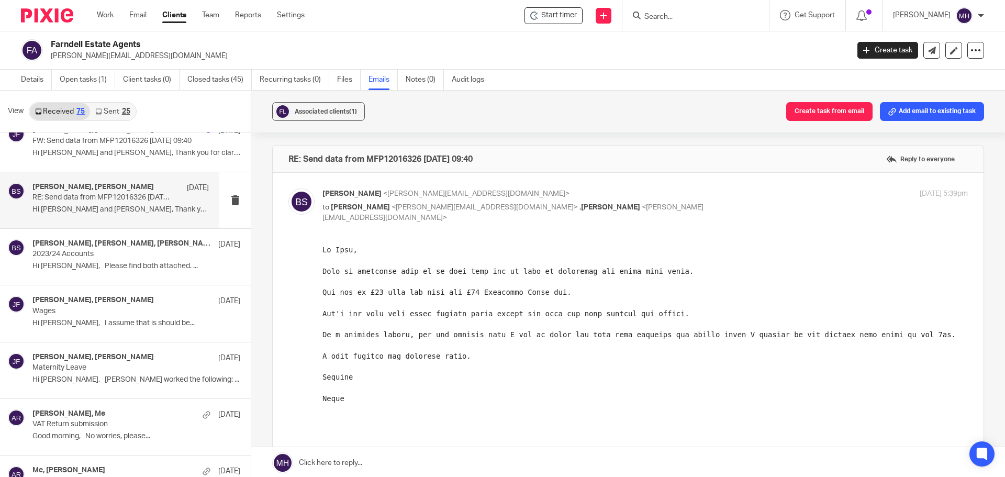
click at [638, 194] on p "[PERSON_NAME] <[PERSON_NAME][EMAIL_ADDRESS][DOMAIN_NAME]>" at bounding box center [537, 193] width 430 height 11
checkbox input "false"
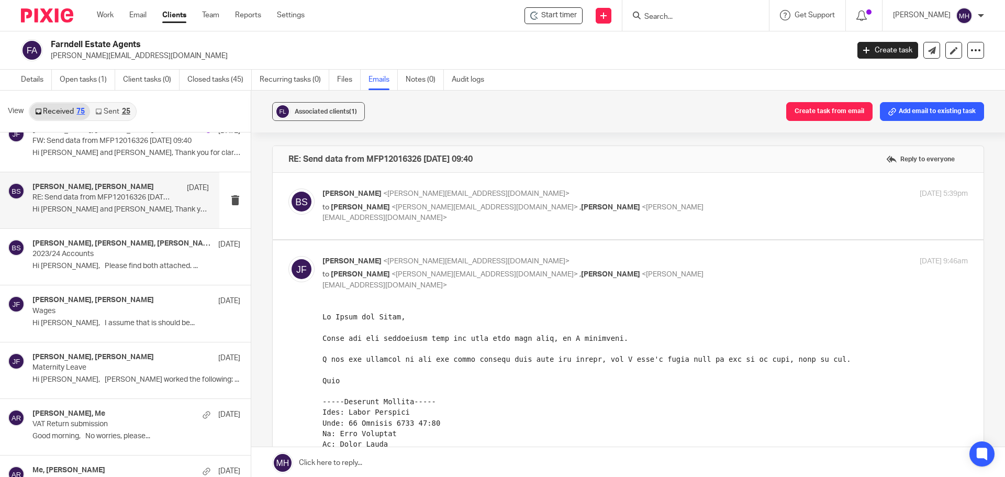
click at [650, 267] on div "[PERSON_NAME] <[PERSON_NAME][EMAIL_ADDRESS][DOMAIN_NAME]> to [PERSON_NAME] <[PE…" at bounding box center [537, 273] width 430 height 35
checkbox input "false"
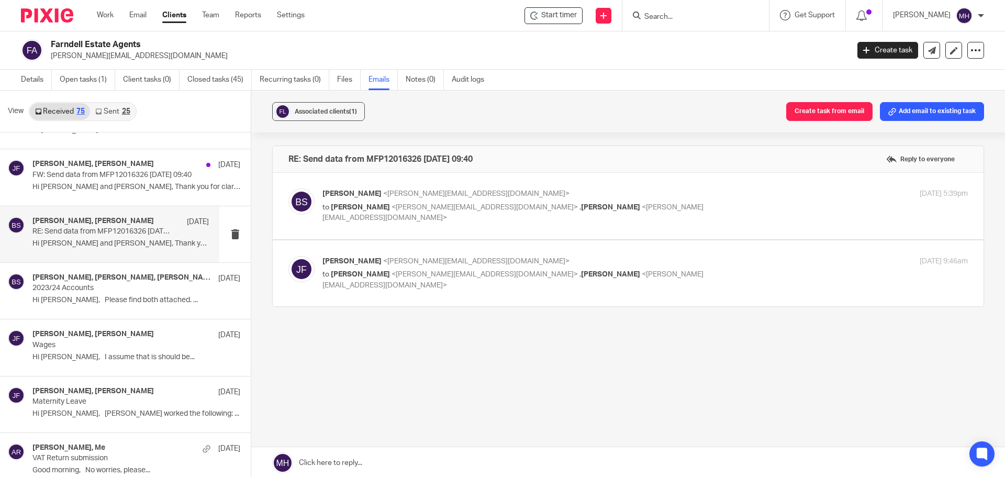
scroll to position [1099, 0]
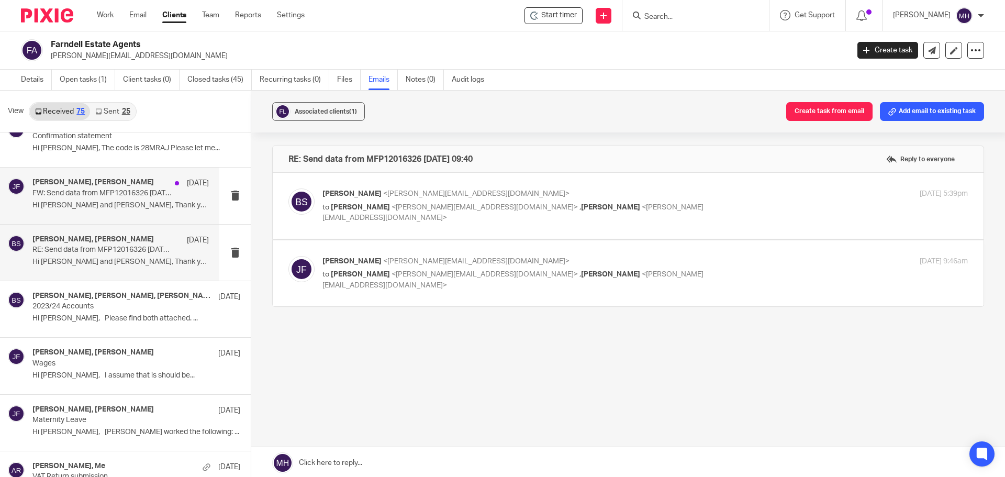
click at [90, 196] on p "FW: Send data from MFP12016326 [DATE] 09:40" at bounding box center [102, 193] width 141 height 9
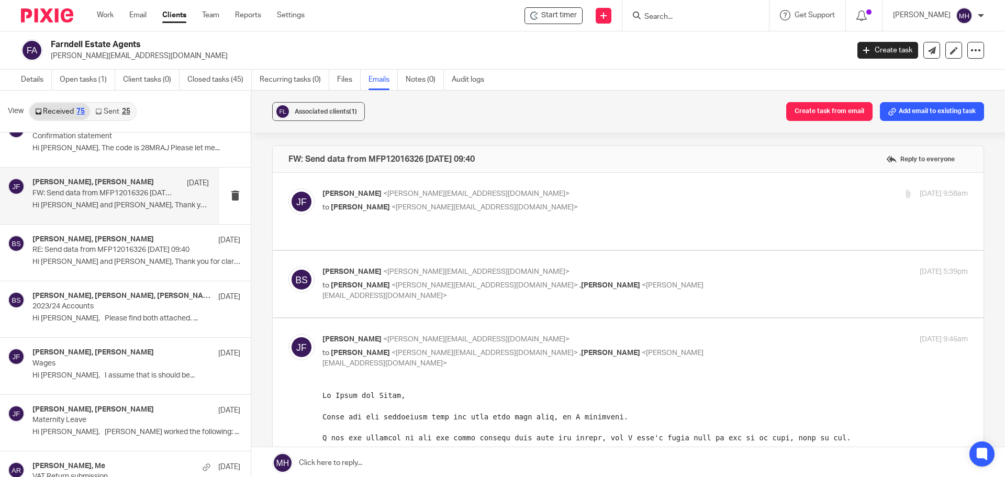
scroll to position [0, 0]
click at [667, 174] on div "FW: Send data from MFP12016326 [DATE] 09:40 Reply to everyone [PERSON_NAME] <[P…" at bounding box center [628, 197] width 712 height 105
click at [661, 179] on label at bounding box center [628, 211] width 711 height 77
click at [288, 188] on input "checkbox" at bounding box center [288, 188] width 1 height 1
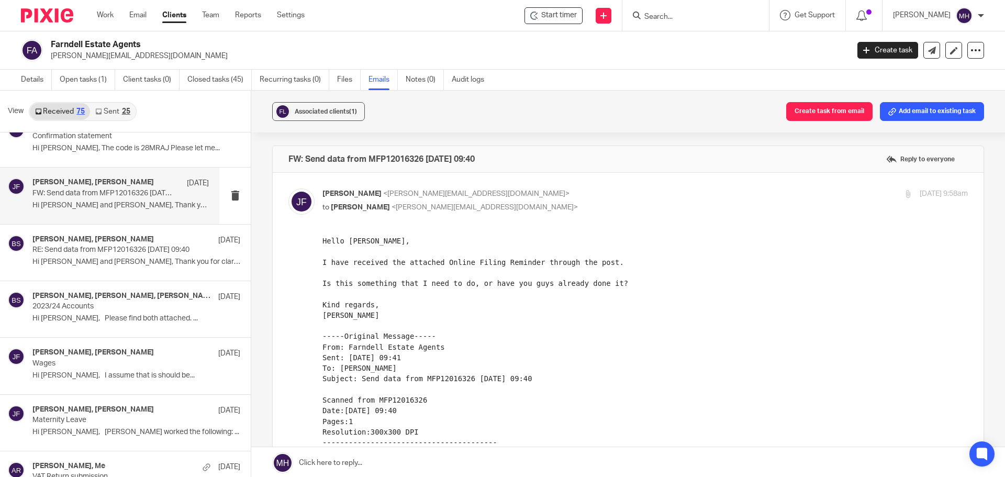
click at [635, 198] on p "[PERSON_NAME] <[PERSON_NAME][EMAIL_ADDRESS][DOMAIN_NAME]>" at bounding box center [537, 193] width 430 height 11
checkbox input "false"
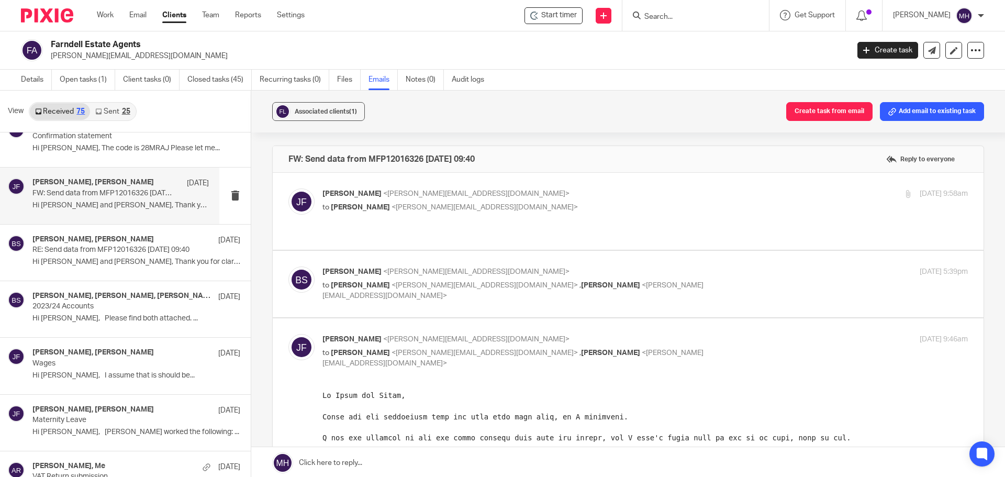
click at [669, 266] on p "[PERSON_NAME] <[PERSON_NAME][EMAIL_ADDRESS][DOMAIN_NAME]>" at bounding box center [537, 271] width 430 height 11
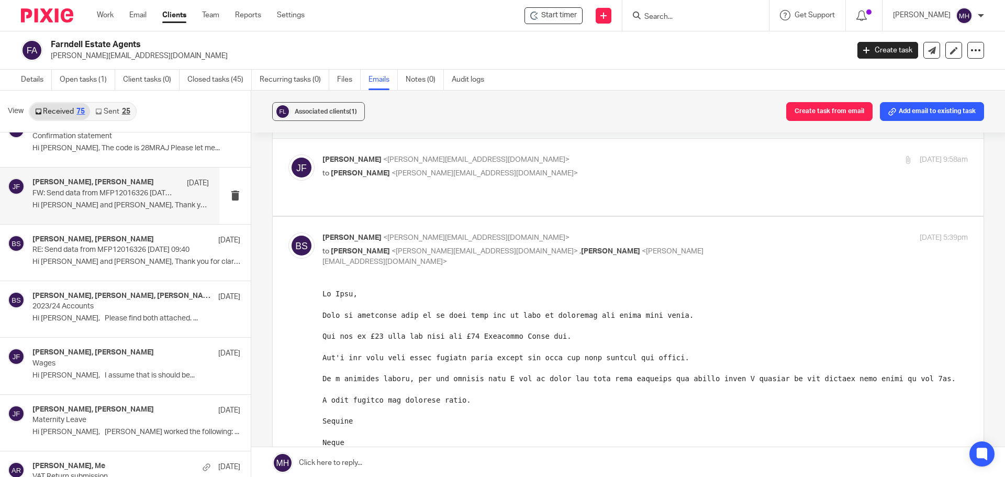
scroll to position [52, 0]
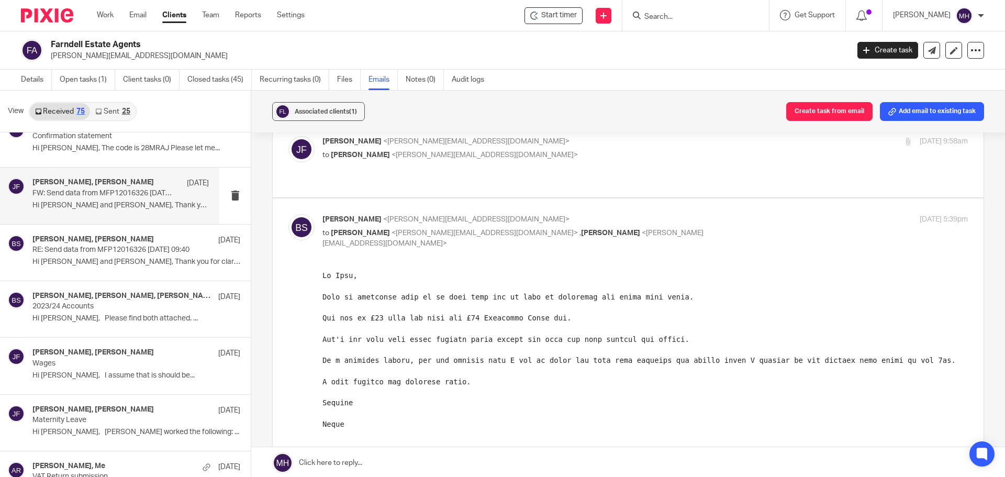
click at [635, 214] on p "[PERSON_NAME] <[PERSON_NAME][EMAIL_ADDRESS][DOMAIN_NAME]>" at bounding box center [537, 219] width 430 height 11
checkbox input "false"
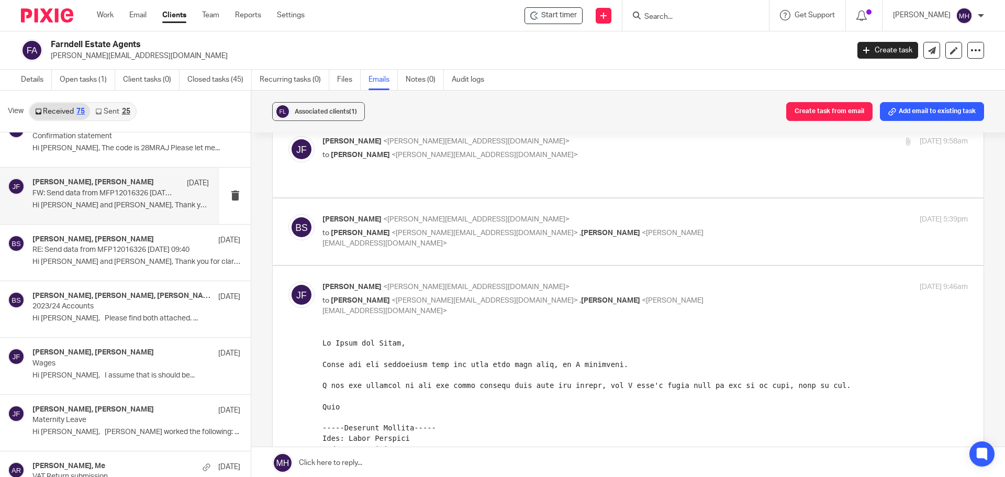
click at [288, 281] on input "checkbox" at bounding box center [288, 281] width 1 height 1
checkbox input "false"
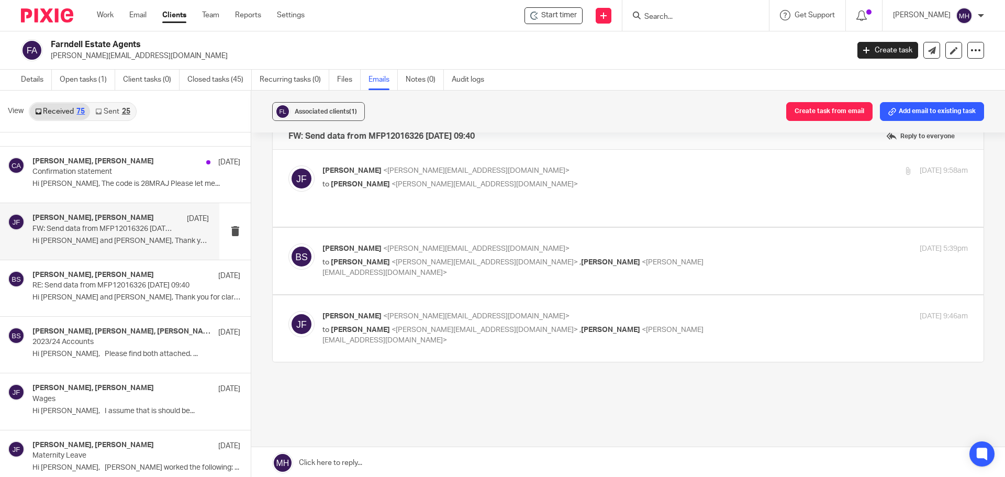
scroll to position [1046, 0]
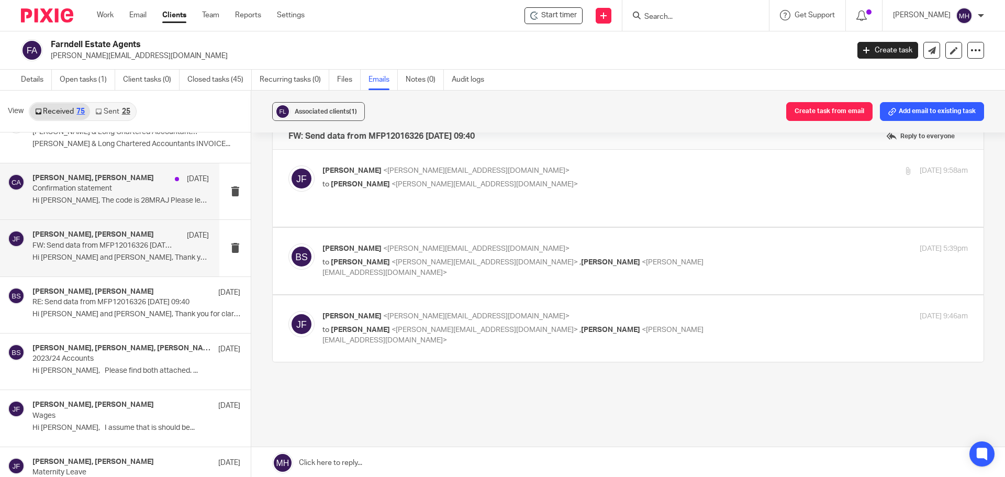
click at [143, 183] on div "[PERSON_NAME], [PERSON_NAME] [DATE]" at bounding box center [120, 179] width 176 height 10
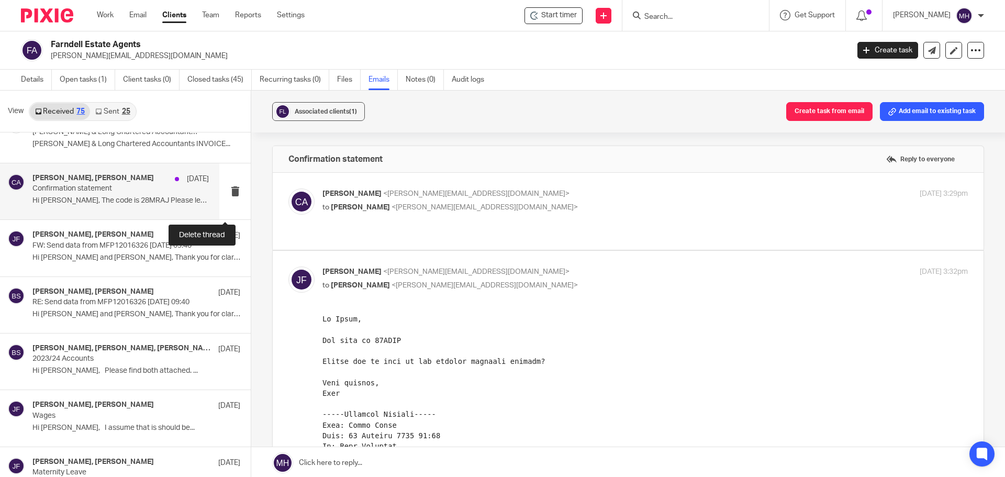
scroll to position [0, 0]
click at [558, 193] on p "[PERSON_NAME] <[PERSON_NAME][EMAIL_ADDRESS][DOMAIN_NAME]>" at bounding box center [537, 193] width 430 height 11
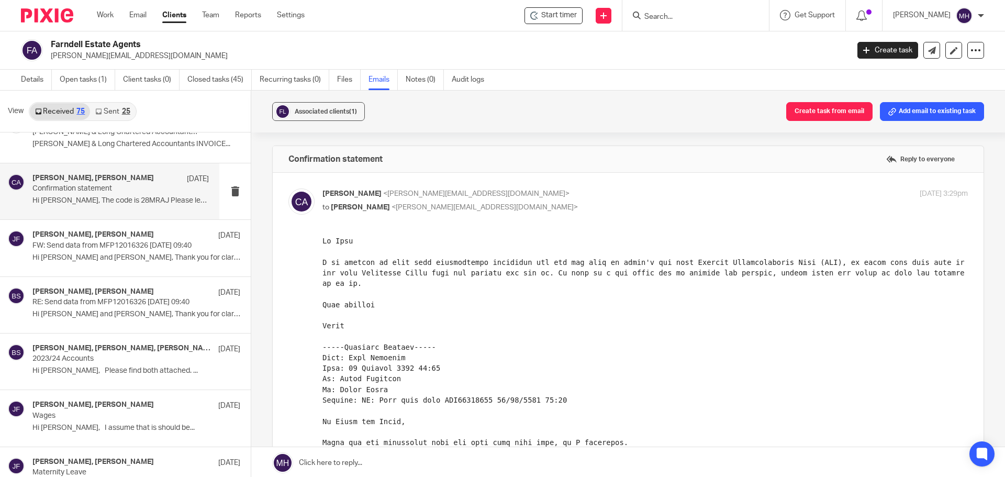
click at [597, 196] on p "[PERSON_NAME] <[PERSON_NAME][EMAIL_ADDRESS][DOMAIN_NAME]>" at bounding box center [537, 193] width 430 height 11
checkbox input "false"
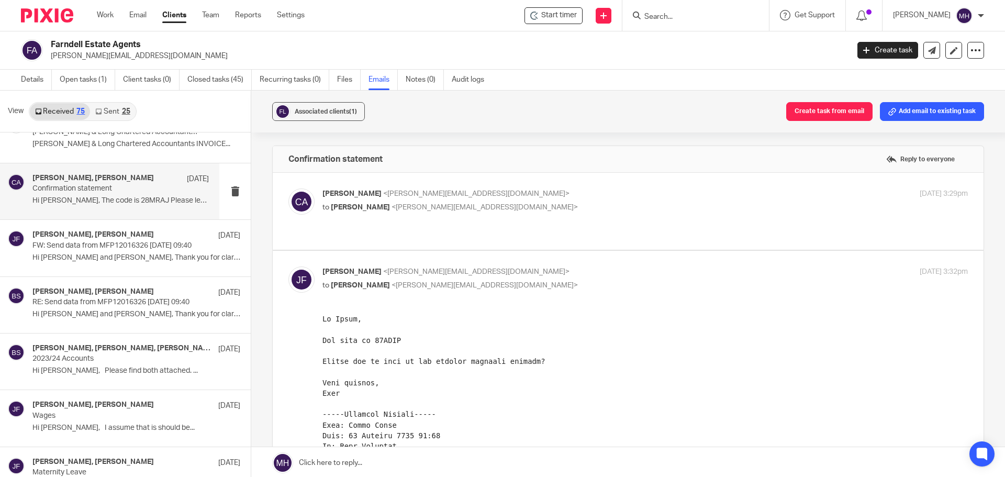
click at [572, 266] on p "[PERSON_NAME] <[PERSON_NAME][EMAIL_ADDRESS][DOMAIN_NAME]>" at bounding box center [537, 271] width 430 height 11
checkbox input "false"
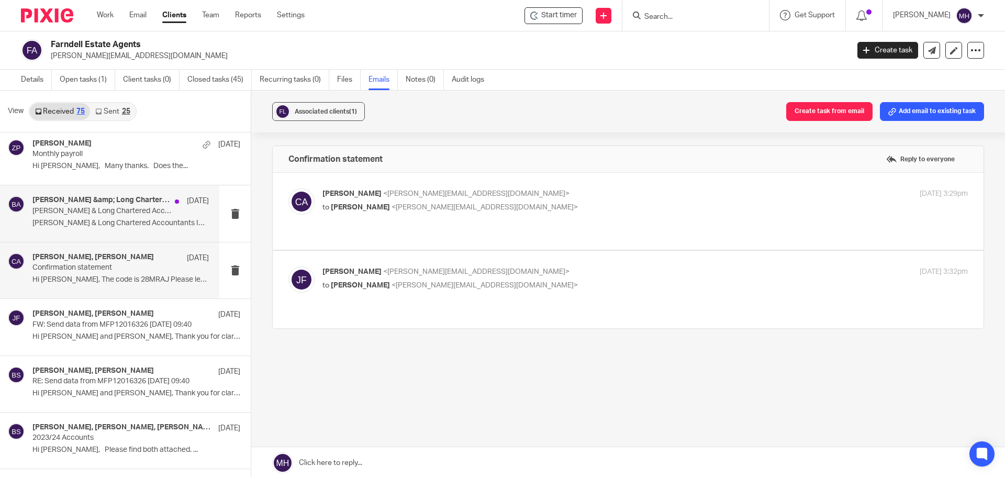
scroll to position [942, 0]
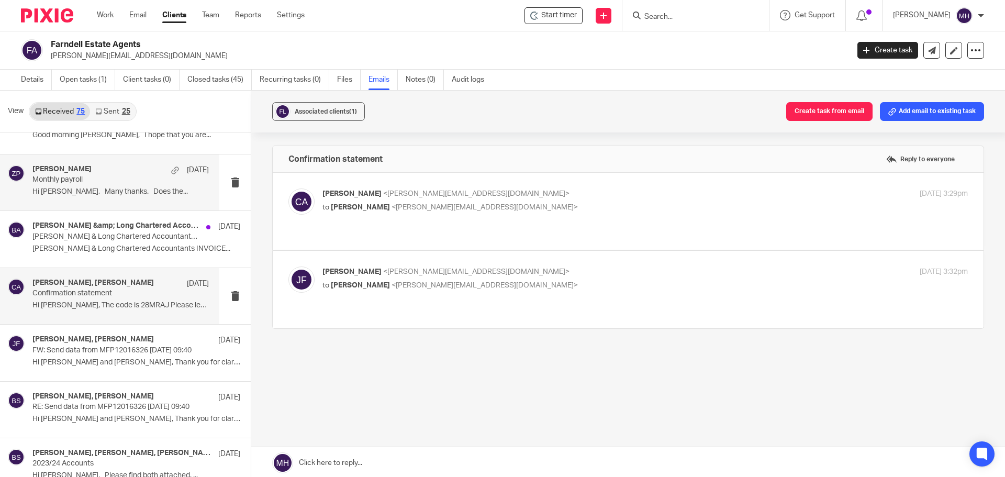
click at [138, 178] on p "Monthly payroll" at bounding box center [102, 179] width 141 height 9
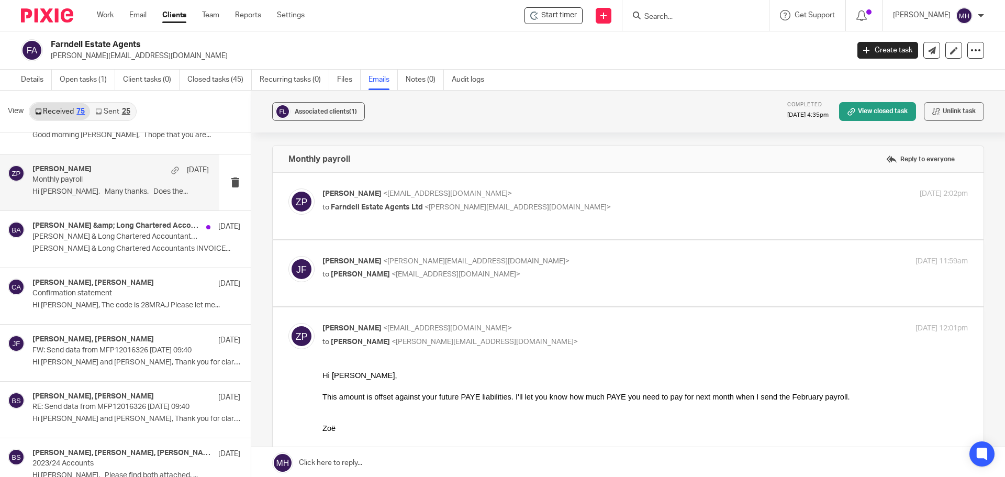
scroll to position [0, 0]
click at [593, 201] on div "[PERSON_NAME] <[EMAIL_ADDRESS][DOMAIN_NAME]> to Farndell Estate Agents Ltd <[PE…" at bounding box center [537, 200] width 430 height 24
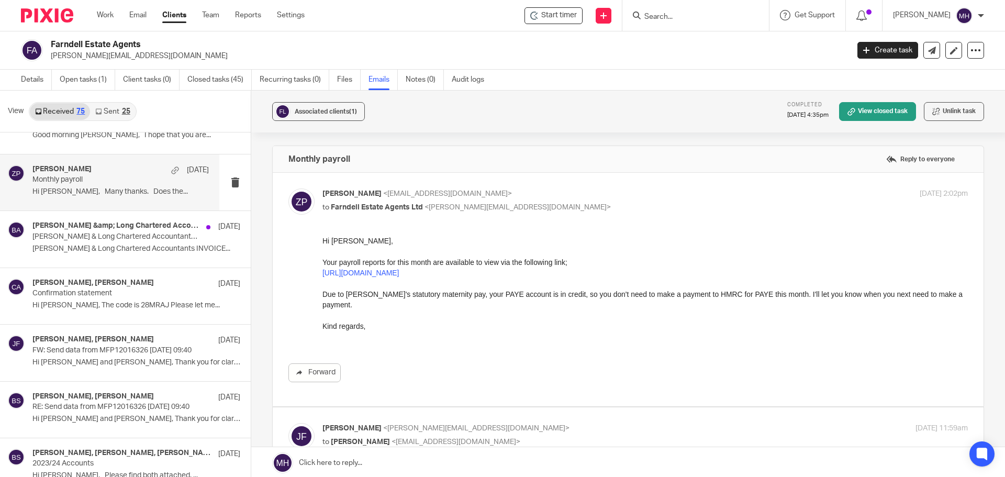
click at [630, 188] on label at bounding box center [628, 289] width 711 height 233
click at [288, 188] on input "checkbox" at bounding box center [288, 188] width 1 height 1
checkbox input "false"
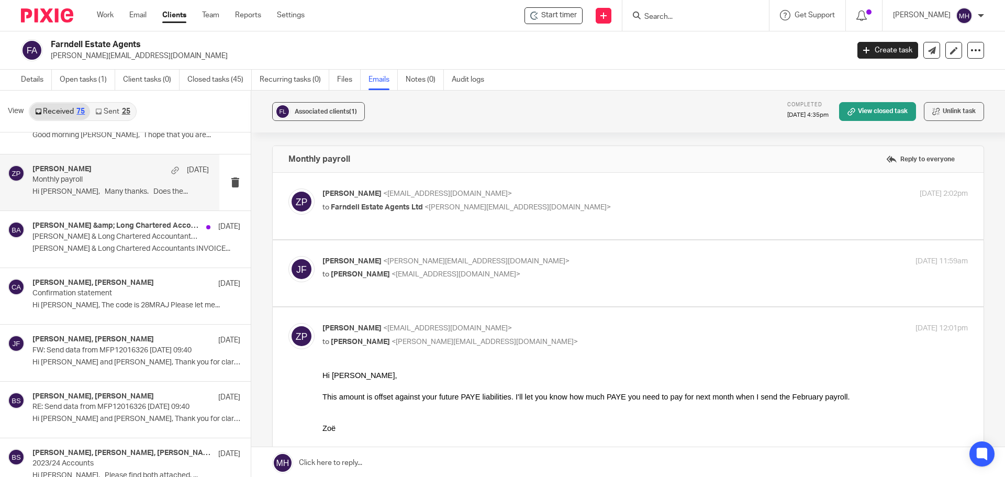
click at [550, 255] on label at bounding box center [628, 273] width 711 height 66
click at [288, 255] on input "checkbox" at bounding box center [288, 255] width 1 height 1
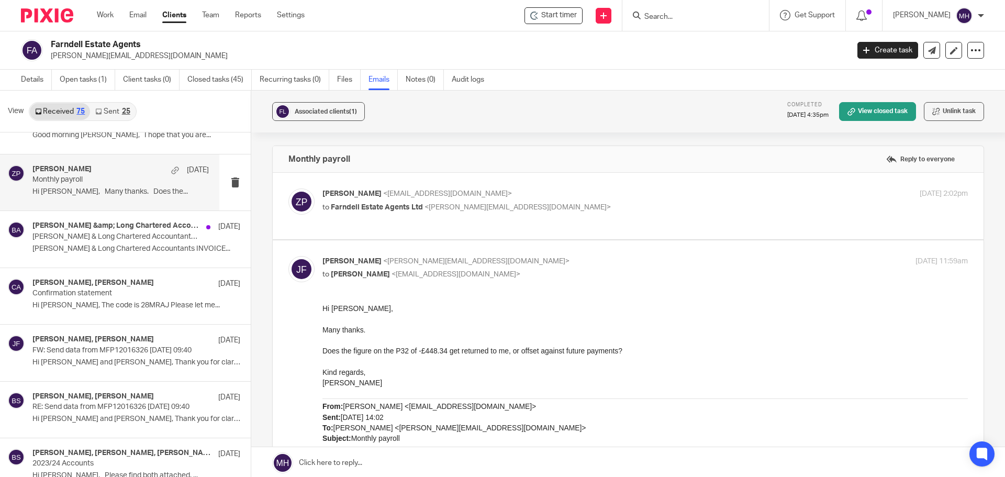
click at [543, 261] on p "[PERSON_NAME] <[PERSON_NAME][EMAIL_ADDRESS][DOMAIN_NAME]>" at bounding box center [537, 261] width 430 height 11
checkbox input "false"
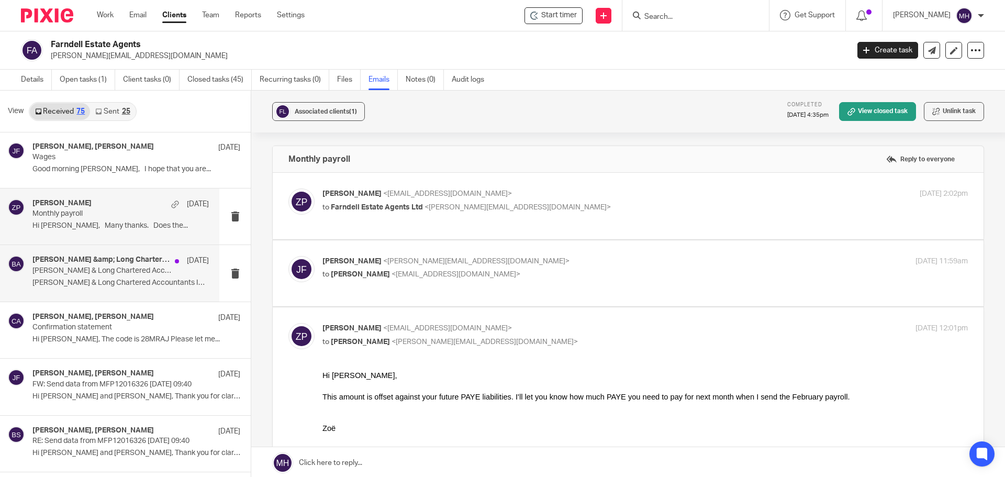
scroll to position [890, 0]
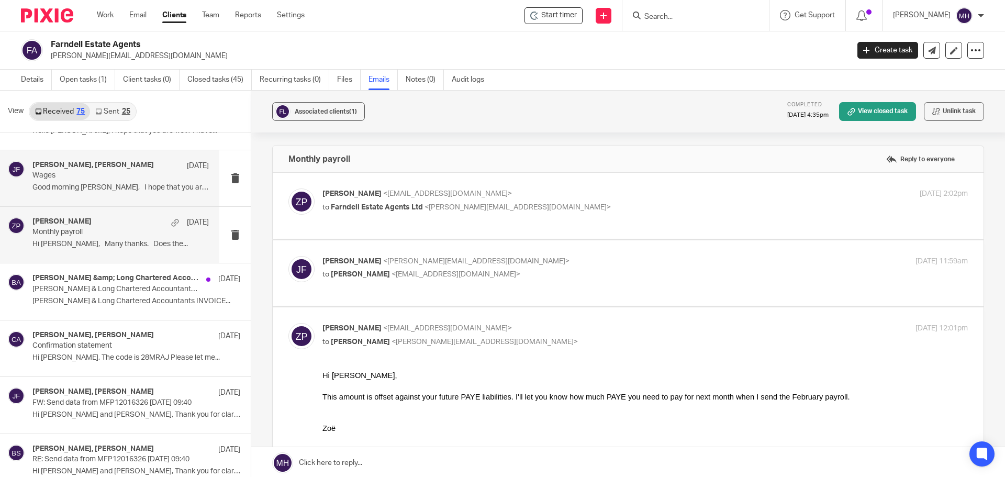
click at [114, 182] on div "[PERSON_NAME], [PERSON_NAME] [DATE] Wages Good morning [PERSON_NAME], I hope th…" at bounding box center [120, 178] width 176 height 35
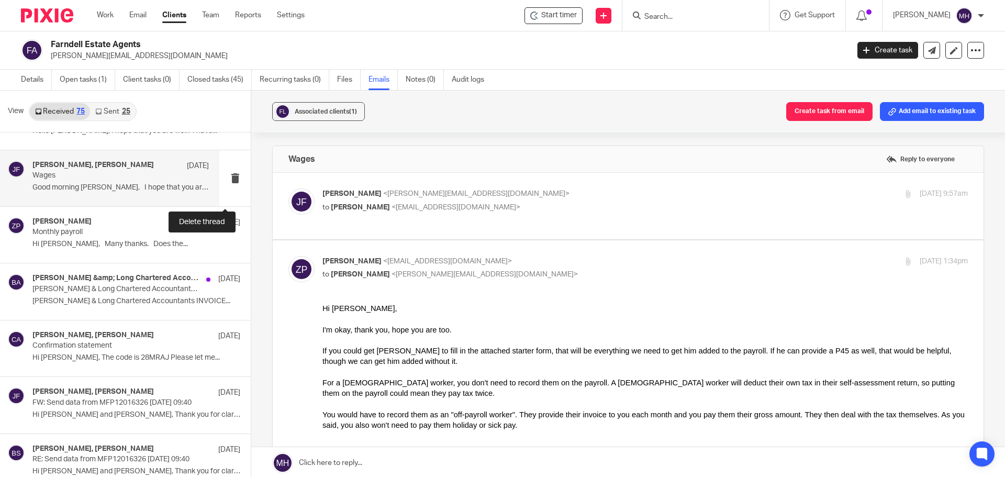
scroll to position [0, 0]
click at [561, 188] on label at bounding box center [628, 206] width 711 height 66
click at [288, 188] on input "checkbox" at bounding box center [288, 188] width 1 height 1
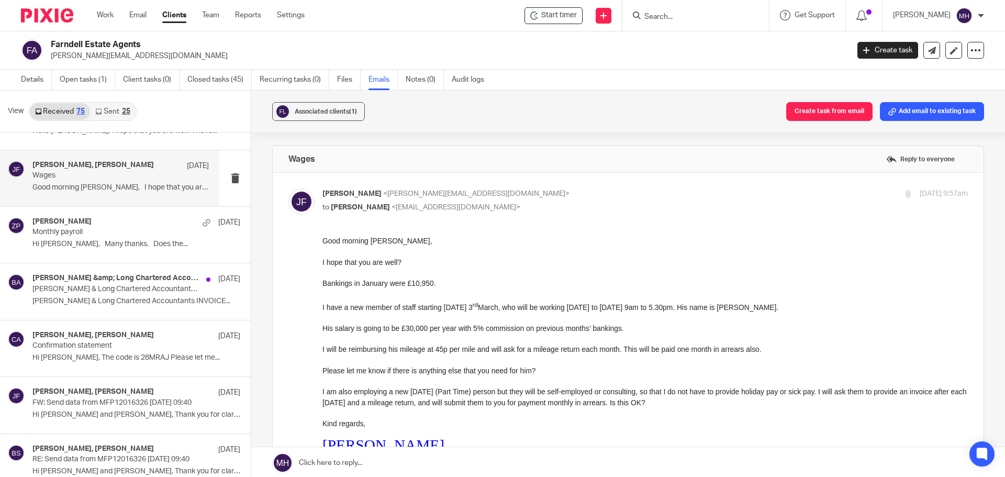
click at [288, 188] on input "checkbox" at bounding box center [288, 188] width 1 height 1
checkbox input "false"
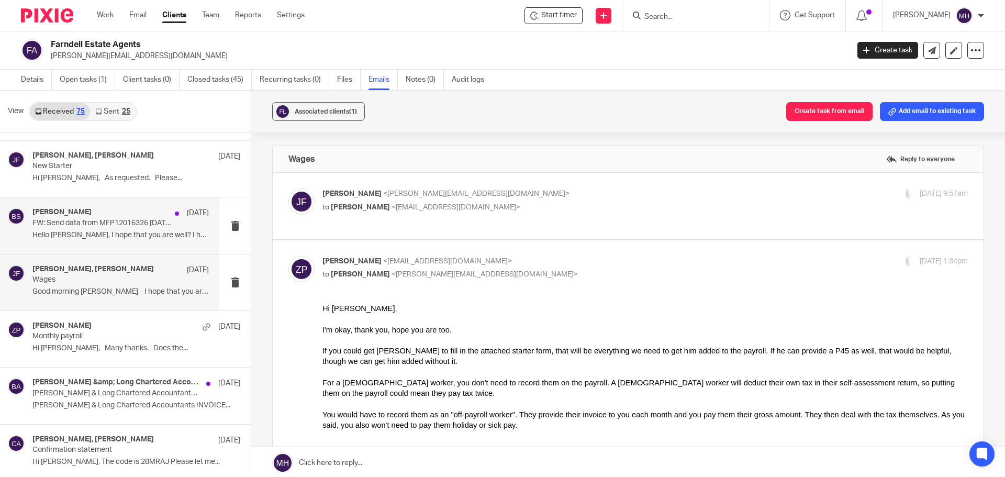
scroll to position [785, 0]
click at [60, 231] on p "Hello [PERSON_NAME], I hope that you are well? I have..." at bounding box center [120, 235] width 176 height 9
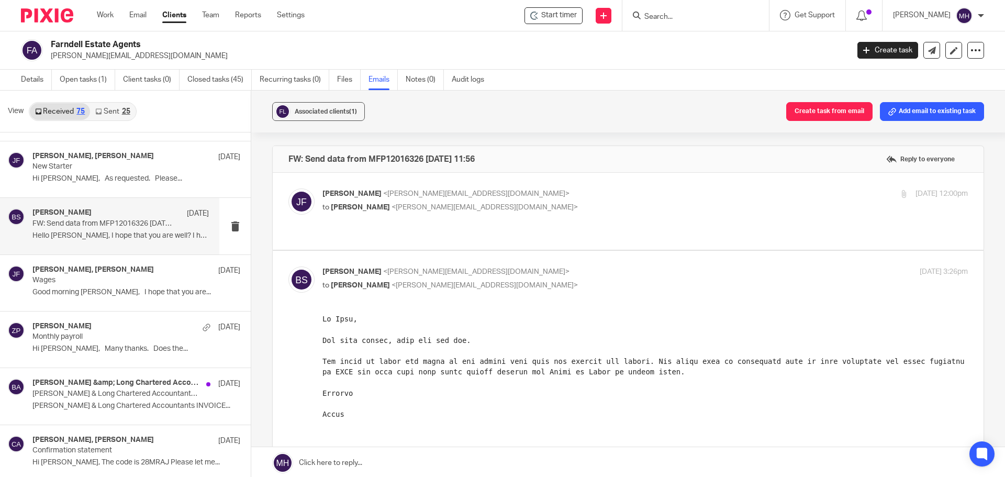
scroll to position [0, 0]
click at [642, 194] on p "[PERSON_NAME] <[PERSON_NAME][EMAIL_ADDRESS][DOMAIN_NAME]>" at bounding box center [537, 193] width 430 height 11
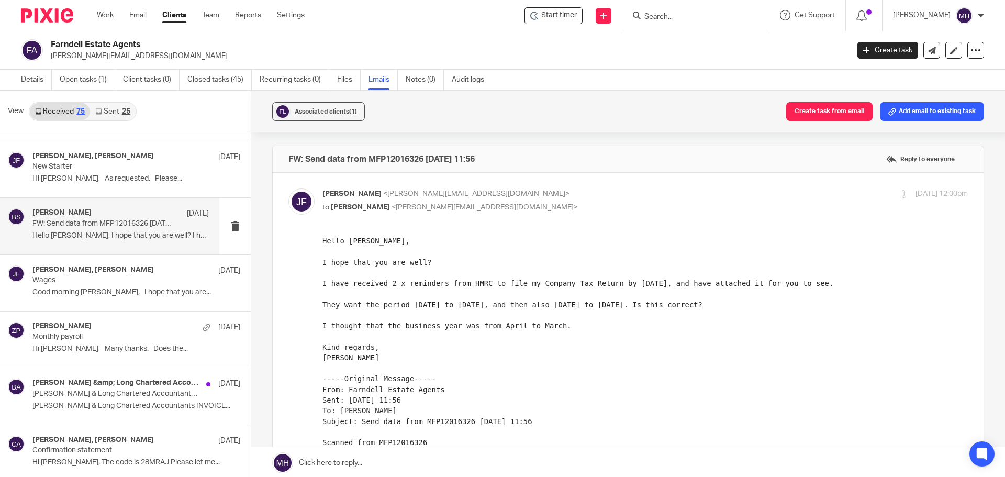
click at [604, 192] on p "[PERSON_NAME] <[PERSON_NAME][EMAIL_ADDRESS][DOMAIN_NAME]>" at bounding box center [537, 193] width 430 height 11
checkbox input "false"
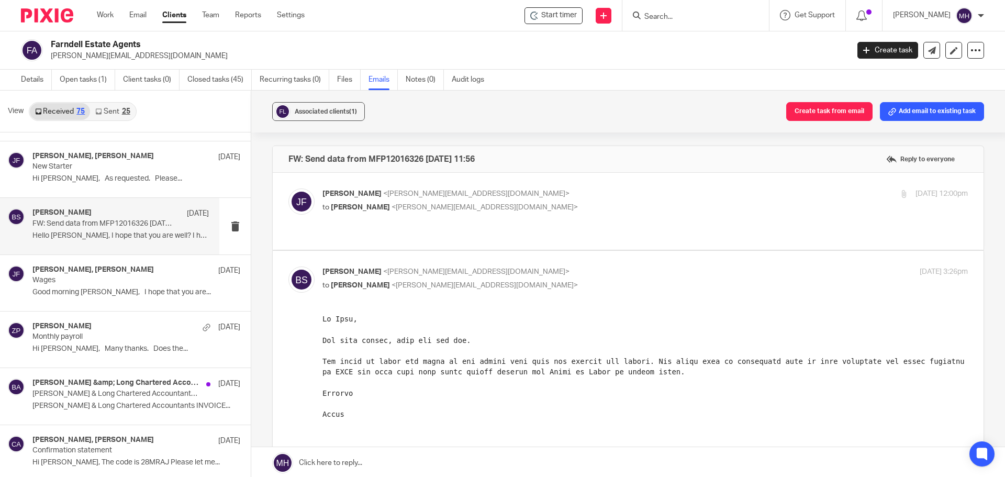
click at [288, 266] on input "checkbox" at bounding box center [288, 266] width 1 height 1
checkbox input "false"
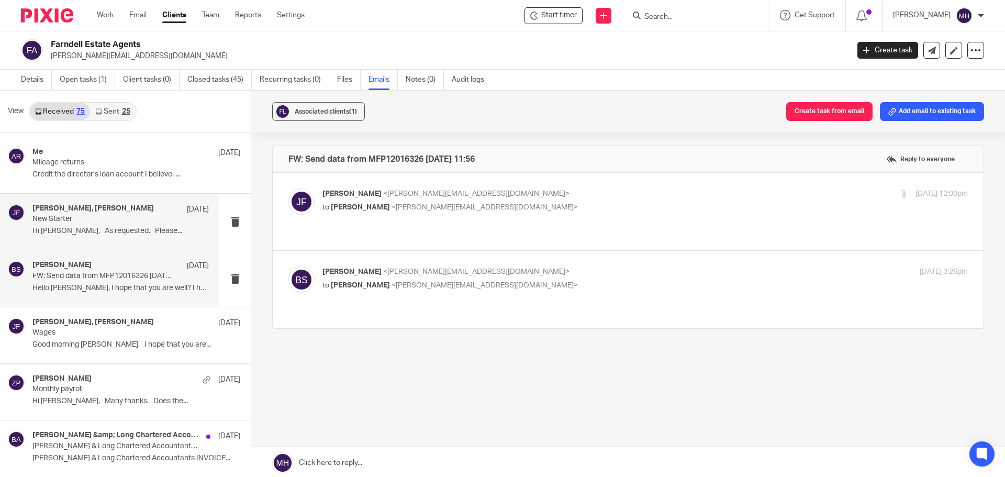
scroll to position [680, 0]
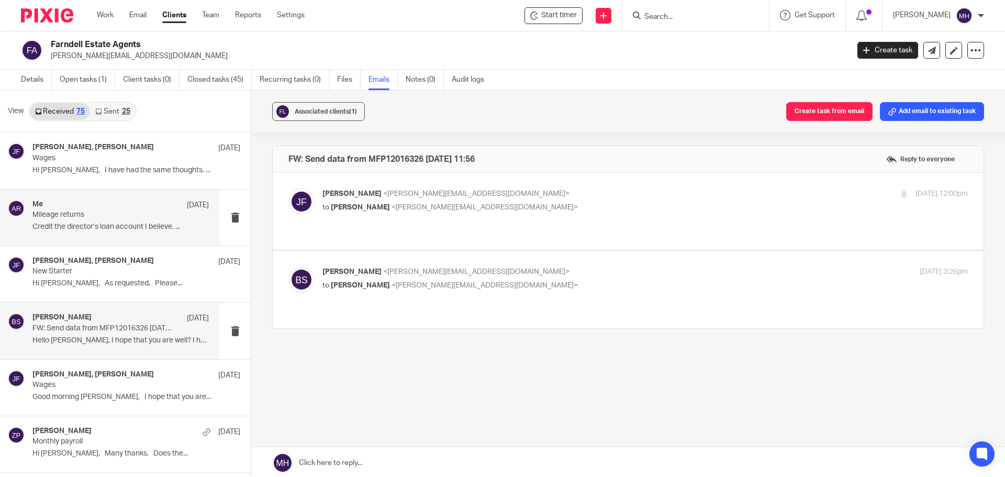
click at [117, 206] on div "Me [DATE]" at bounding box center [120, 205] width 176 height 10
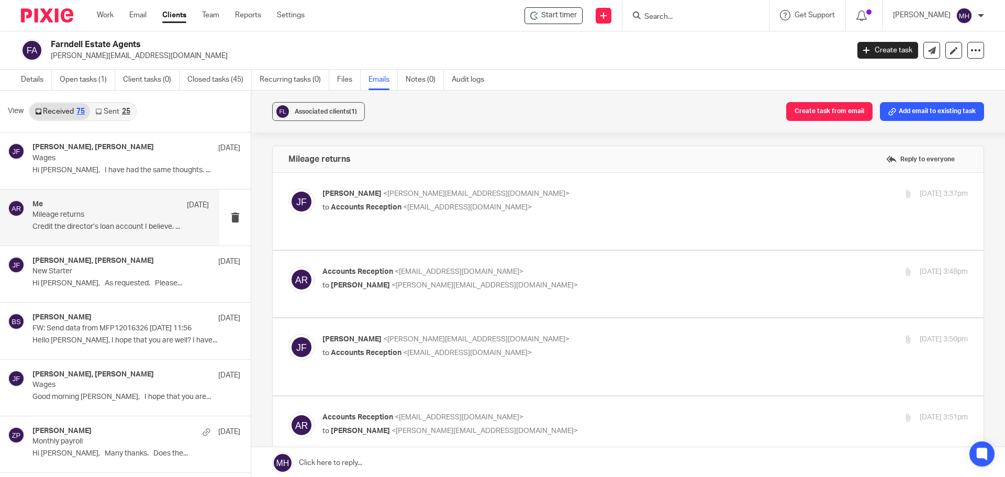
scroll to position [0, 0]
click at [539, 193] on p "[PERSON_NAME] <[PERSON_NAME][EMAIL_ADDRESS][DOMAIN_NAME]>" at bounding box center [537, 193] width 430 height 11
checkbox input "true"
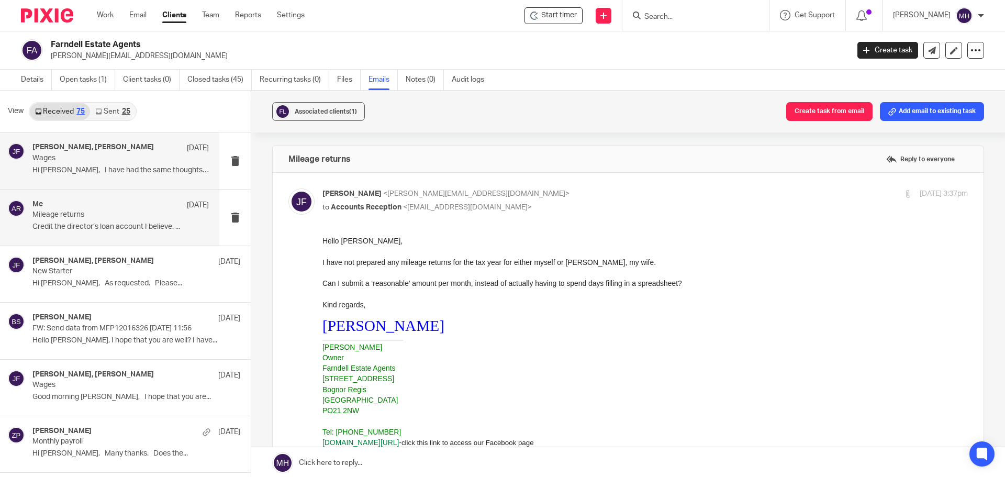
click at [124, 154] on p "Wages" at bounding box center [102, 158] width 141 height 9
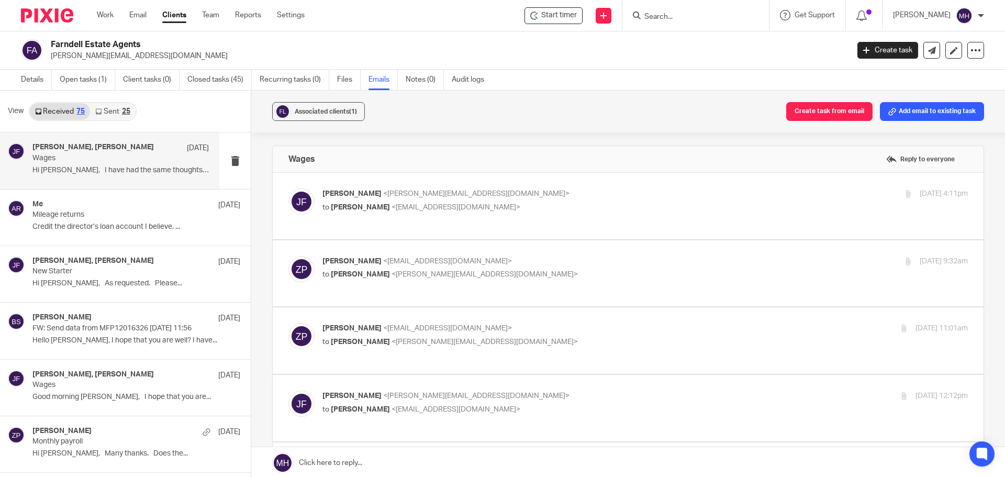
click at [582, 188] on p "[PERSON_NAME] <[PERSON_NAME][EMAIL_ADDRESS][DOMAIN_NAME]>" at bounding box center [537, 193] width 430 height 11
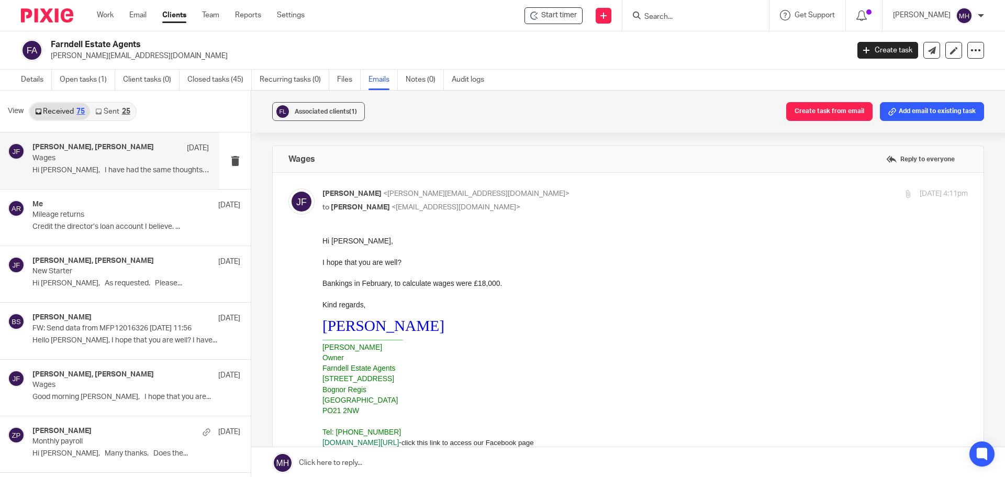
click at [578, 194] on p "[PERSON_NAME] <[PERSON_NAME][EMAIL_ADDRESS][DOMAIN_NAME]>" at bounding box center [537, 193] width 430 height 11
checkbox input "false"
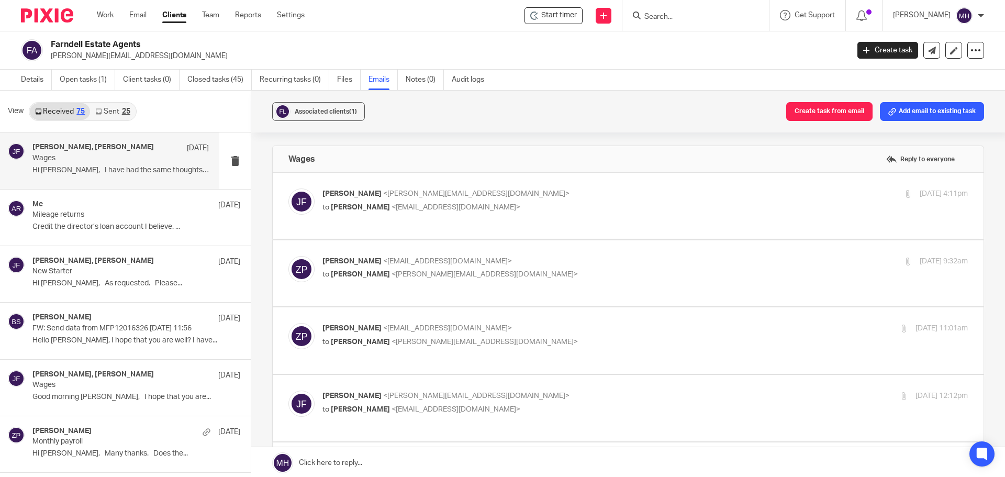
click at [582, 240] on label at bounding box center [628, 273] width 711 height 66
click at [288, 255] on input "checkbox" at bounding box center [288, 255] width 1 height 1
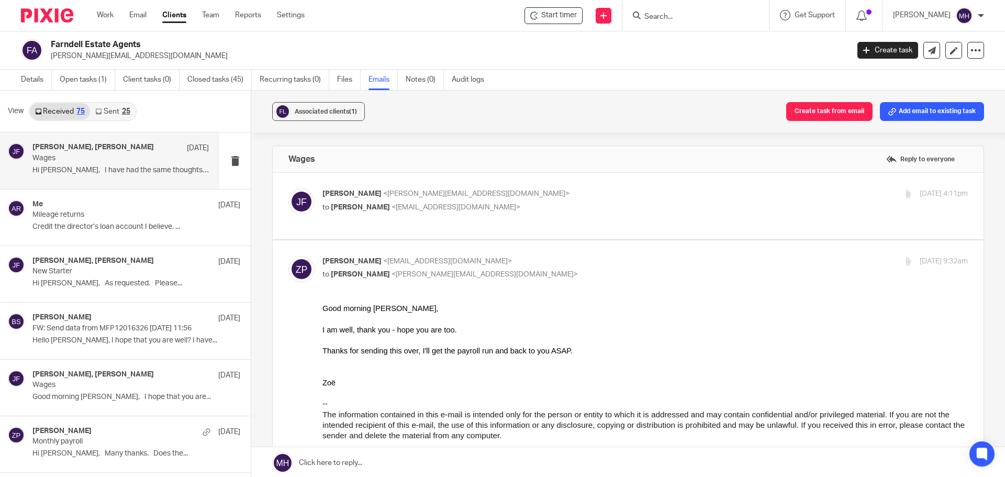
click at [573, 256] on p "[PERSON_NAME] <[EMAIL_ADDRESS][DOMAIN_NAME]>" at bounding box center [537, 261] width 430 height 11
checkbox input "false"
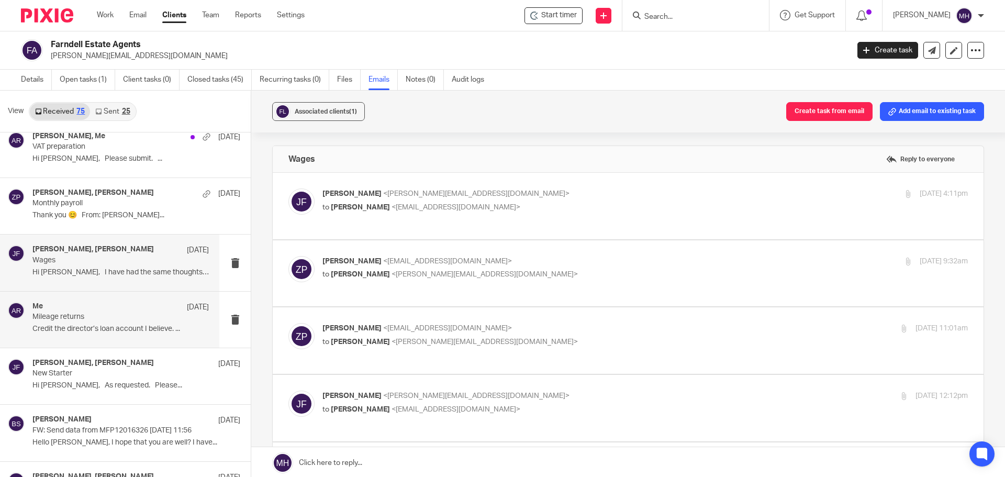
scroll to position [523, 0]
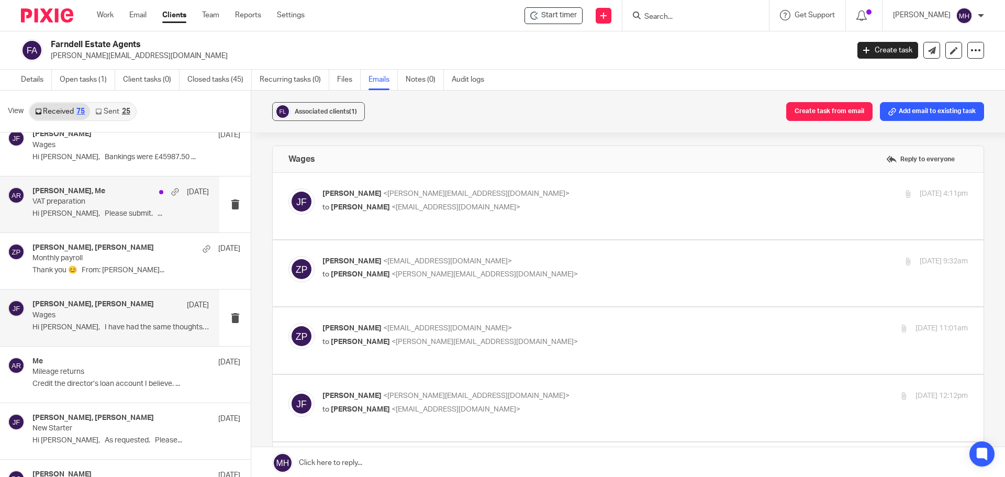
click at [132, 210] on p "Hi [PERSON_NAME], Please submit. ..." at bounding box center [120, 213] width 176 height 9
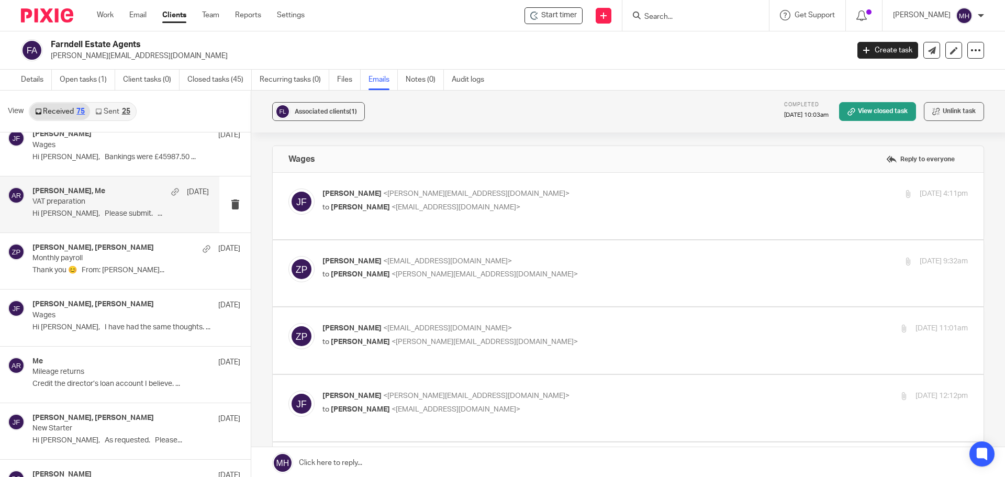
click at [625, 189] on p "[PERSON_NAME] <[PERSON_NAME][EMAIL_ADDRESS][DOMAIN_NAME]>" at bounding box center [537, 193] width 430 height 11
checkbox input "true"
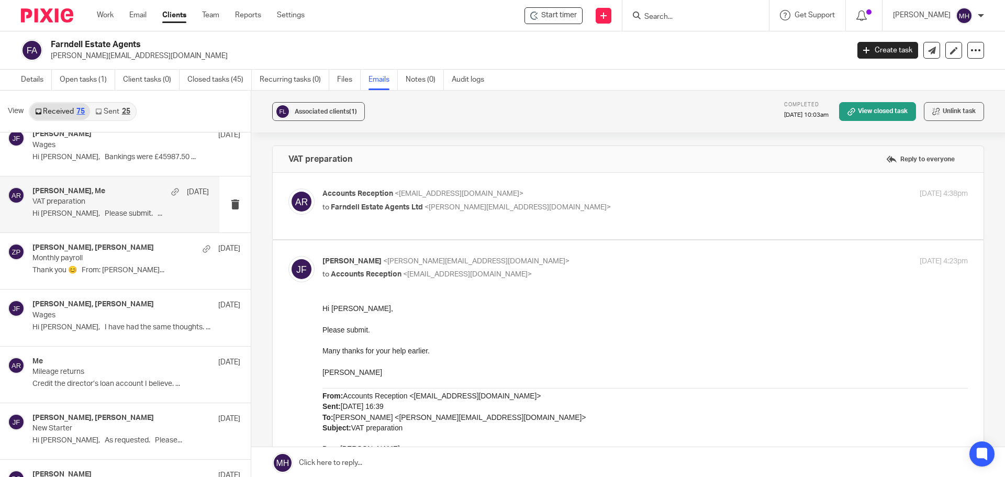
scroll to position [0, 0]
click at [609, 185] on label at bounding box center [628, 206] width 711 height 66
click at [288, 188] on input "checkbox" at bounding box center [288, 188] width 1 height 1
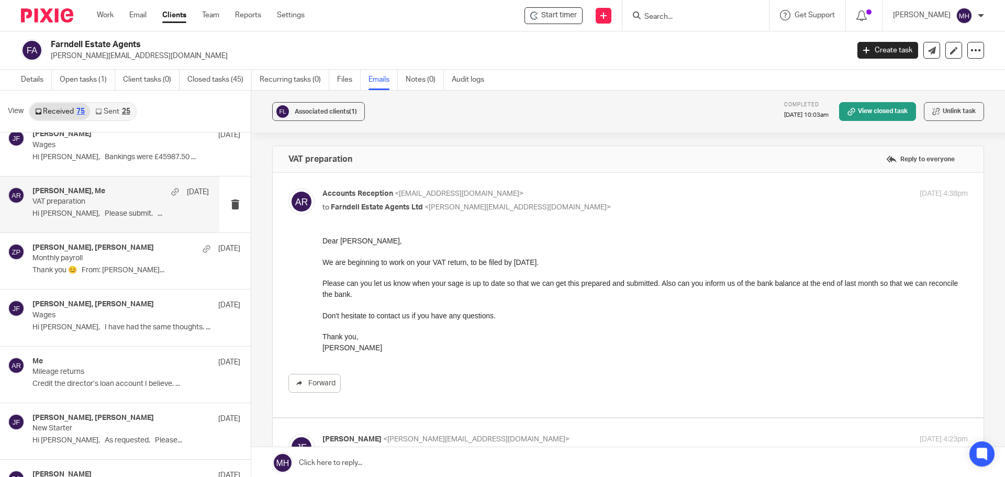
click at [609, 186] on label at bounding box center [628, 295] width 711 height 244
click at [288, 188] on input "checkbox" at bounding box center [288, 188] width 1 height 1
checkbox input "false"
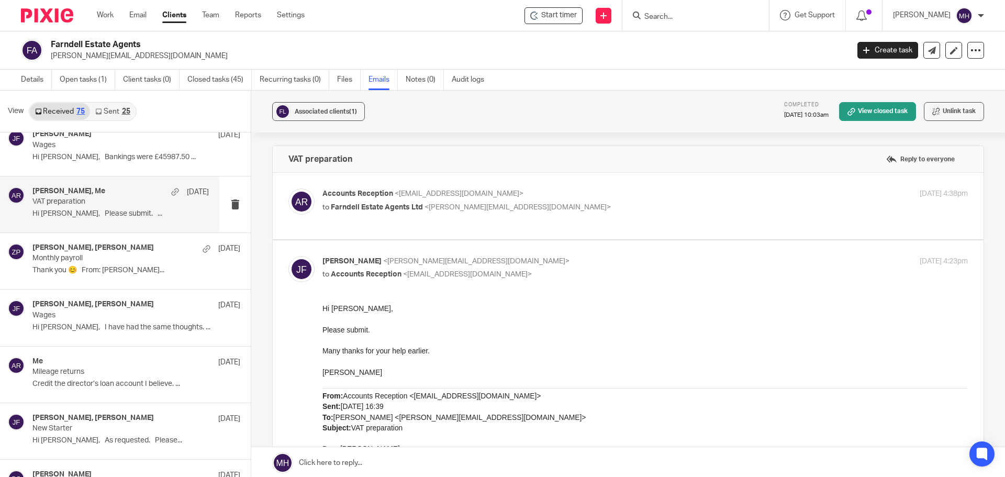
click at [611, 267] on p "[PERSON_NAME] <[PERSON_NAME][EMAIL_ADDRESS][DOMAIN_NAME]>" at bounding box center [537, 261] width 430 height 11
checkbox input "false"
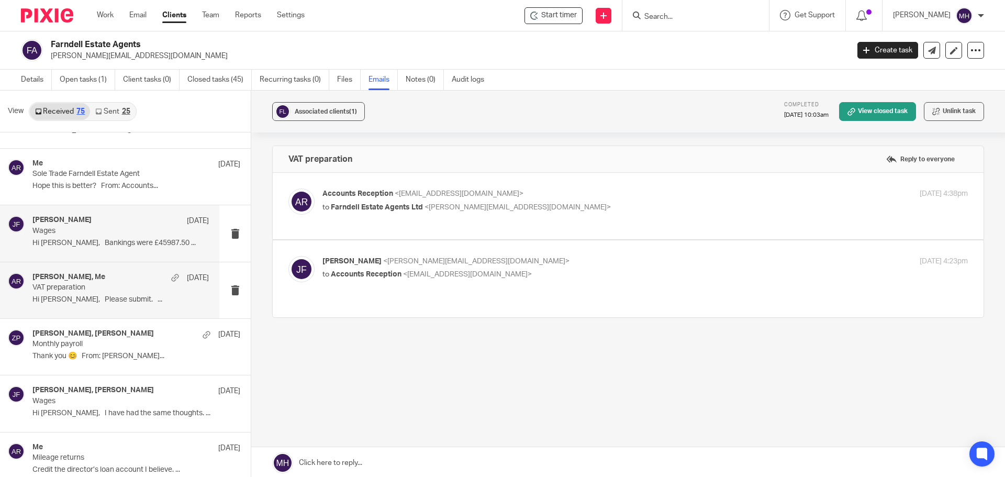
scroll to position [419, 0]
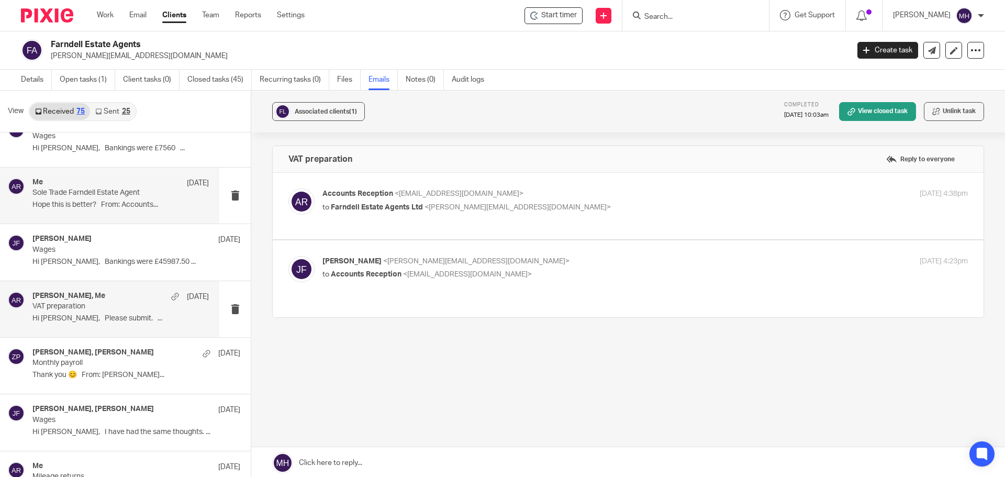
click at [117, 208] on p "Hope this is better? From: Accounts..." at bounding box center [120, 204] width 176 height 9
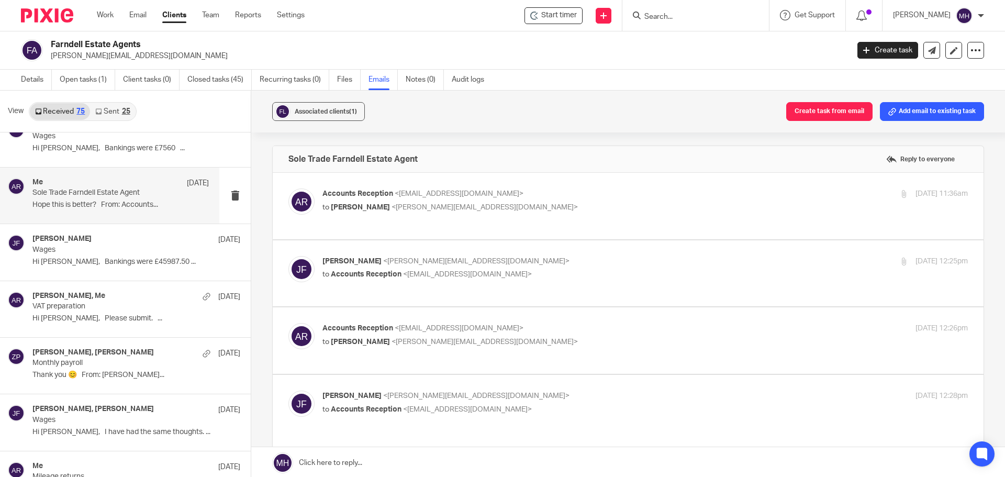
scroll to position [0, 0]
click at [605, 192] on p "Accounts Reception <[EMAIL_ADDRESS][DOMAIN_NAME]>" at bounding box center [537, 193] width 430 height 11
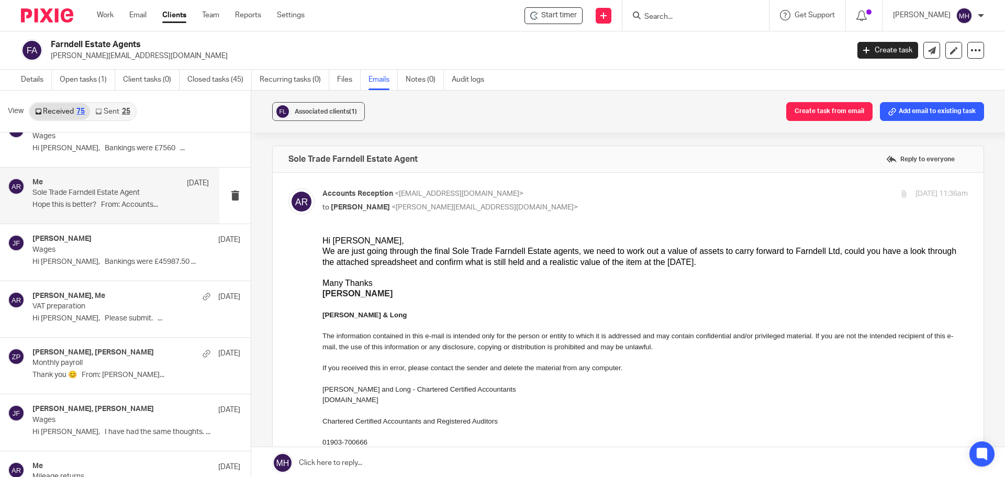
click at [614, 183] on label at bounding box center [628, 372] width 711 height 399
click at [288, 188] on input "checkbox" at bounding box center [288, 188] width 1 height 1
checkbox input "false"
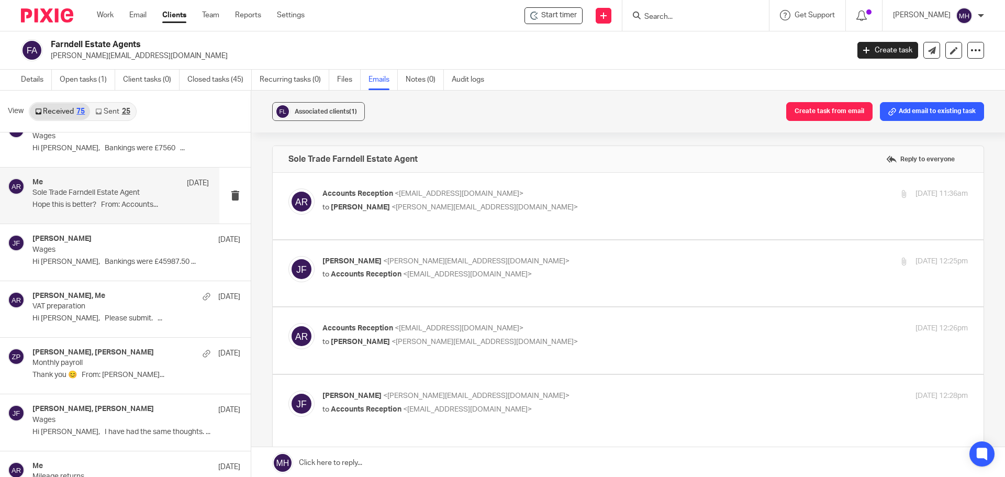
click at [596, 251] on label at bounding box center [628, 273] width 711 height 66
click at [288, 255] on input "checkbox" at bounding box center [288, 255] width 1 height 1
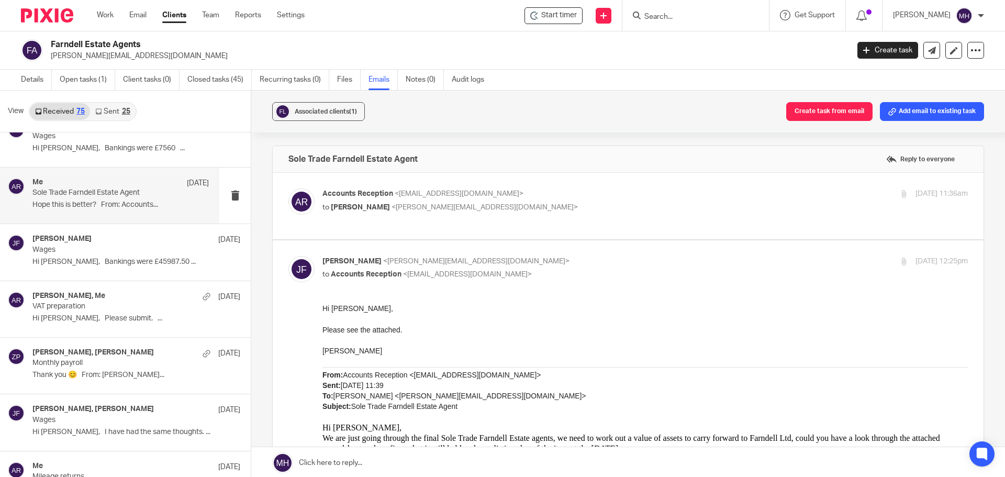
click at [288, 255] on input "checkbox" at bounding box center [288, 255] width 1 height 1
checkbox input "false"
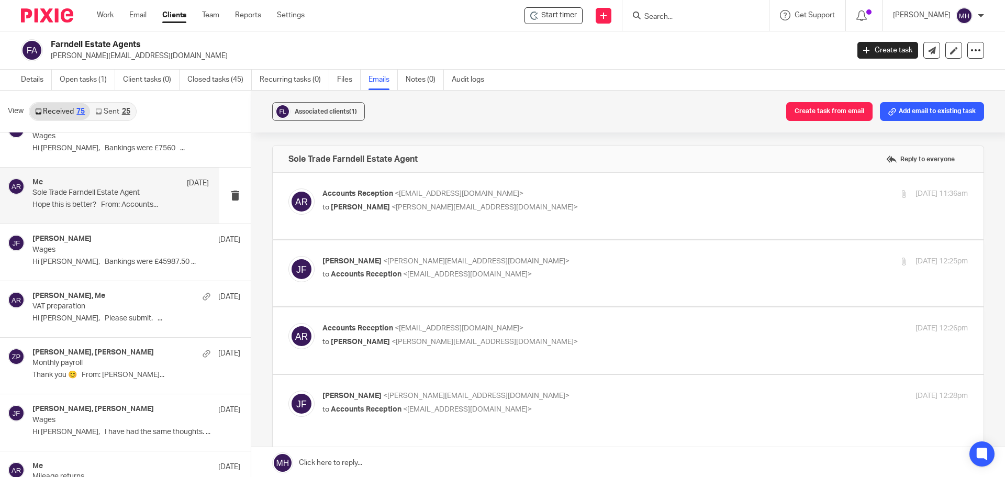
click at [584, 331] on p "Accounts Reception <[EMAIL_ADDRESS][DOMAIN_NAME]>" at bounding box center [537, 328] width 430 height 11
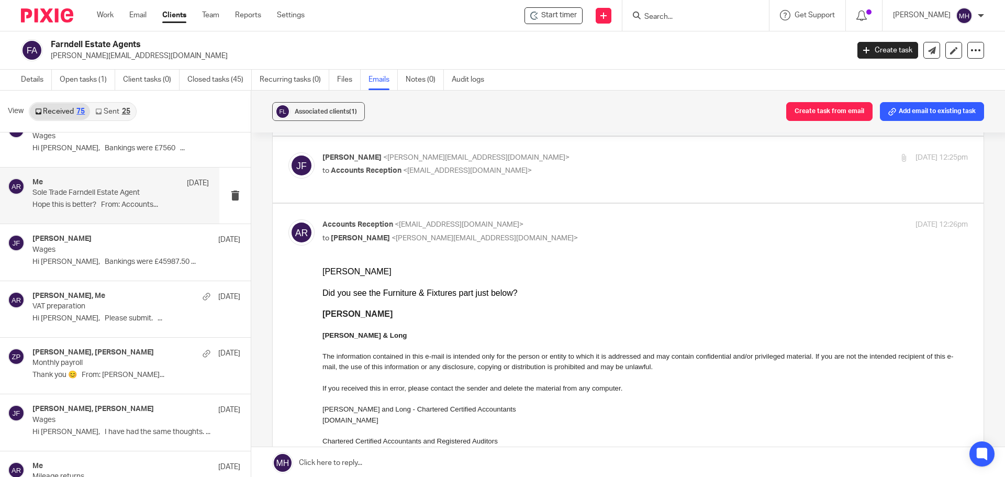
scroll to position [105, 0]
click at [288, 218] on input "checkbox" at bounding box center [288, 218] width 1 height 1
checkbox input "false"
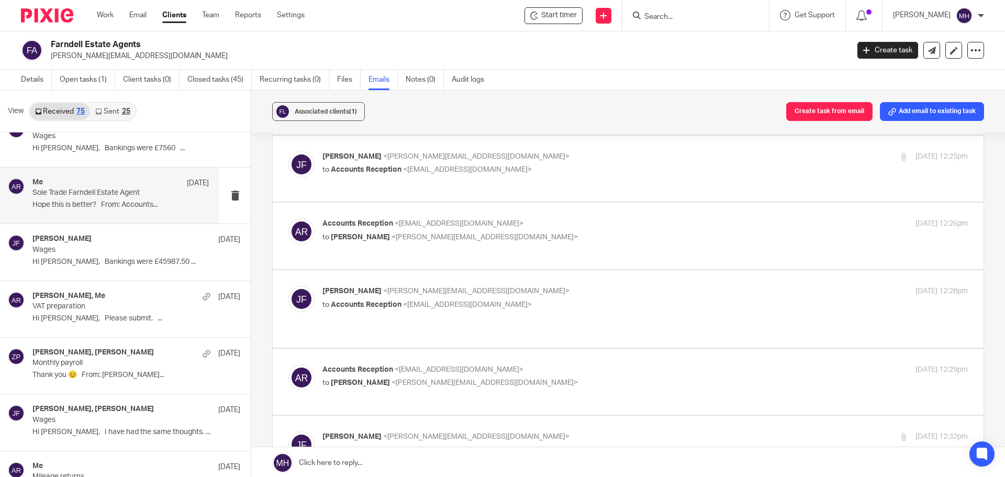
click at [570, 277] on label at bounding box center [628, 308] width 711 height 77
click at [288, 285] on input "checkbox" at bounding box center [288, 285] width 1 height 1
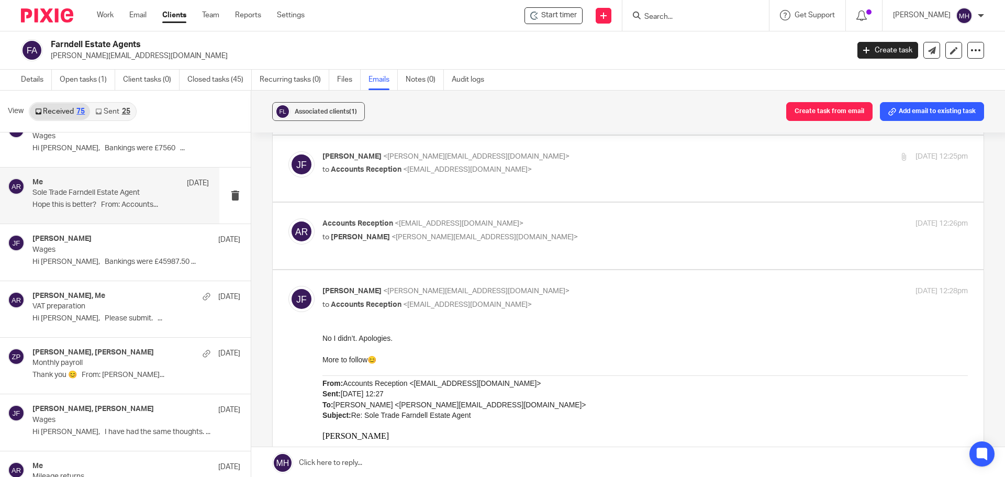
scroll to position [0, 0]
click at [288, 285] on input "checkbox" at bounding box center [288, 285] width 1 height 1
checkbox input "false"
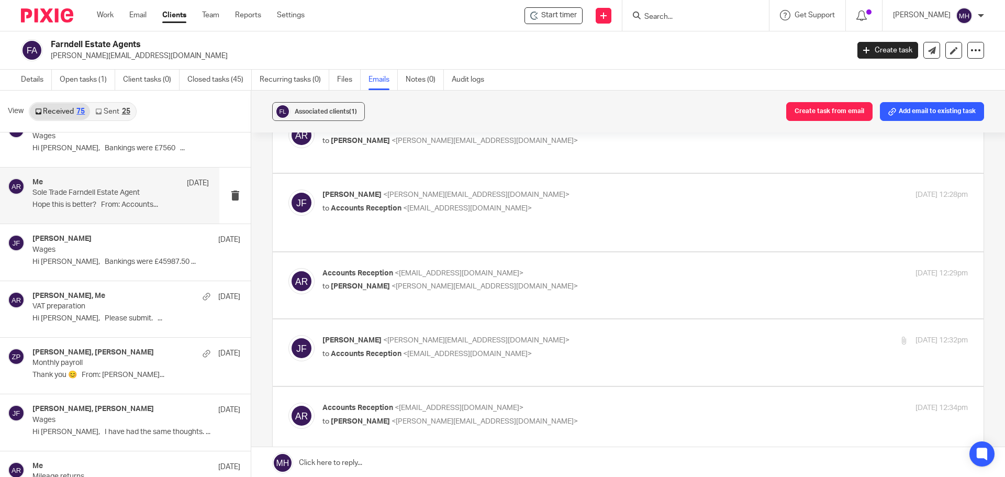
scroll to position [209, 0]
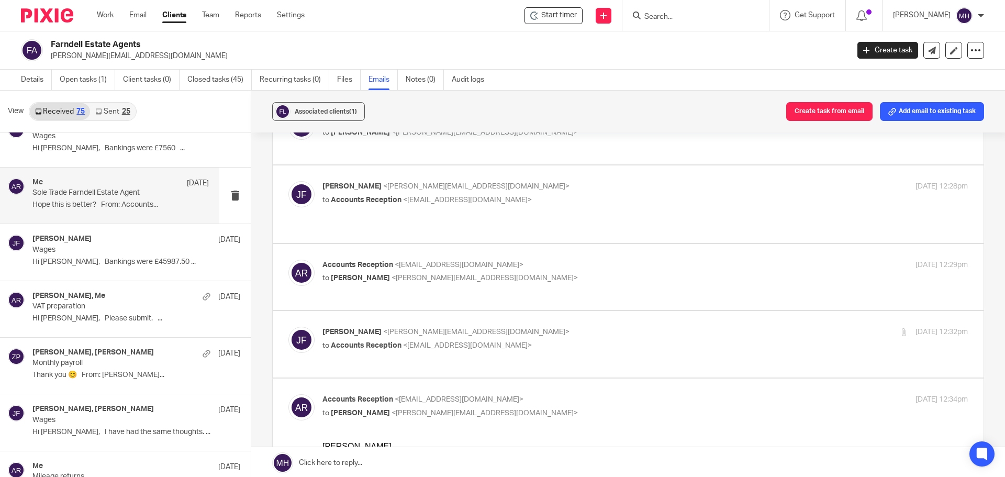
click at [571, 244] on label at bounding box center [628, 277] width 711 height 66
click at [288, 259] on input "checkbox" at bounding box center [288, 259] width 1 height 1
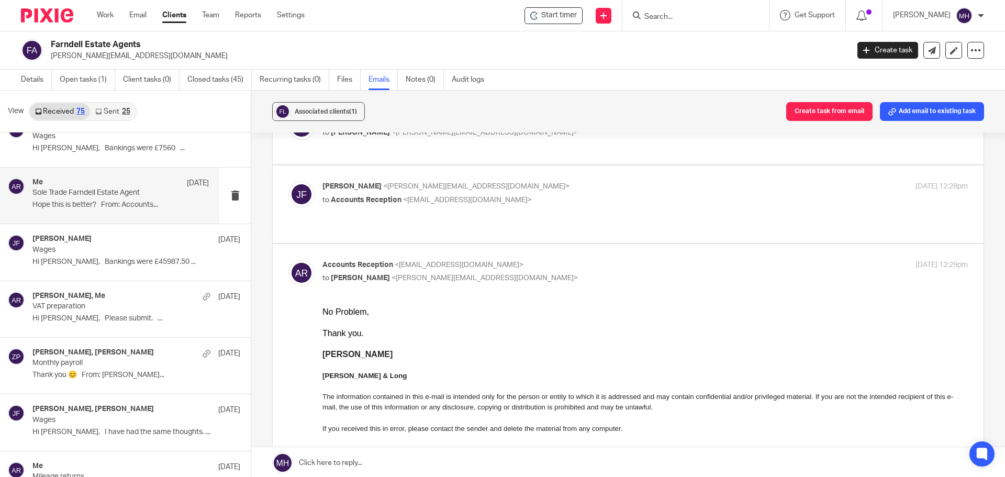
scroll to position [0, 0]
click at [571, 260] on p "Accounts Reception <[EMAIL_ADDRESS][DOMAIN_NAME]>" at bounding box center [537, 265] width 430 height 11
checkbox input "false"
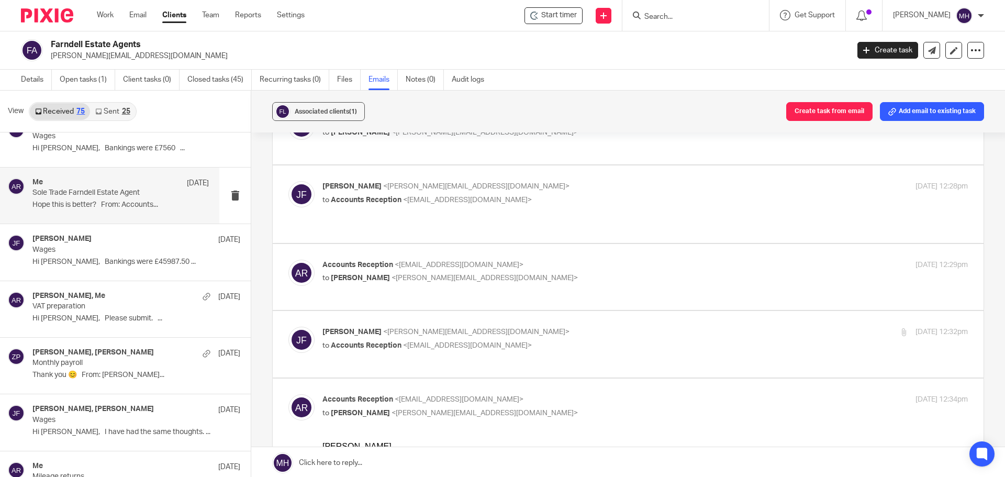
click at [602, 315] on label at bounding box center [628, 344] width 711 height 66
click at [288, 326] on input "checkbox" at bounding box center [288, 326] width 1 height 1
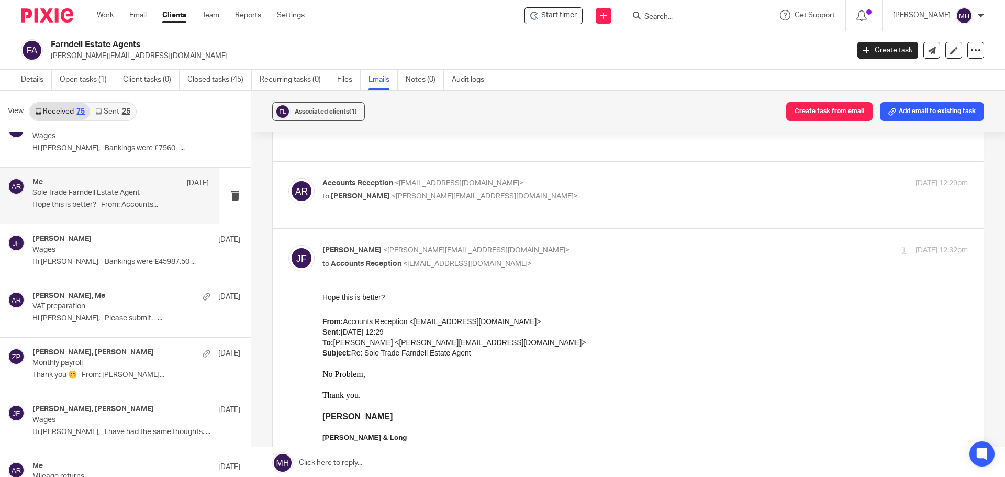
scroll to position [314, 0]
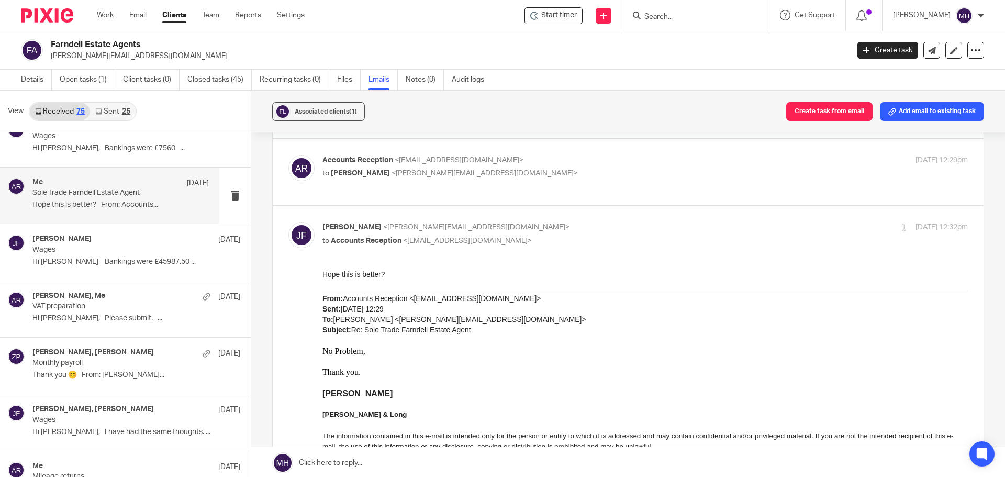
click at [592, 222] on p "[PERSON_NAME] <[PERSON_NAME][EMAIL_ADDRESS][DOMAIN_NAME]>" at bounding box center [537, 227] width 430 height 11
checkbox input "false"
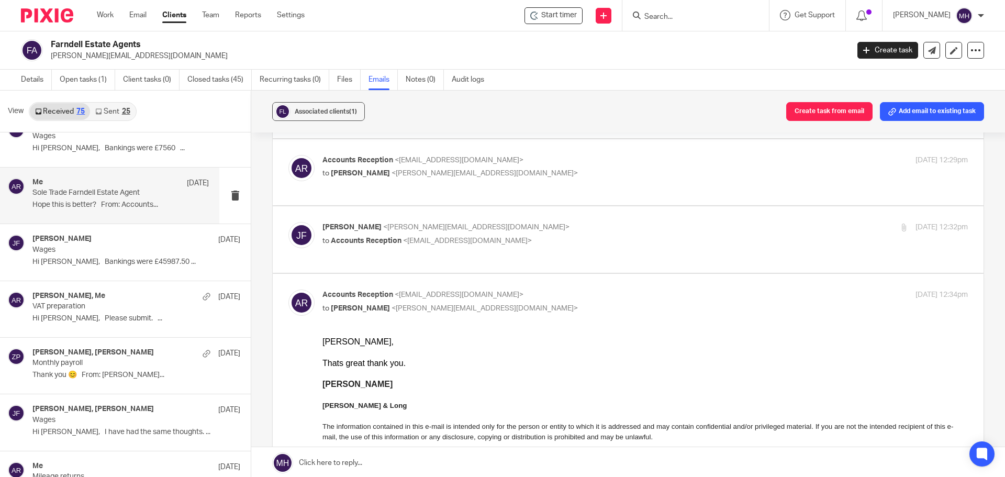
click at [583, 289] on p "Accounts Reception <[EMAIL_ADDRESS][DOMAIN_NAME]>" at bounding box center [537, 294] width 430 height 11
checkbox input "false"
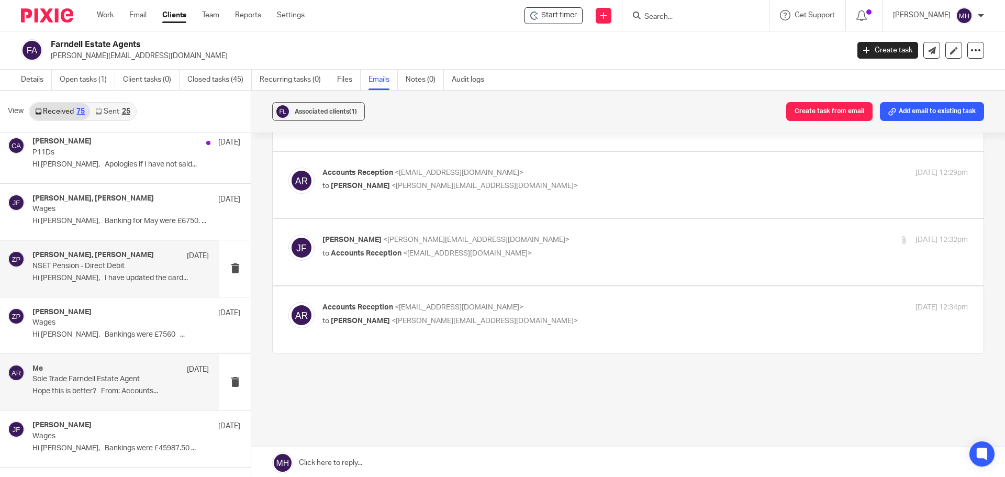
scroll to position [209, 0]
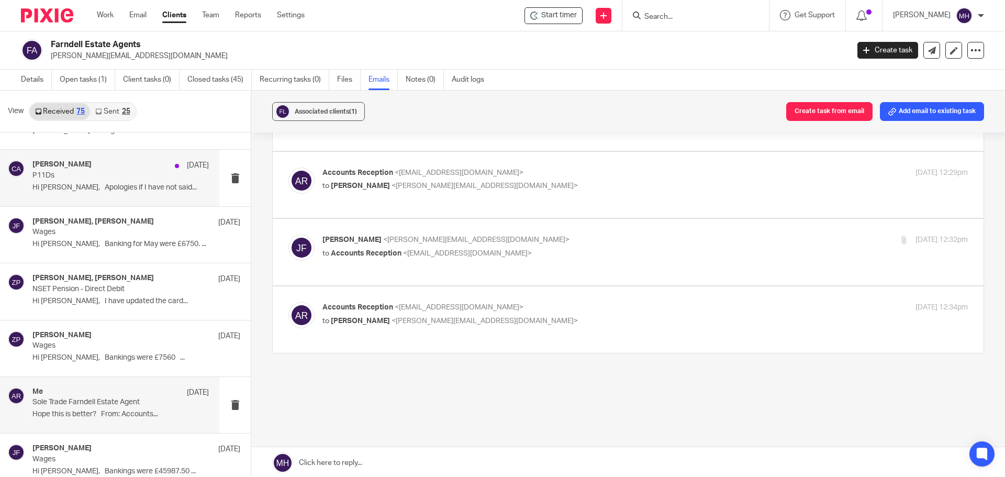
click at [111, 163] on div "[PERSON_NAME] [DATE]" at bounding box center [120, 165] width 176 height 10
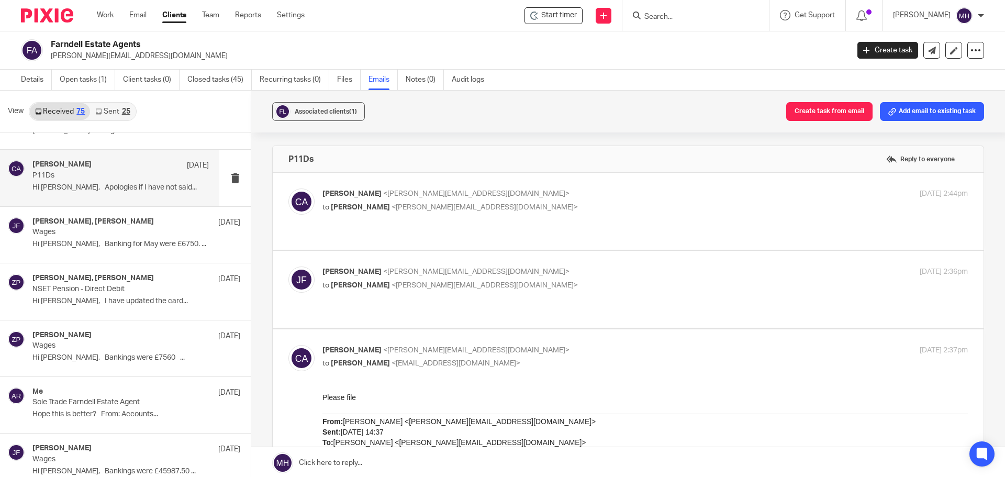
scroll to position [0, 0]
click at [568, 196] on p "[PERSON_NAME] <[PERSON_NAME][EMAIL_ADDRESS][DOMAIN_NAME]>" at bounding box center [537, 193] width 430 height 11
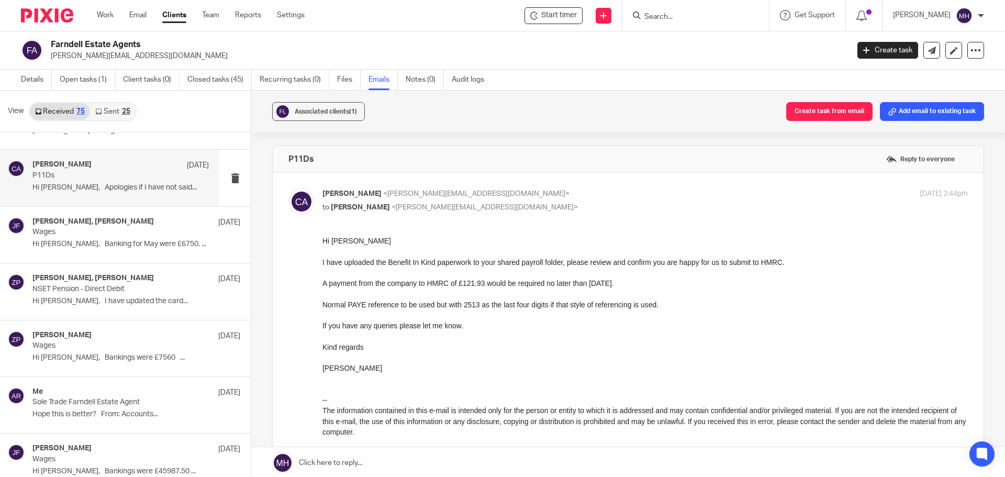
click at [568, 199] on div "[PERSON_NAME] <[PERSON_NAME][EMAIL_ADDRESS][DOMAIN_NAME]> to [PERSON_NAME] <[PE…" at bounding box center [537, 200] width 430 height 24
checkbox input "false"
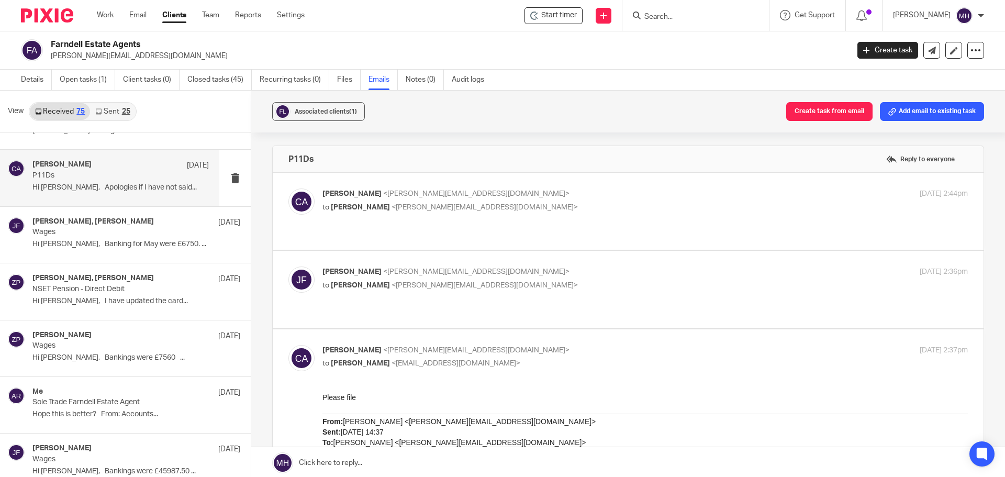
click at [575, 251] on label at bounding box center [628, 289] width 711 height 77
click at [288, 266] on input "checkbox" at bounding box center [288, 266] width 1 height 1
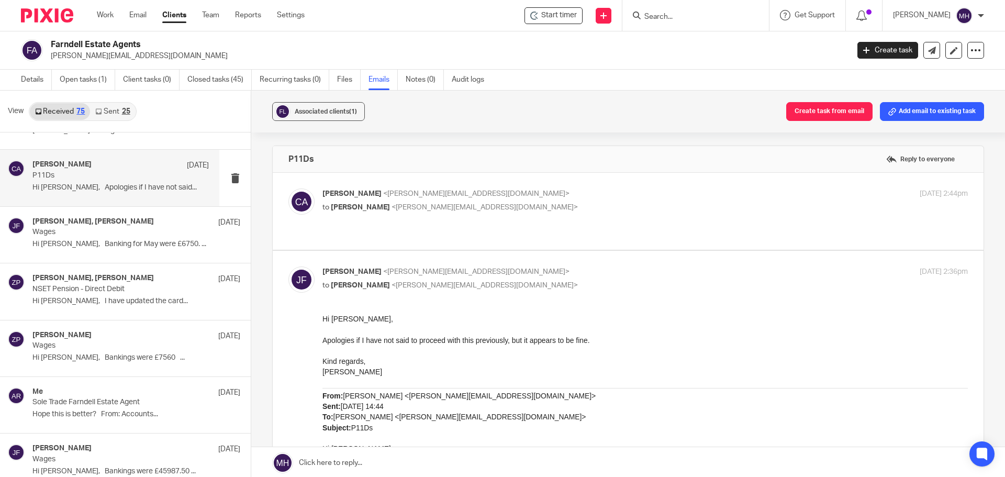
click at [573, 266] on p "[PERSON_NAME] <[PERSON_NAME][EMAIL_ADDRESS][DOMAIN_NAME]>" at bounding box center [537, 271] width 430 height 11
checkbox input "false"
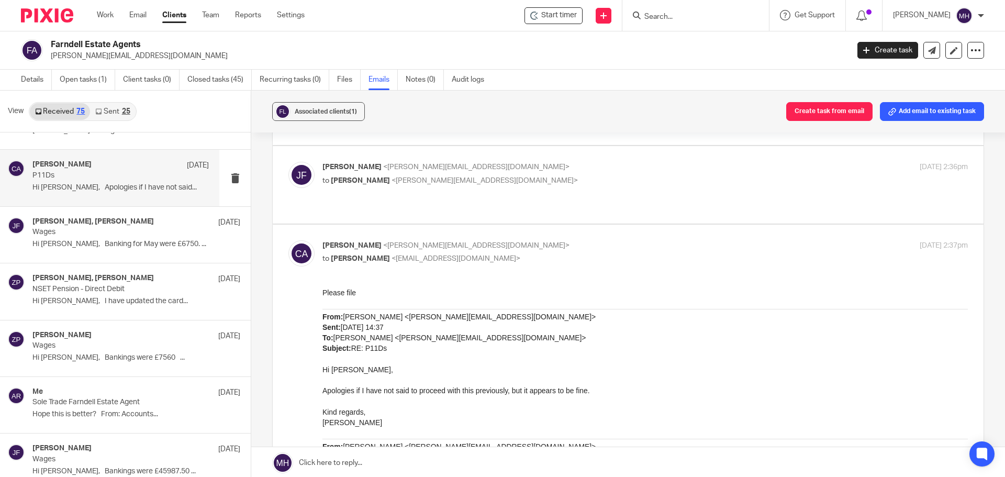
click at [553, 240] on p "[PERSON_NAME] <[PERSON_NAME][EMAIL_ADDRESS][DOMAIN_NAME]>" at bounding box center [537, 245] width 430 height 11
checkbox input "false"
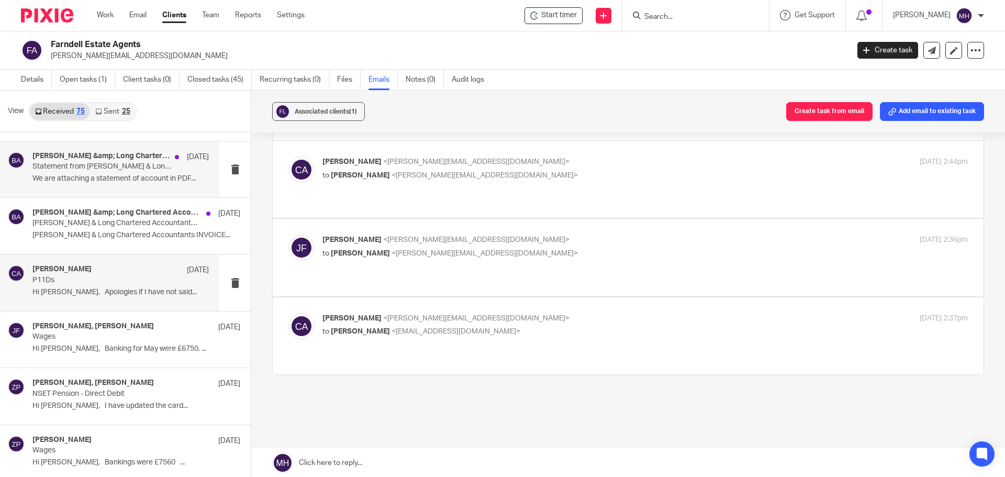
scroll to position [52, 0]
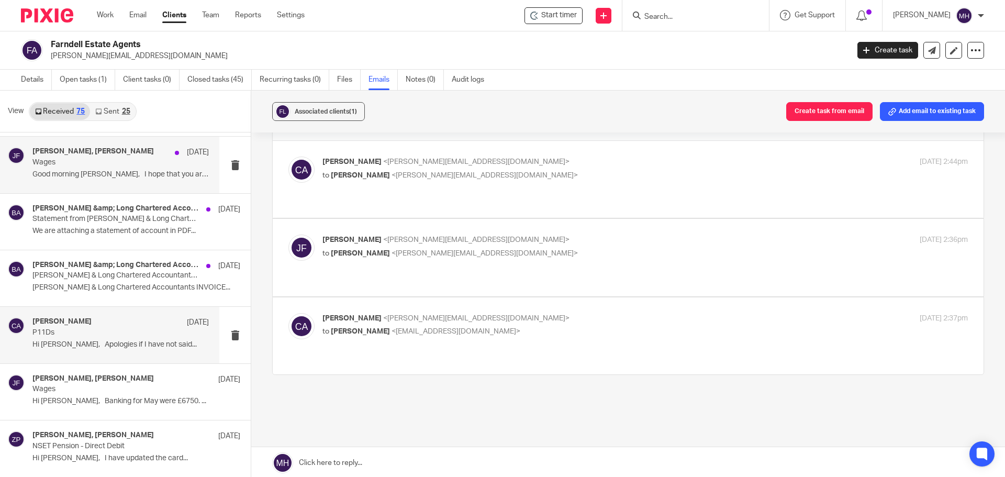
click at [96, 170] on p "Good morning [PERSON_NAME], I hope that you are..." at bounding box center [120, 174] width 176 height 9
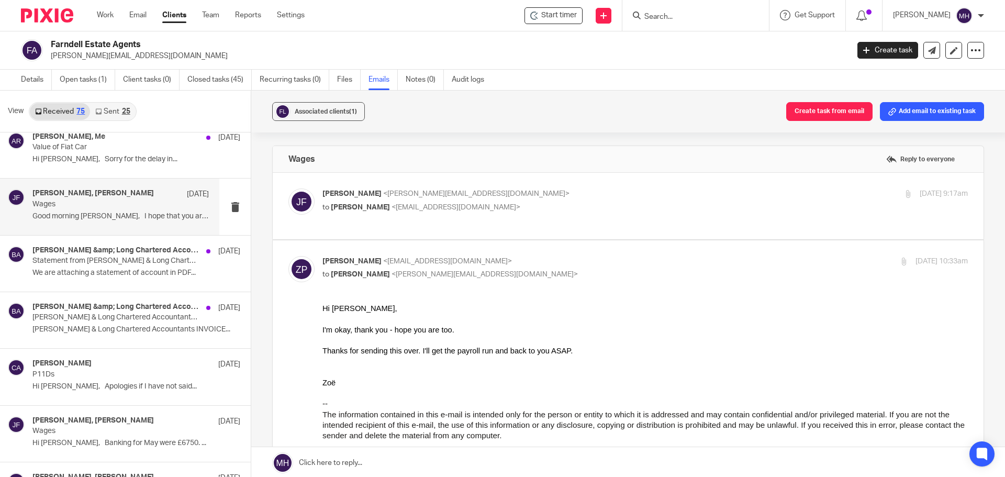
scroll to position [0, 0]
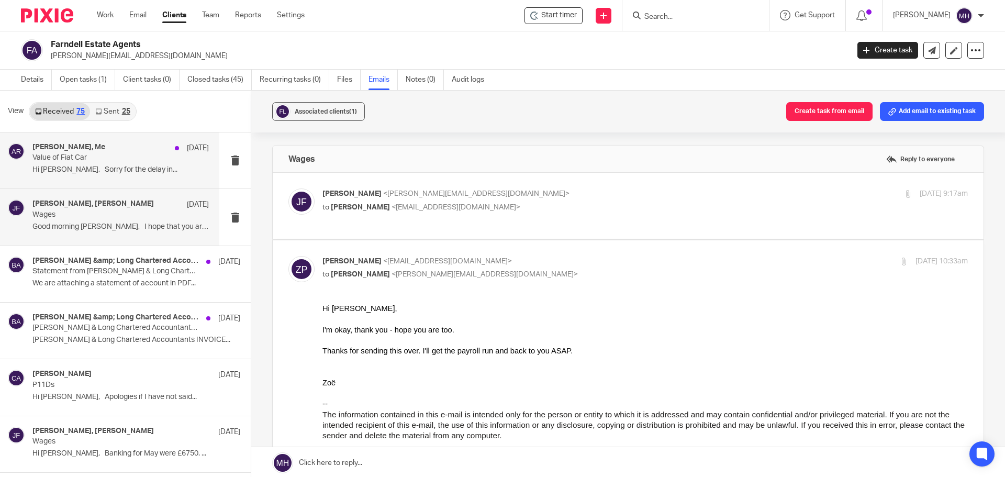
click at [99, 171] on p "Hi [PERSON_NAME], Sorry for the delay in..." at bounding box center [120, 169] width 176 height 9
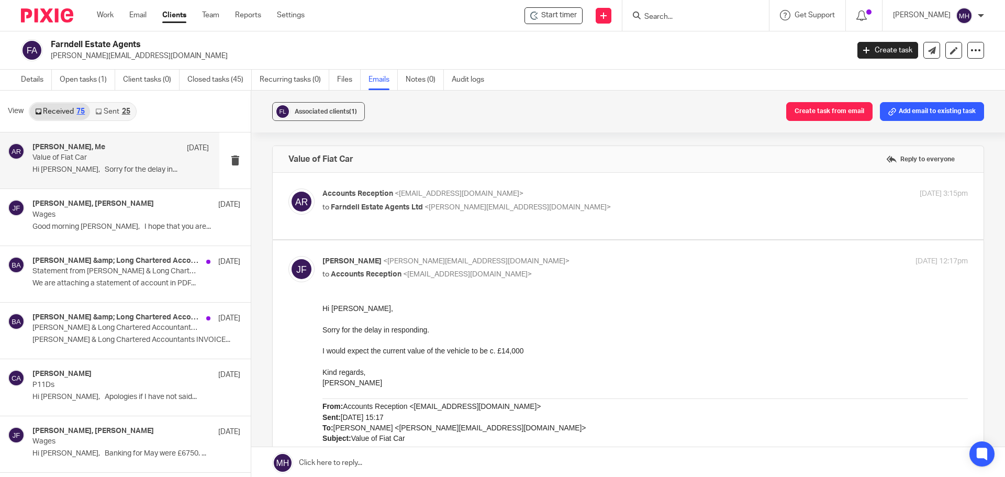
click at [577, 202] on p "to Farndell Estate Agents Ltd <[PERSON_NAME][EMAIL_ADDRESS][DOMAIN_NAME]>" at bounding box center [537, 207] width 430 height 11
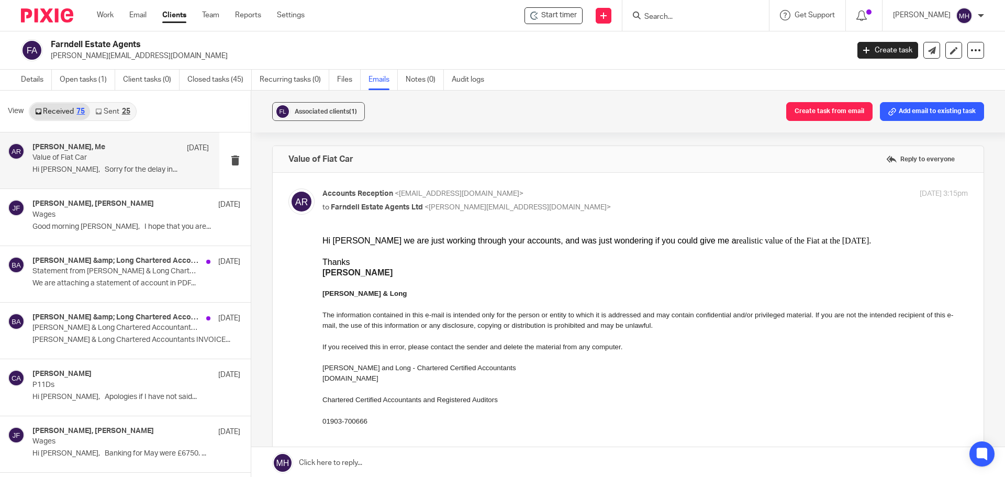
click at [580, 196] on p "Accounts Reception <[EMAIL_ADDRESS][DOMAIN_NAME]>" at bounding box center [537, 193] width 430 height 11
checkbox input "false"
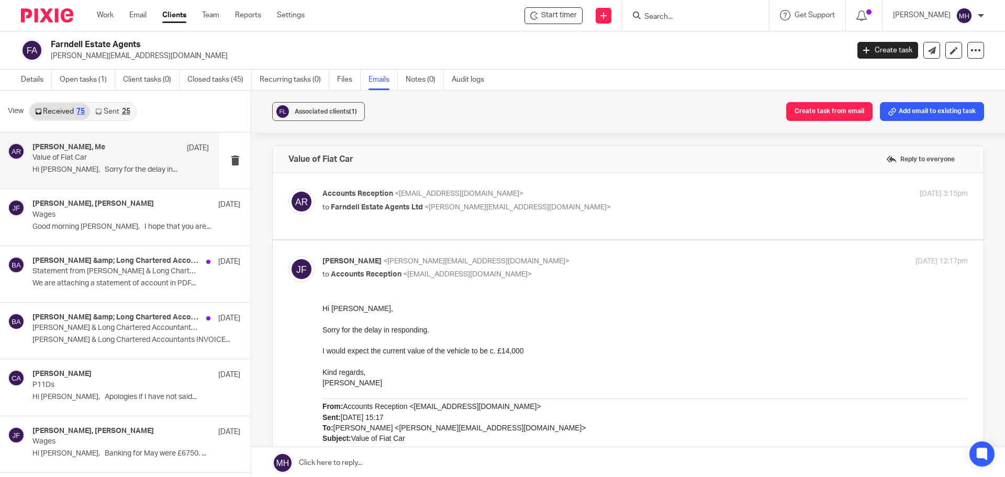
click at [597, 267] on p "[PERSON_NAME] <[PERSON_NAME][EMAIL_ADDRESS][DOMAIN_NAME]>" at bounding box center [537, 261] width 430 height 11
checkbox input "false"
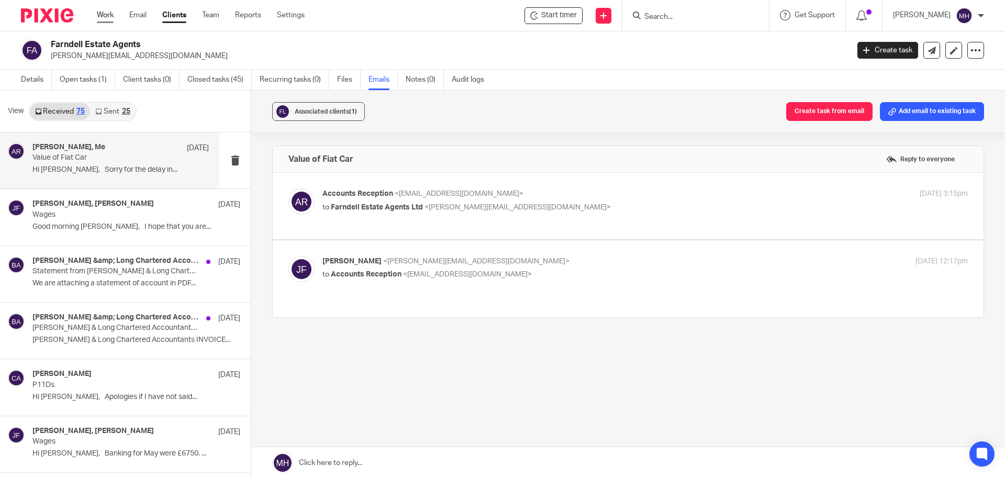
click at [106, 17] on link "Work" at bounding box center [105, 15] width 17 height 10
